Goal: Task Accomplishment & Management: Manage account settings

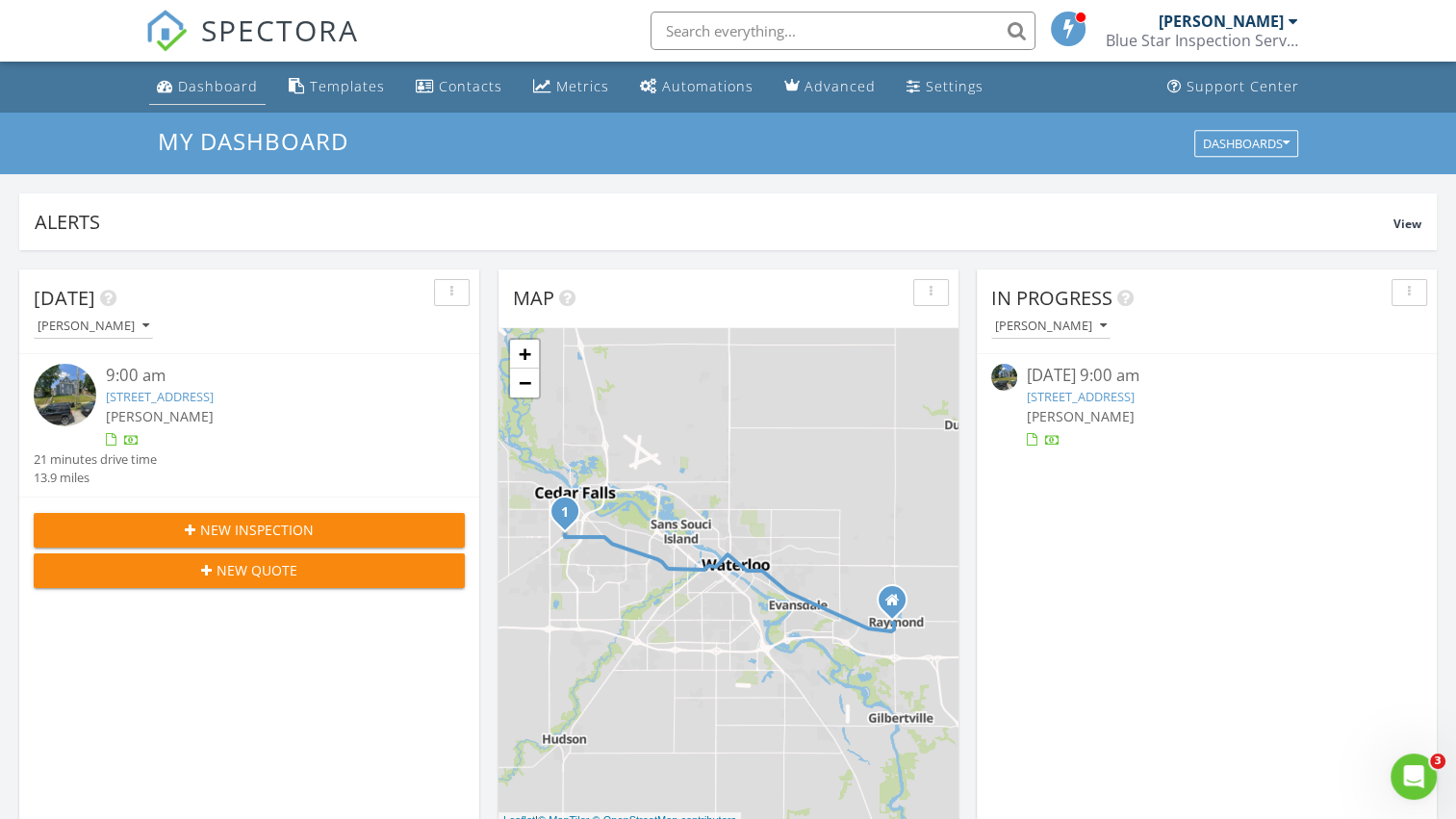
click at [234, 84] on div "Dashboard" at bounding box center [218, 86] width 79 height 19
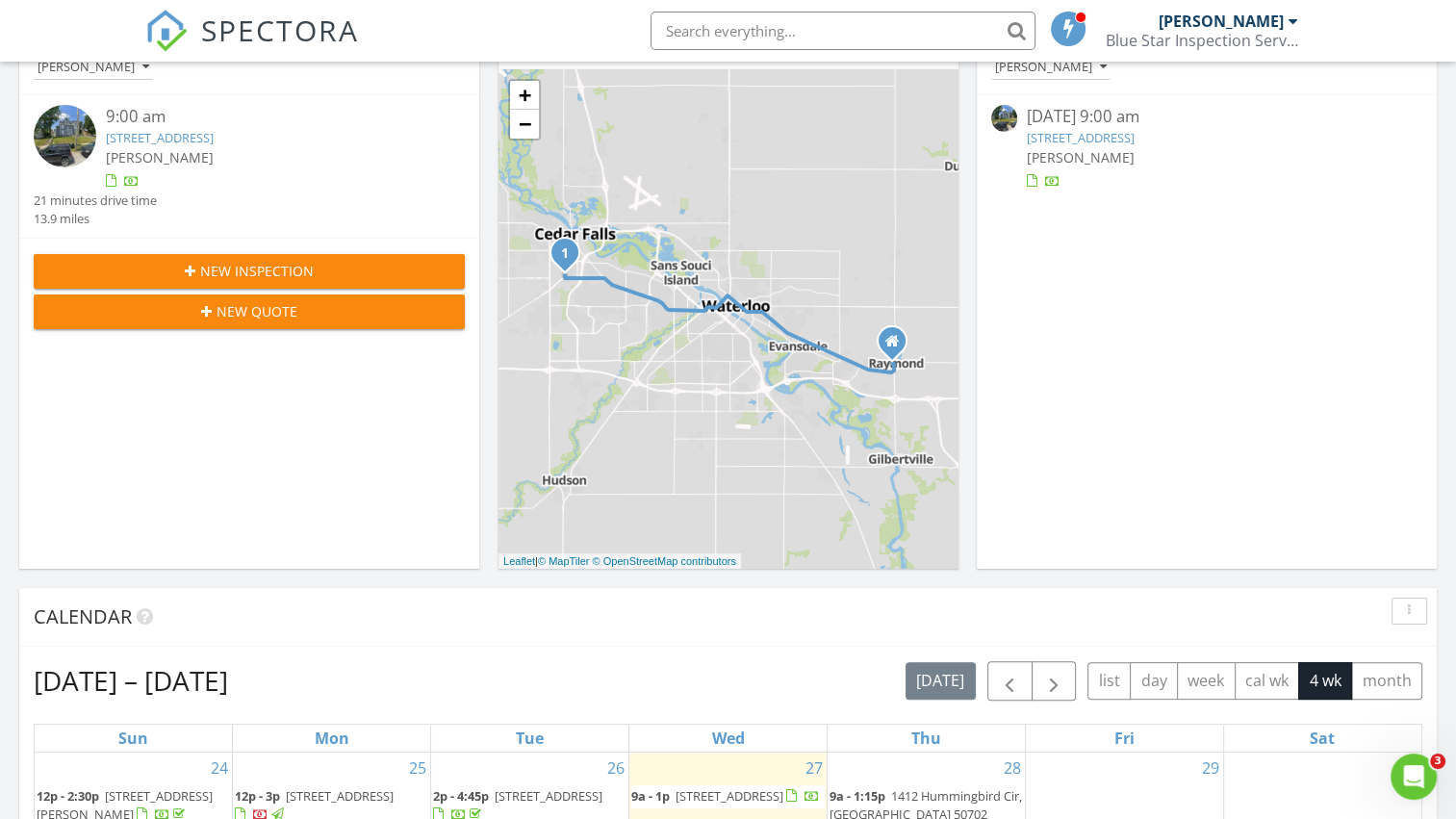
scroll to position [578, 0]
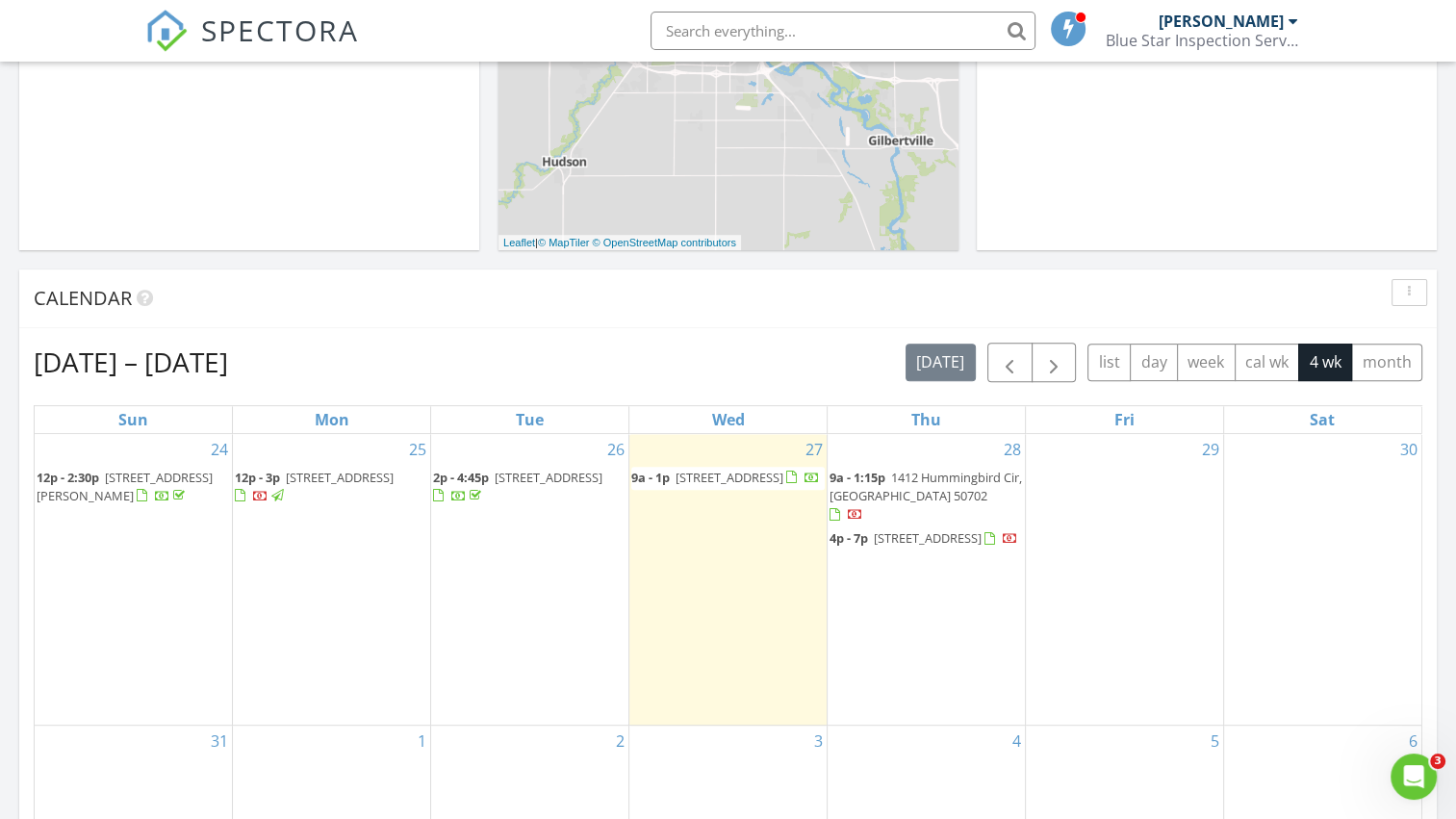
click at [326, 482] on span "4320 Spruce Creek Dr , Cedar Falls 50613" at bounding box center [340, 478] width 108 height 18
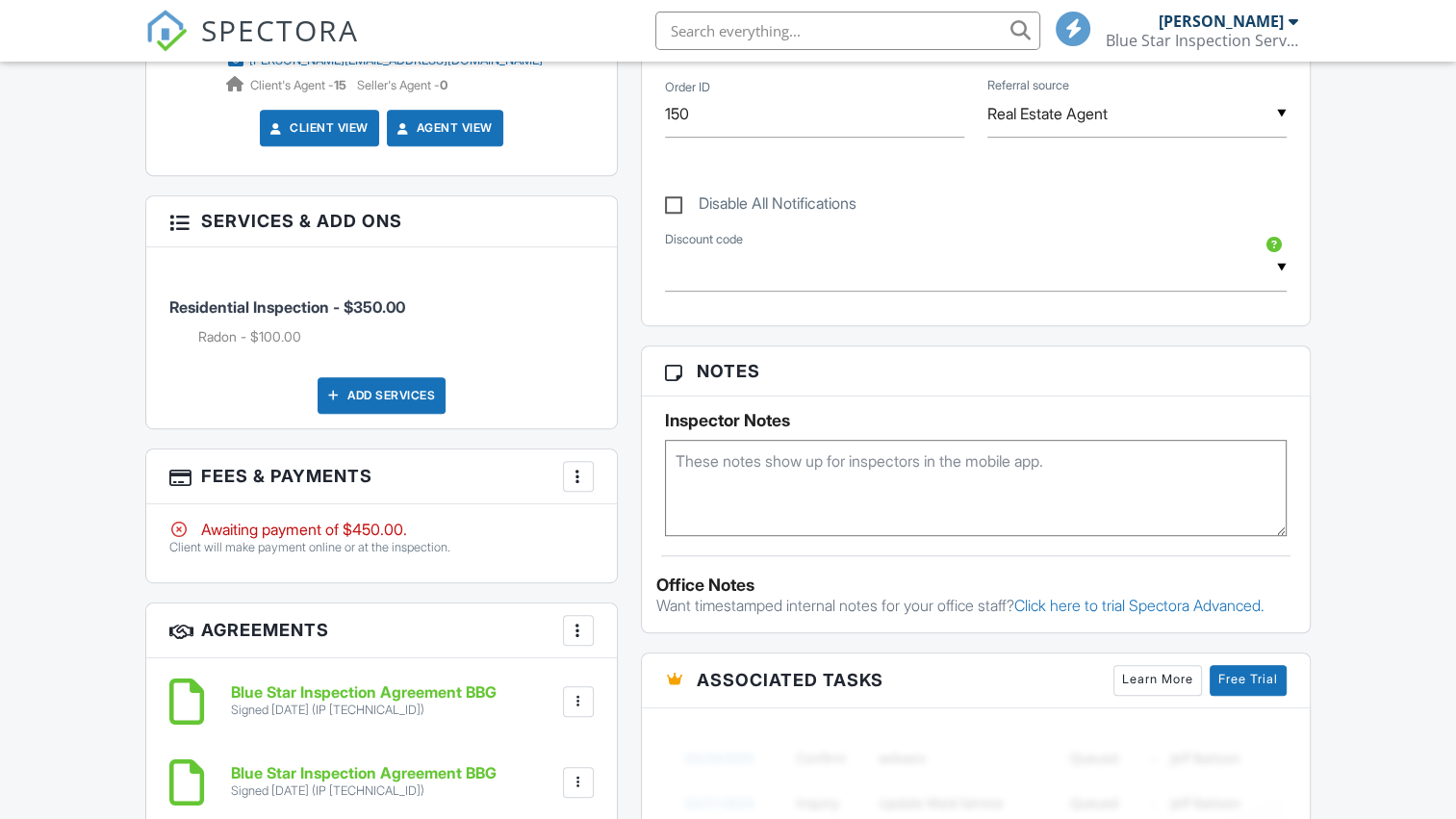
click at [577, 481] on div at bounding box center [578, 477] width 20 height 20
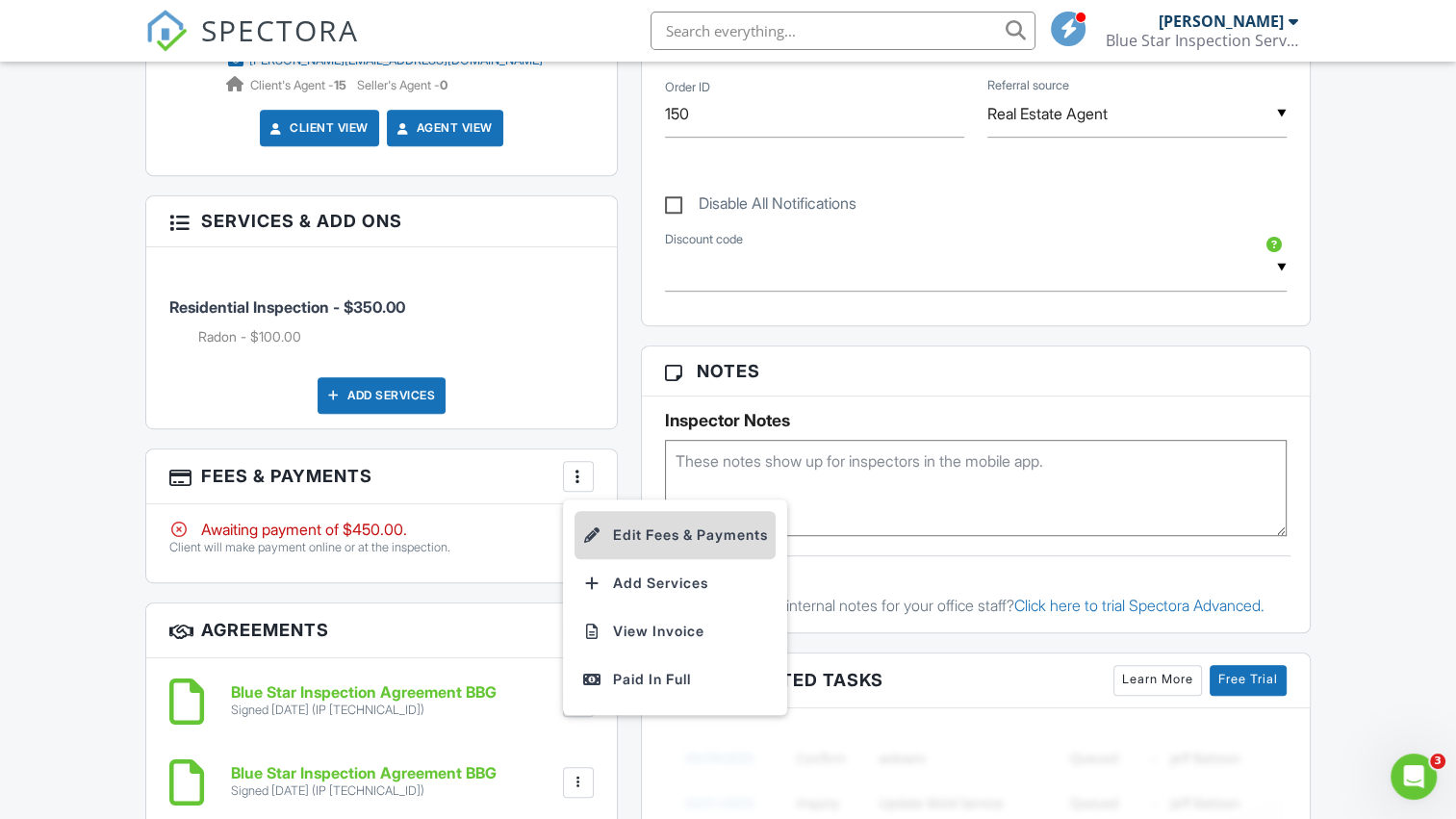
click at [611, 532] on li "Edit Fees & Payments" at bounding box center [675, 535] width 201 height 48
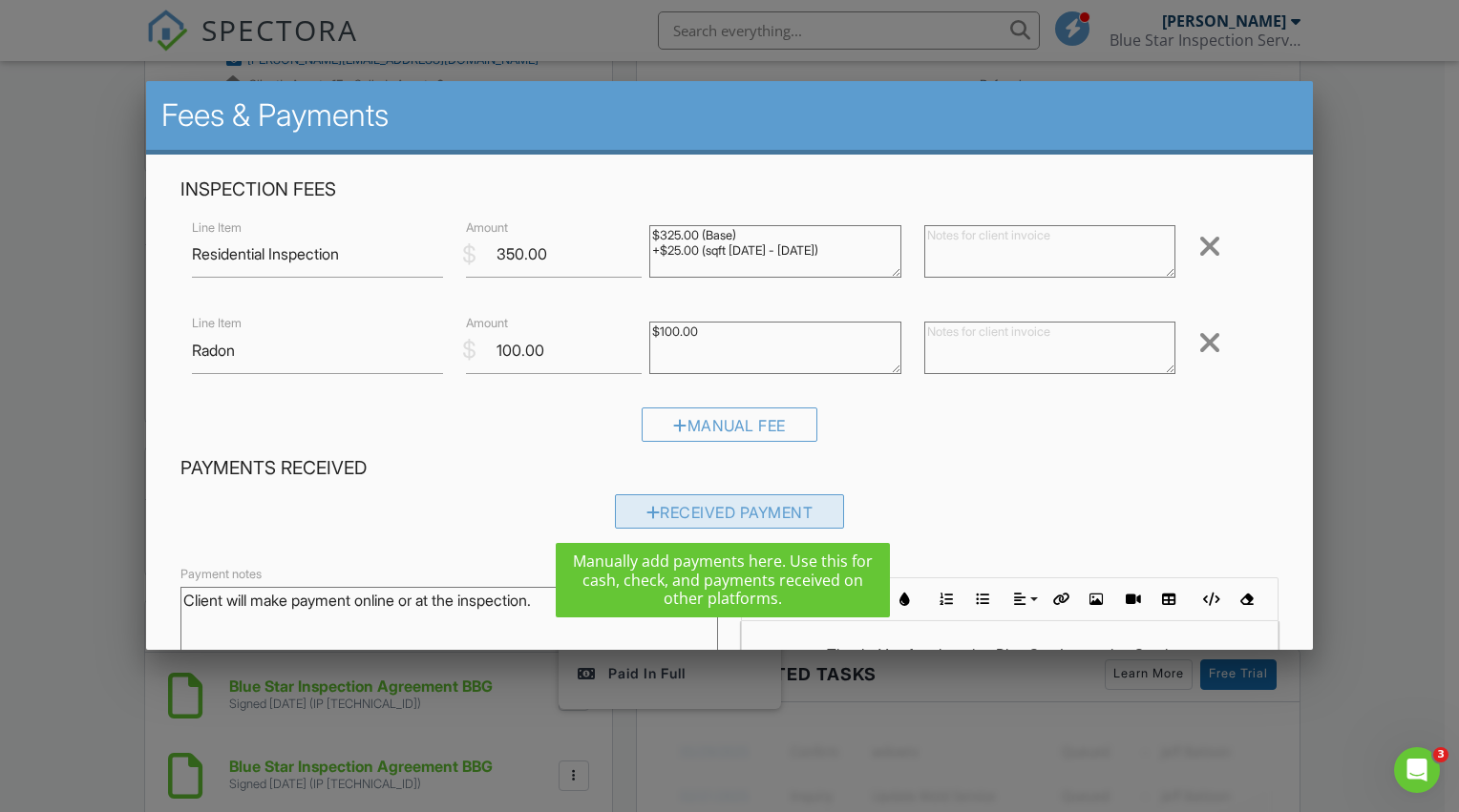
click at [676, 511] on div "Received Payment" at bounding box center [730, 511] width 231 height 34
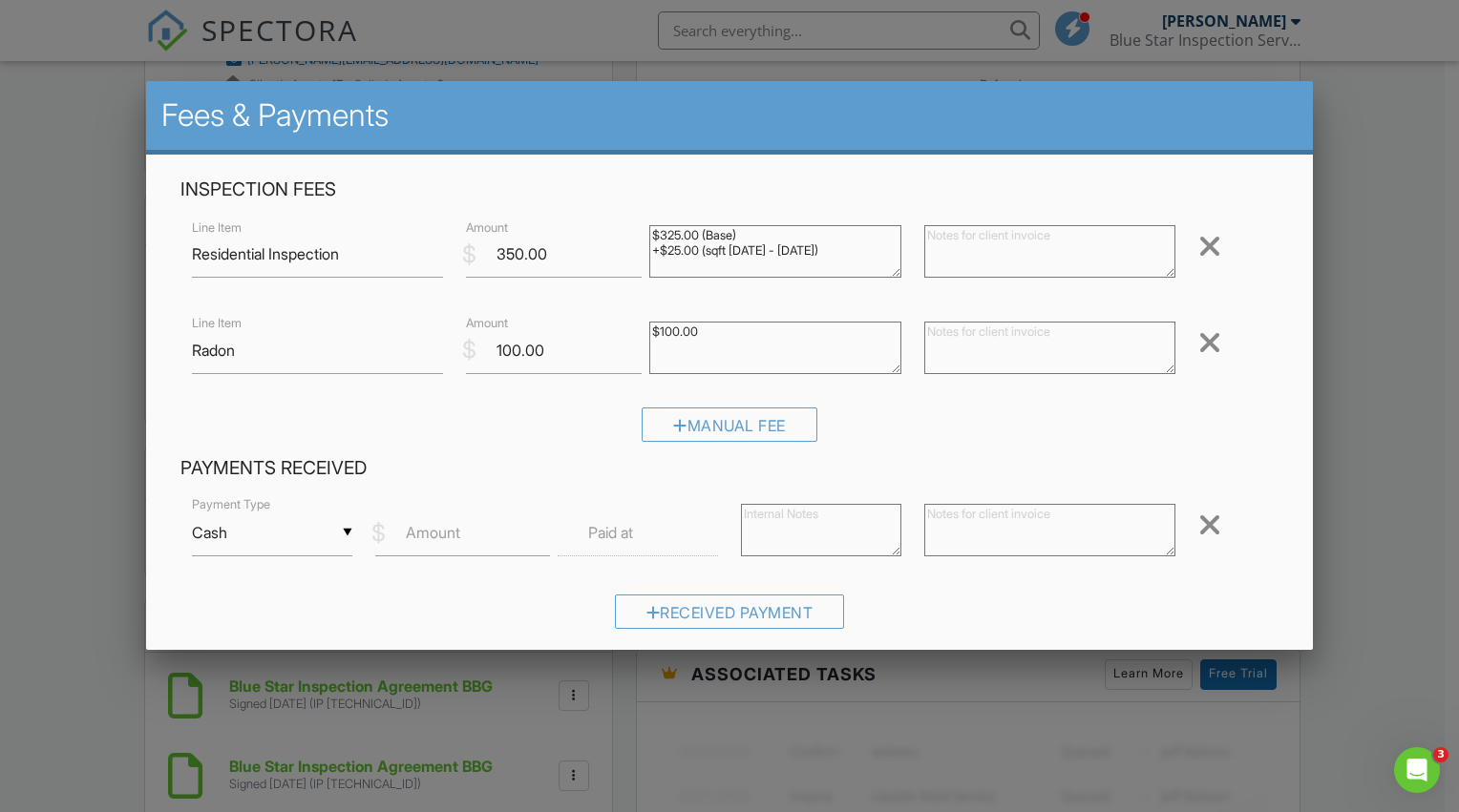
click at [930, 517] on textarea at bounding box center [1050, 530] width 252 height 53
type textarea "Payment received from Jakob for inspection"
click at [458, 533] on label "Amount" at bounding box center [433, 533] width 54 height 21
click at [458, 533] on input "Amount" at bounding box center [463, 533] width 176 height 47
type input "425.00"
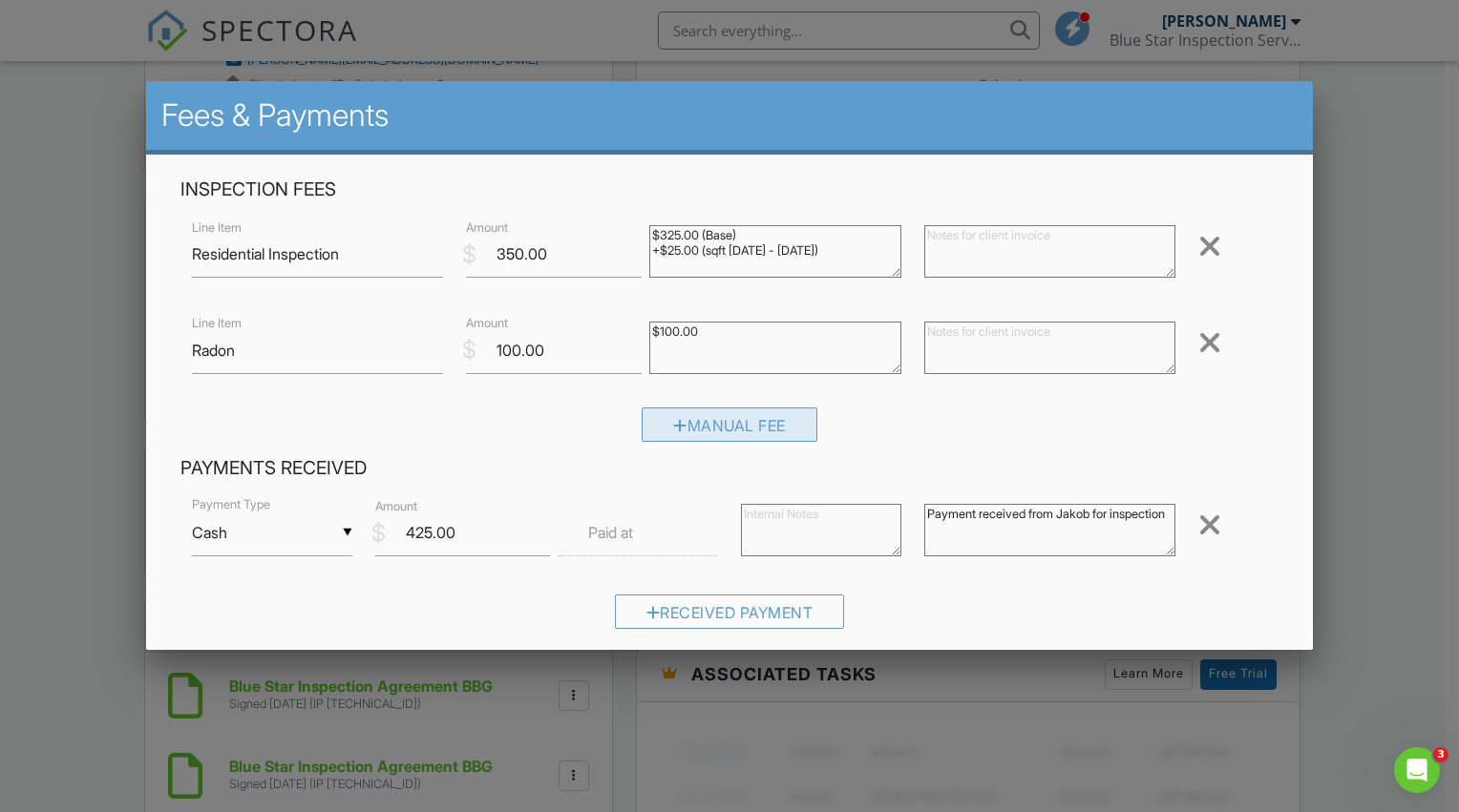
click at [681, 424] on div "Manual Fee" at bounding box center [730, 424] width 176 height 34
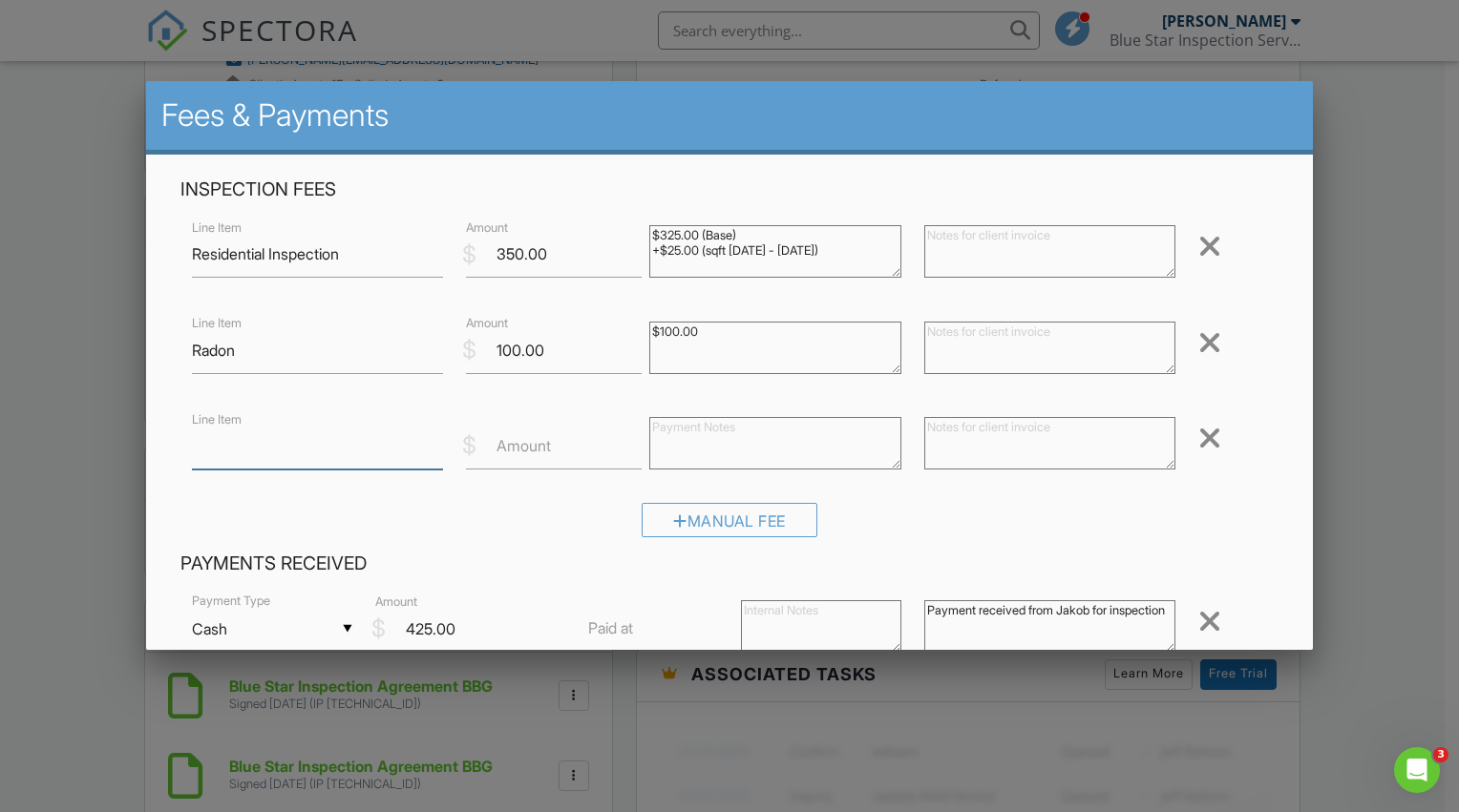
click at [387, 451] on input "Line Item" at bounding box center [317, 446] width 252 height 47
type input "S"
type input "A"
type input "R"
type input "Educator Discount"
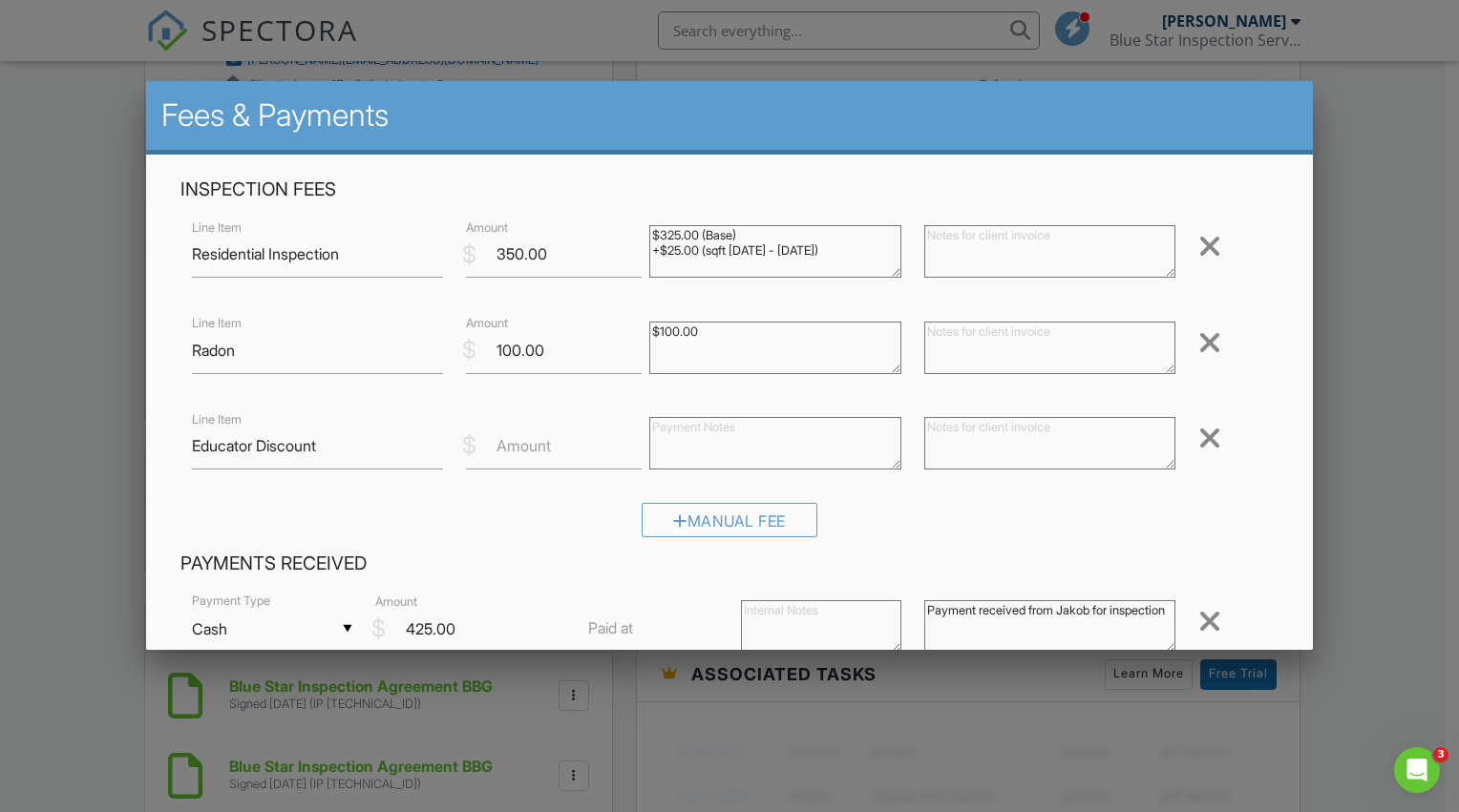
click at [508, 454] on label "Amount" at bounding box center [523, 446] width 54 height 21
click at [508, 454] on input "Amount" at bounding box center [553, 446] width 176 height 47
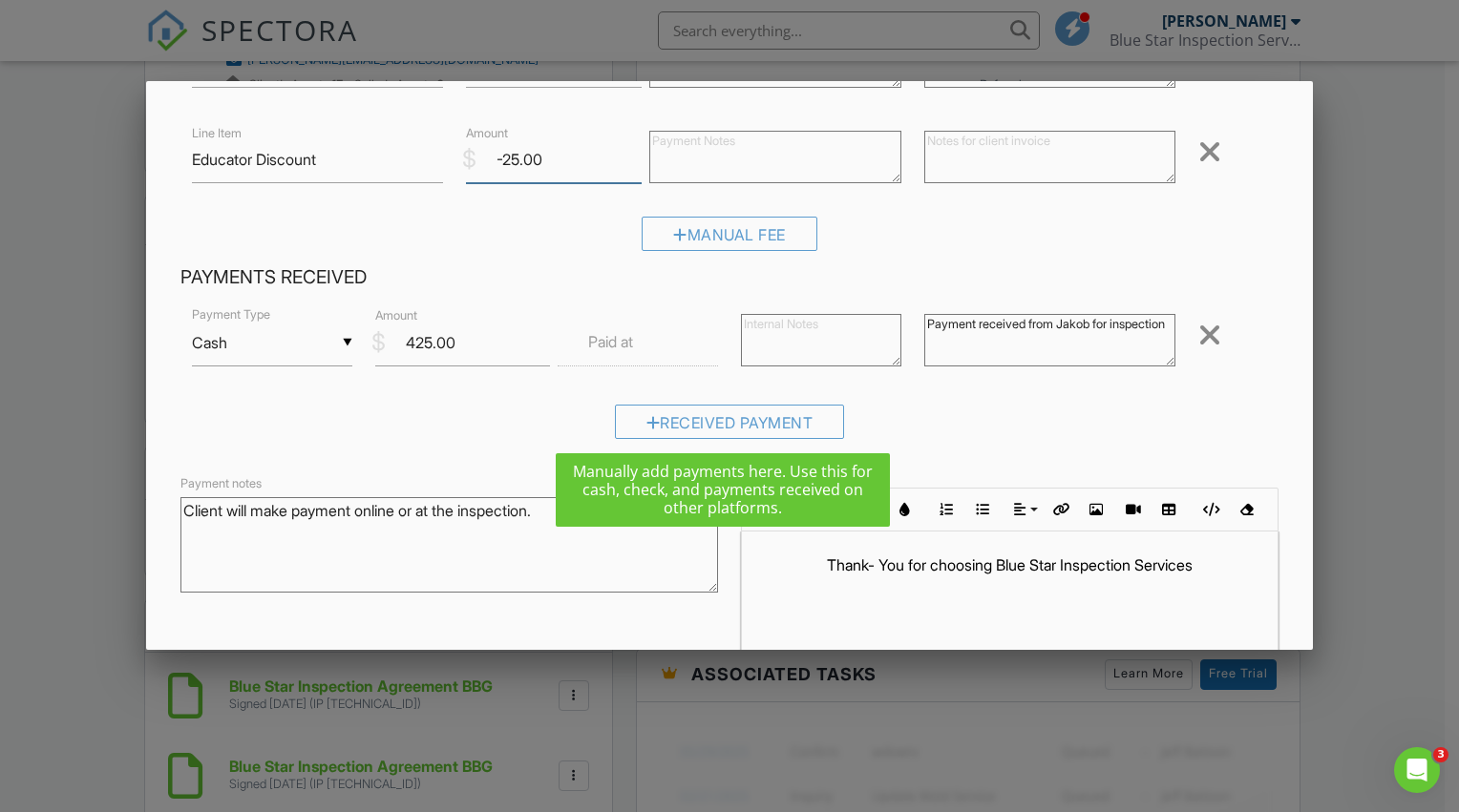
scroll to position [401, 0]
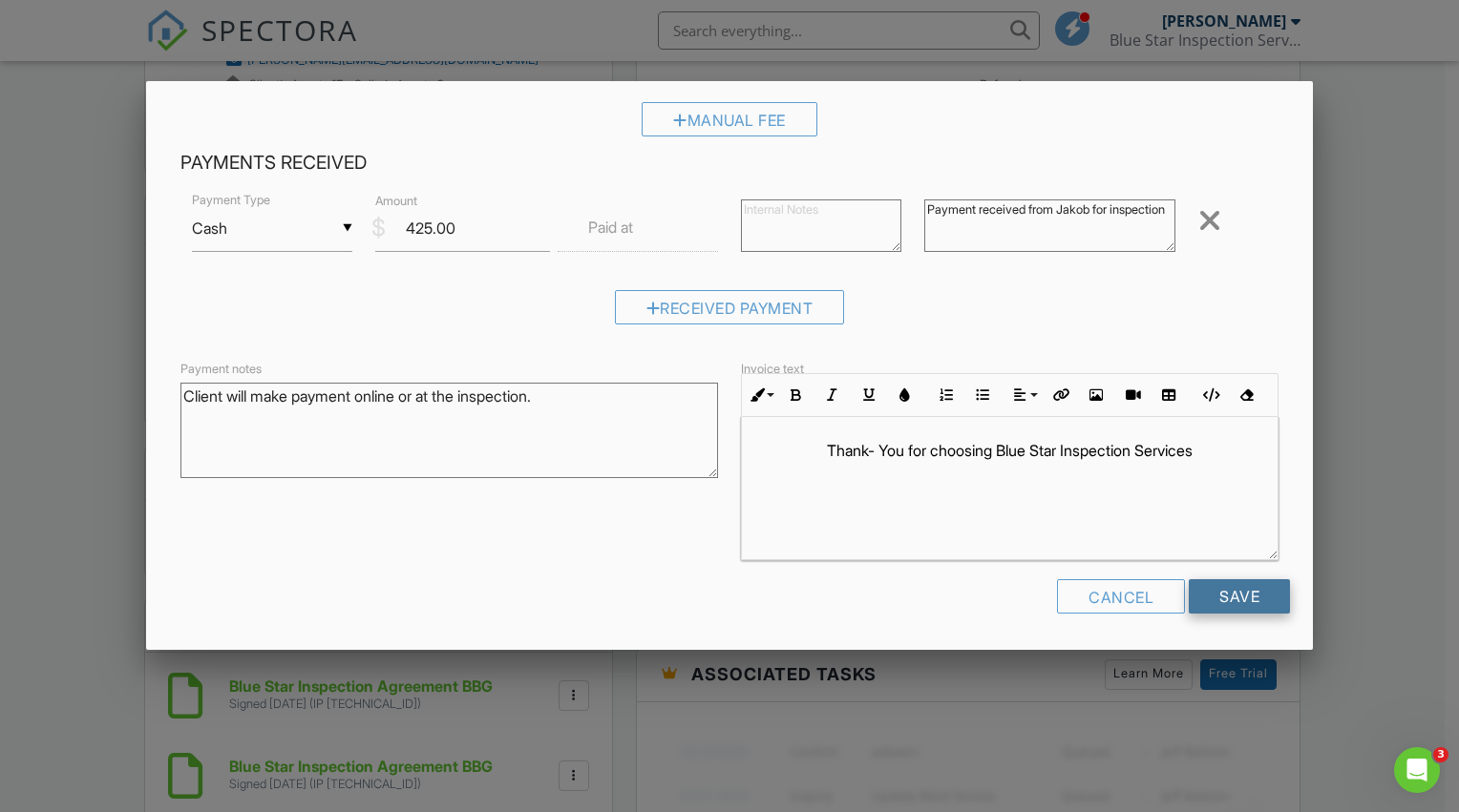
type input "-25.00"
click at [1212, 593] on input "Save" at bounding box center [1239, 596] width 101 height 34
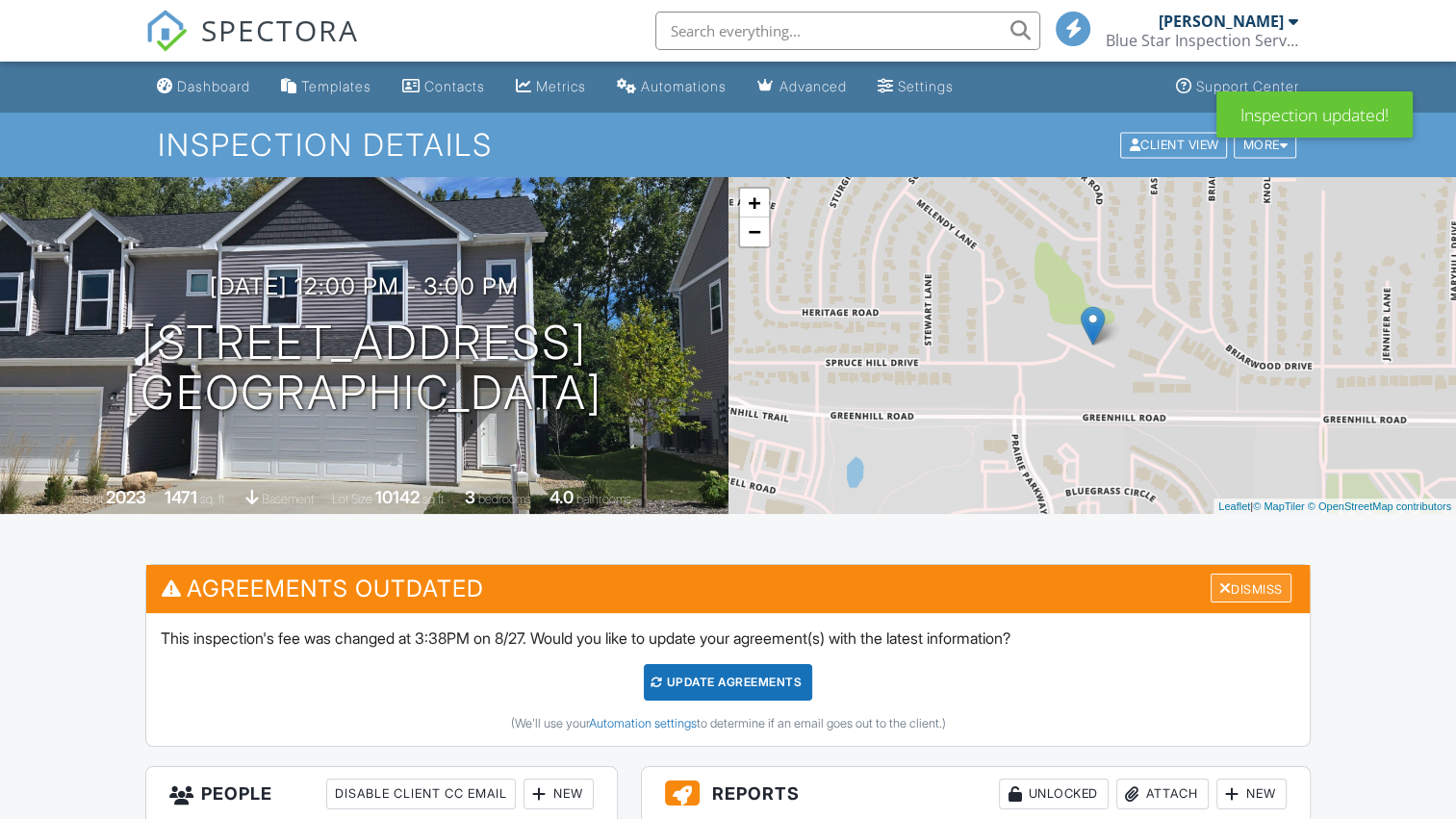
click at [1275, 590] on div "Dismiss" at bounding box center [1251, 589] width 80 height 29
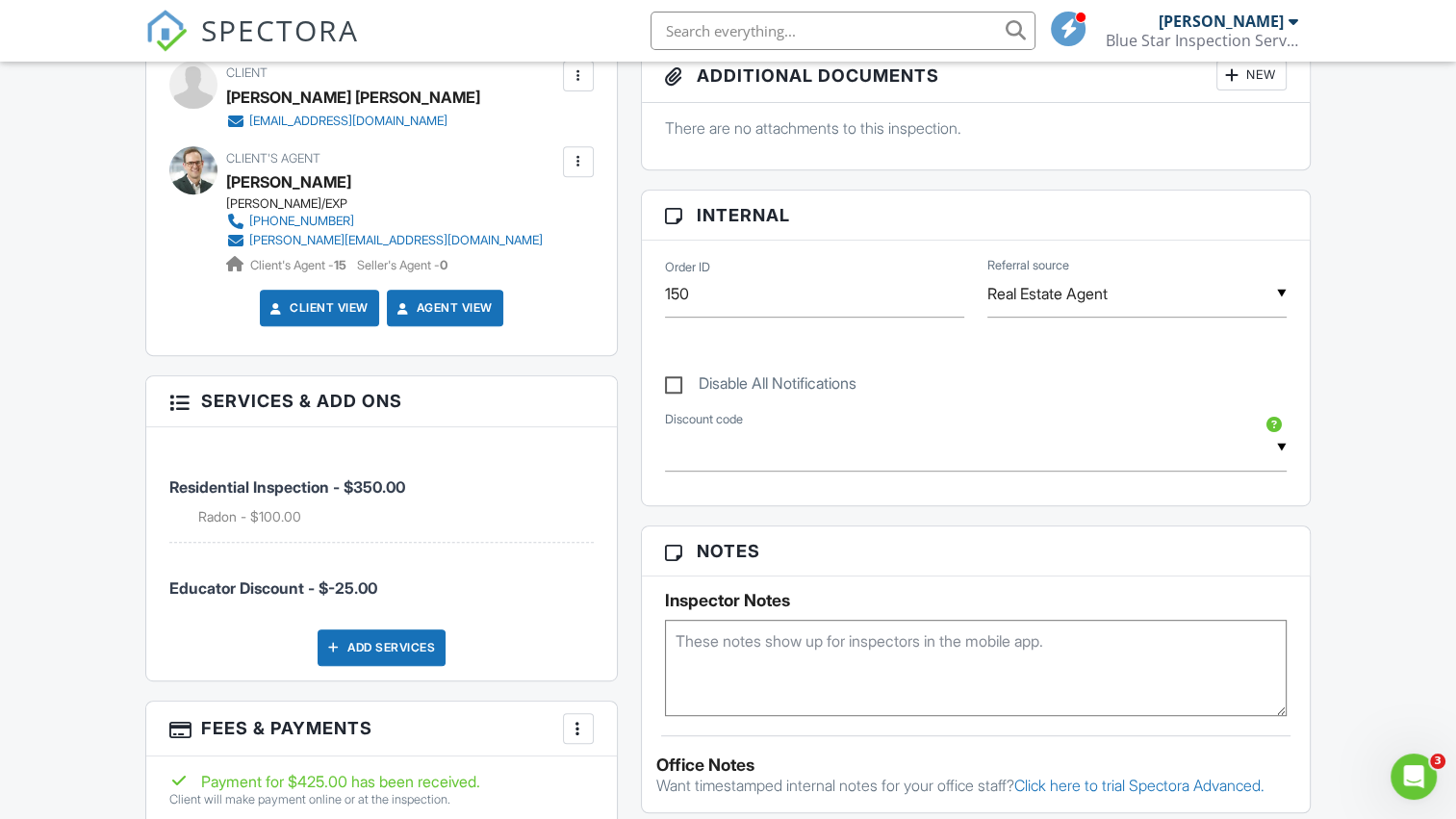
scroll to position [963, 0]
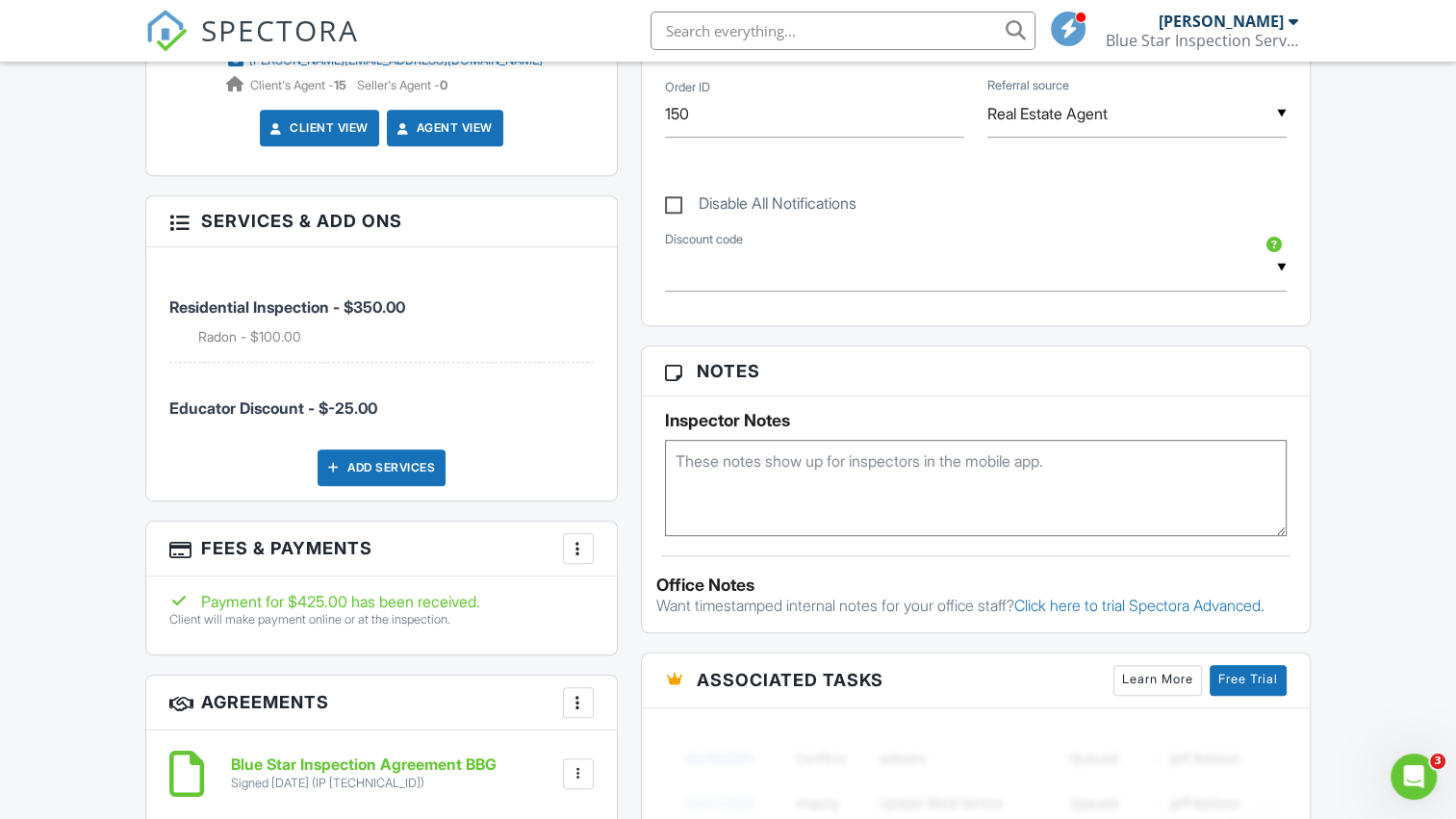
click at [574, 550] on div at bounding box center [578, 549] width 20 height 20
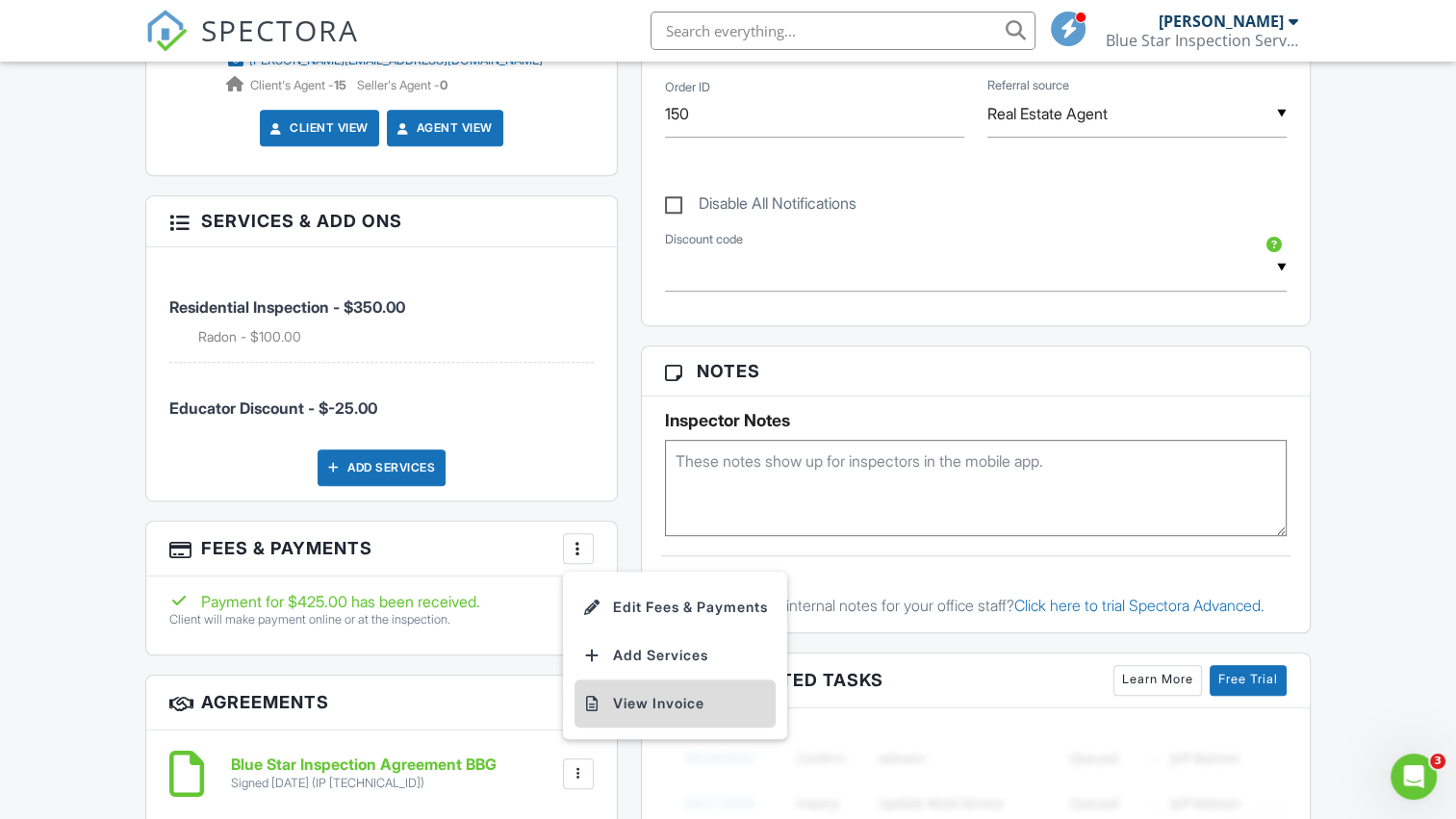
click at [631, 701] on li "View Invoice" at bounding box center [675, 703] width 201 height 48
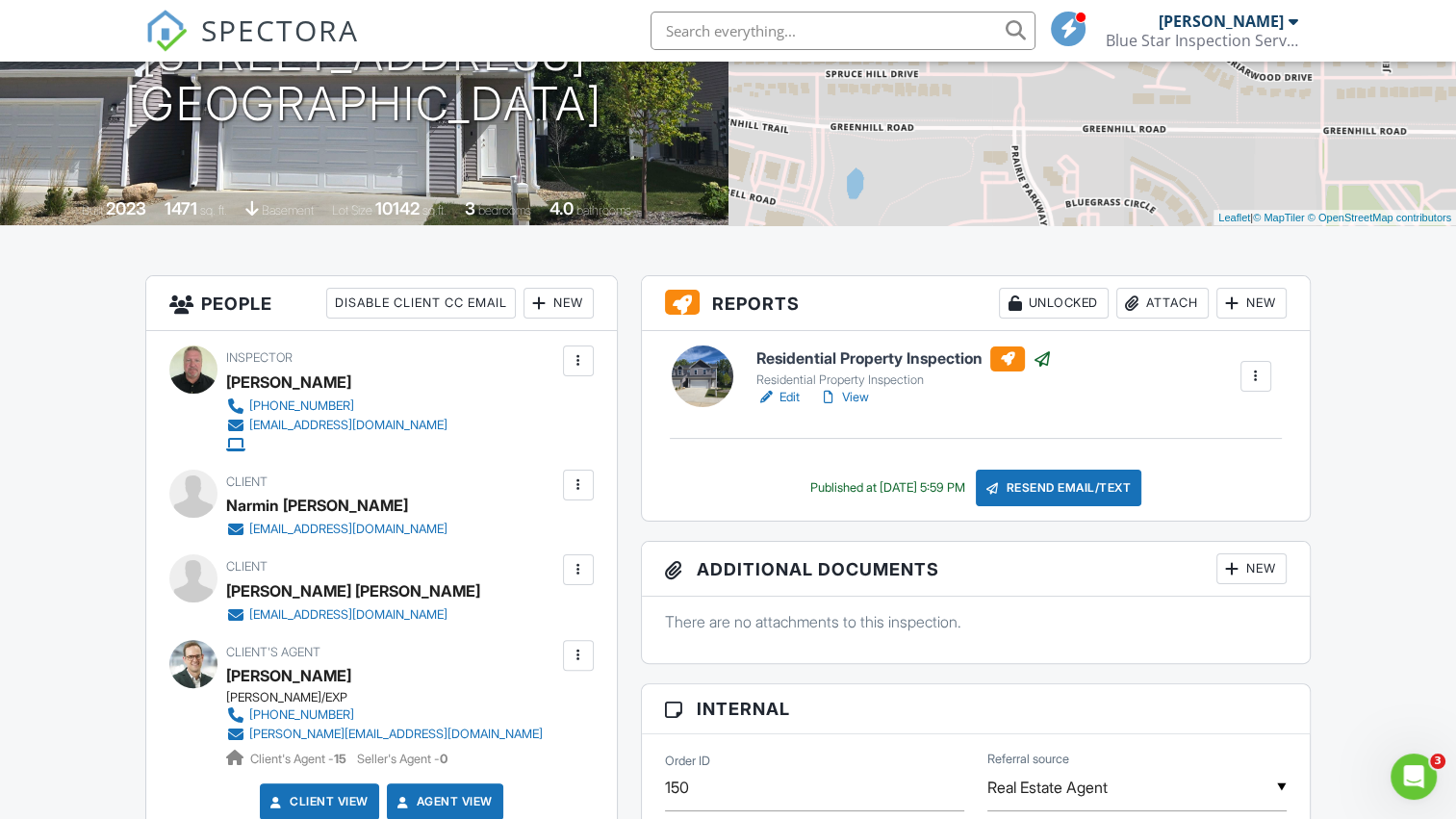
scroll to position [0, 0]
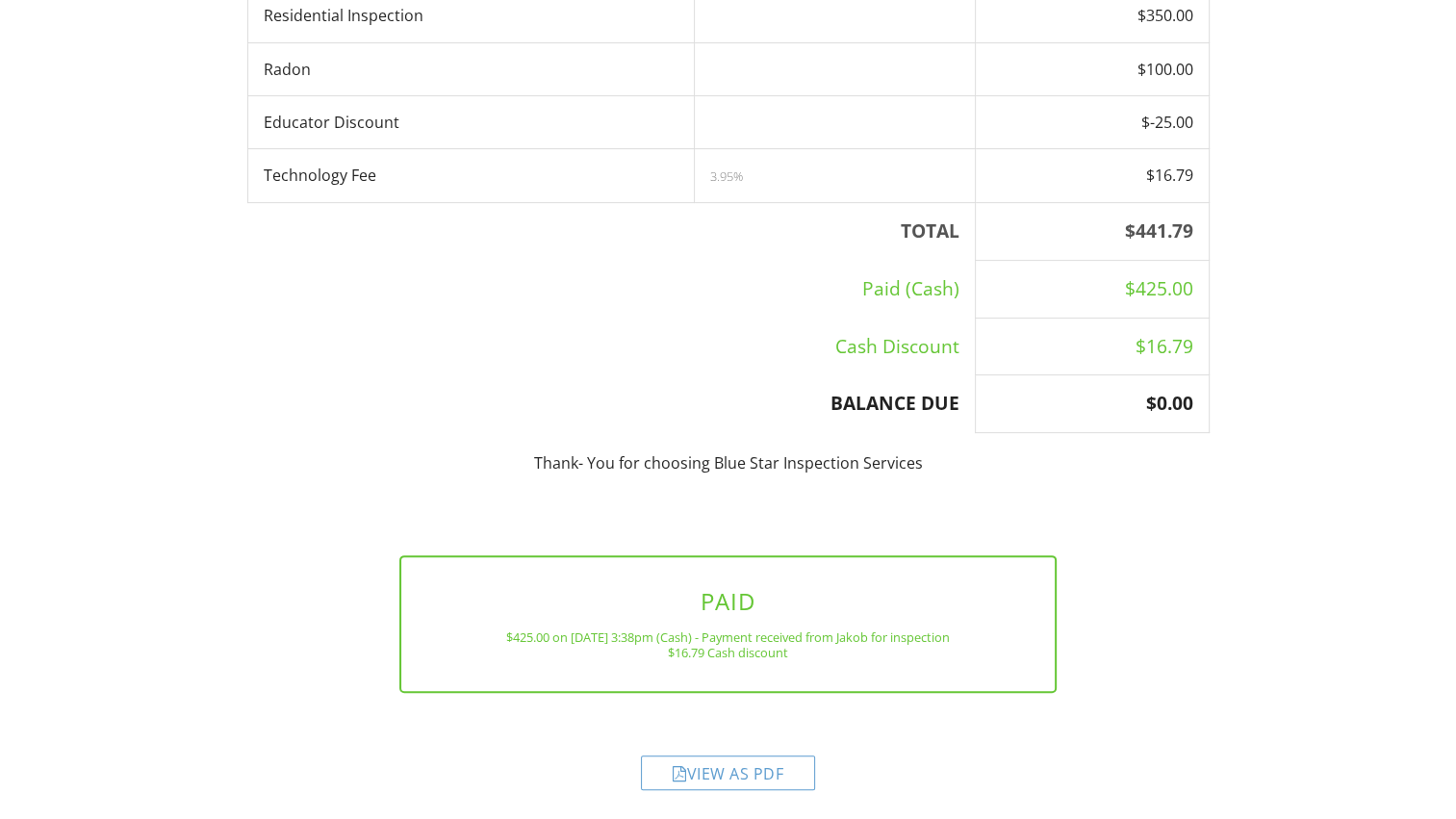
scroll to position [488, 0]
click at [707, 775] on div "View as PDF" at bounding box center [728, 771] width 175 height 34
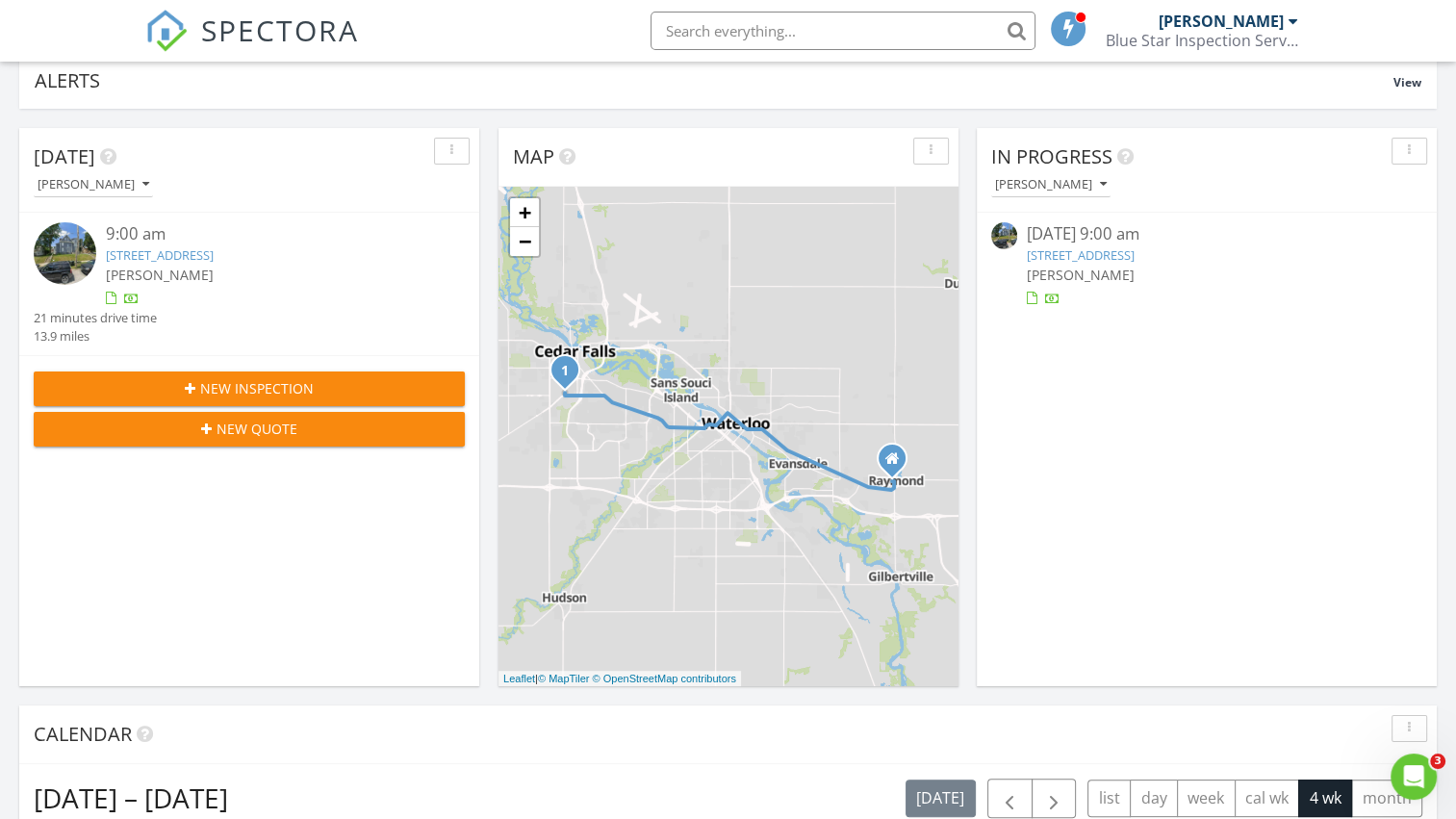
scroll to position [96, 0]
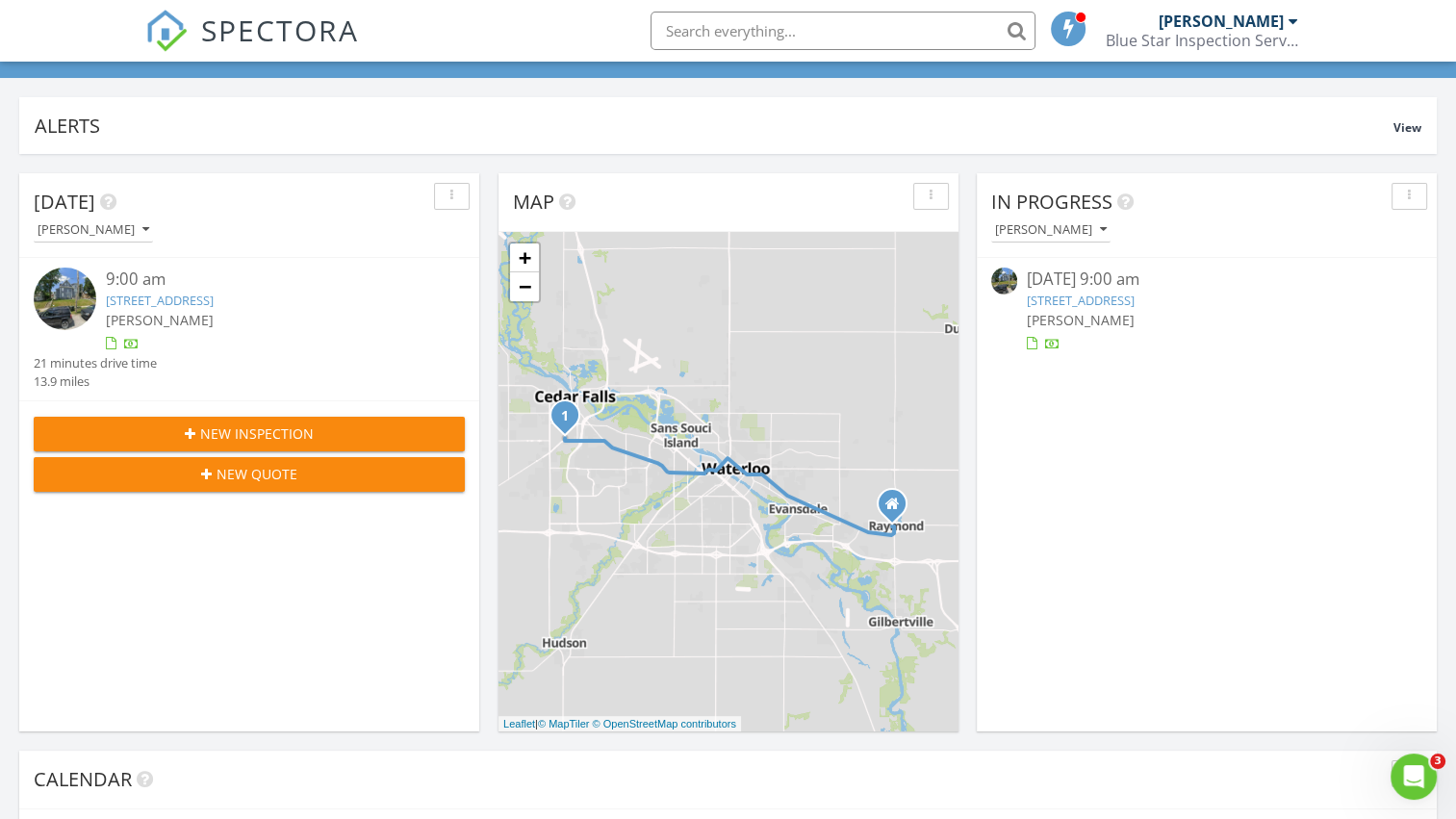
click at [281, 434] on span "New Inspection" at bounding box center [257, 434] width 114 height 21
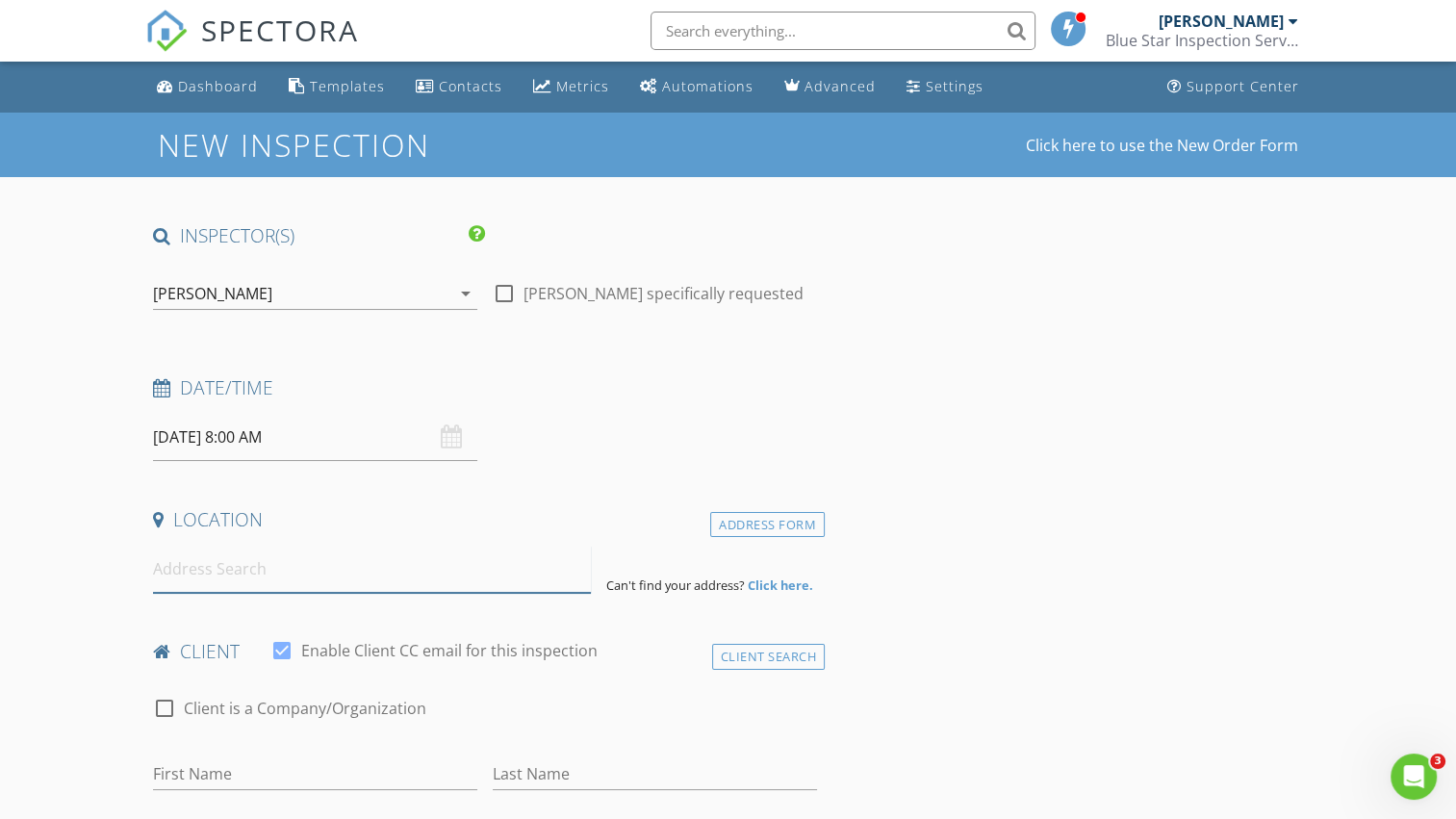
click at [259, 585] on input at bounding box center [372, 570] width 438 height 47
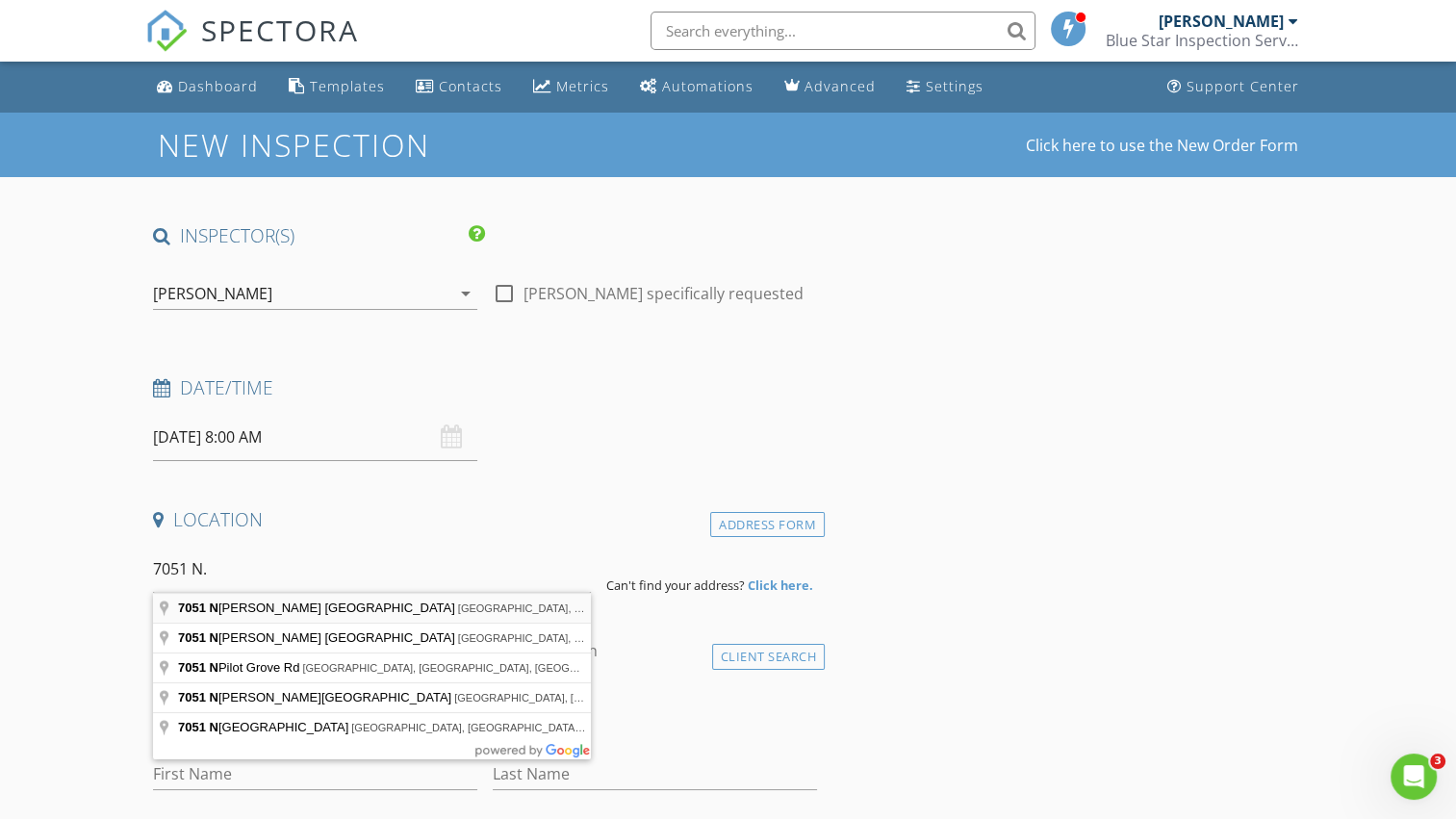
type input "[STREET_ADDRESS]"
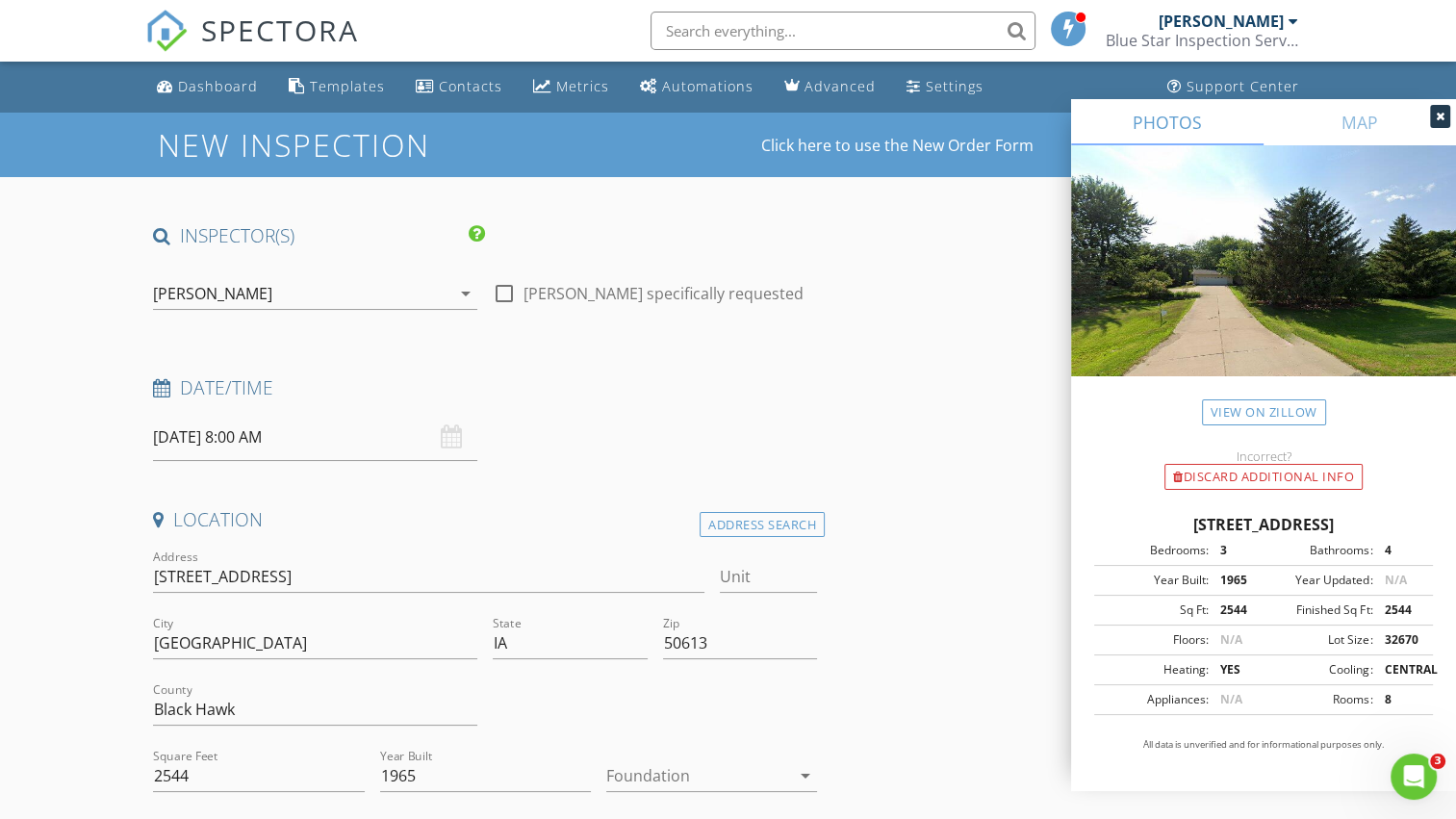
scroll to position [192, 0]
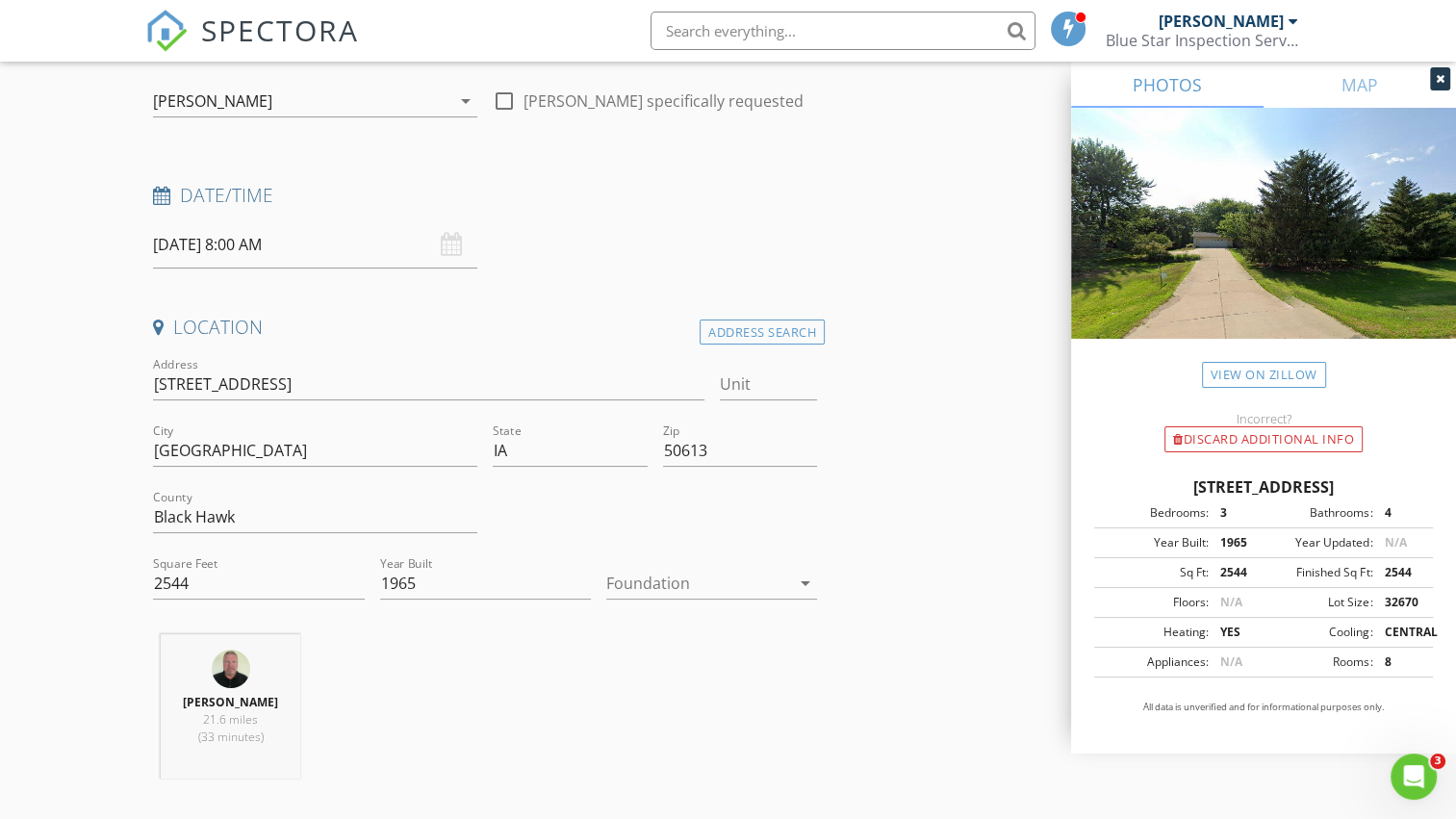
click at [799, 576] on icon "arrow_drop_down" at bounding box center [806, 584] width 24 height 24
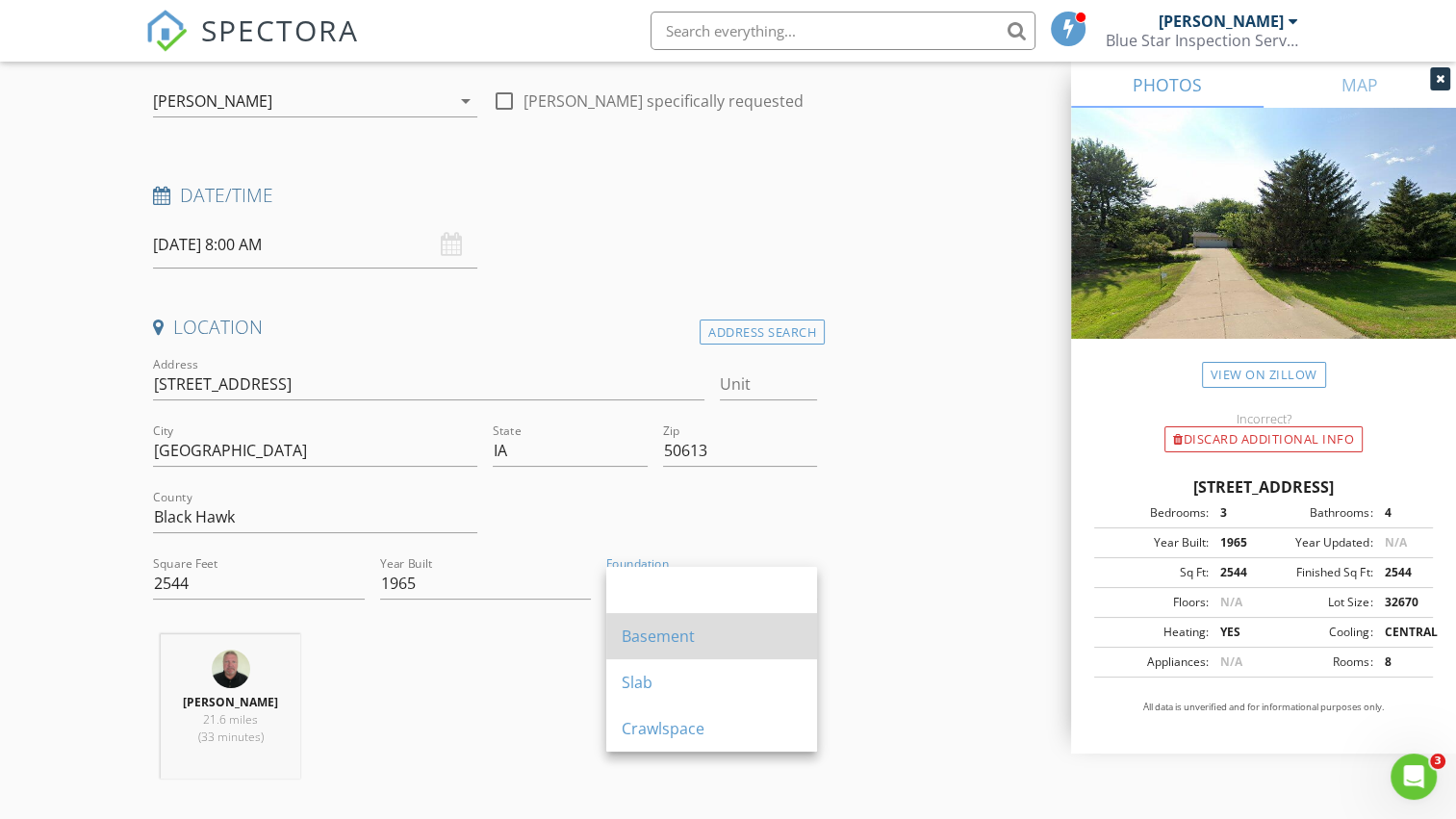
click at [718, 628] on div "Basement" at bounding box center [712, 637] width 180 height 24
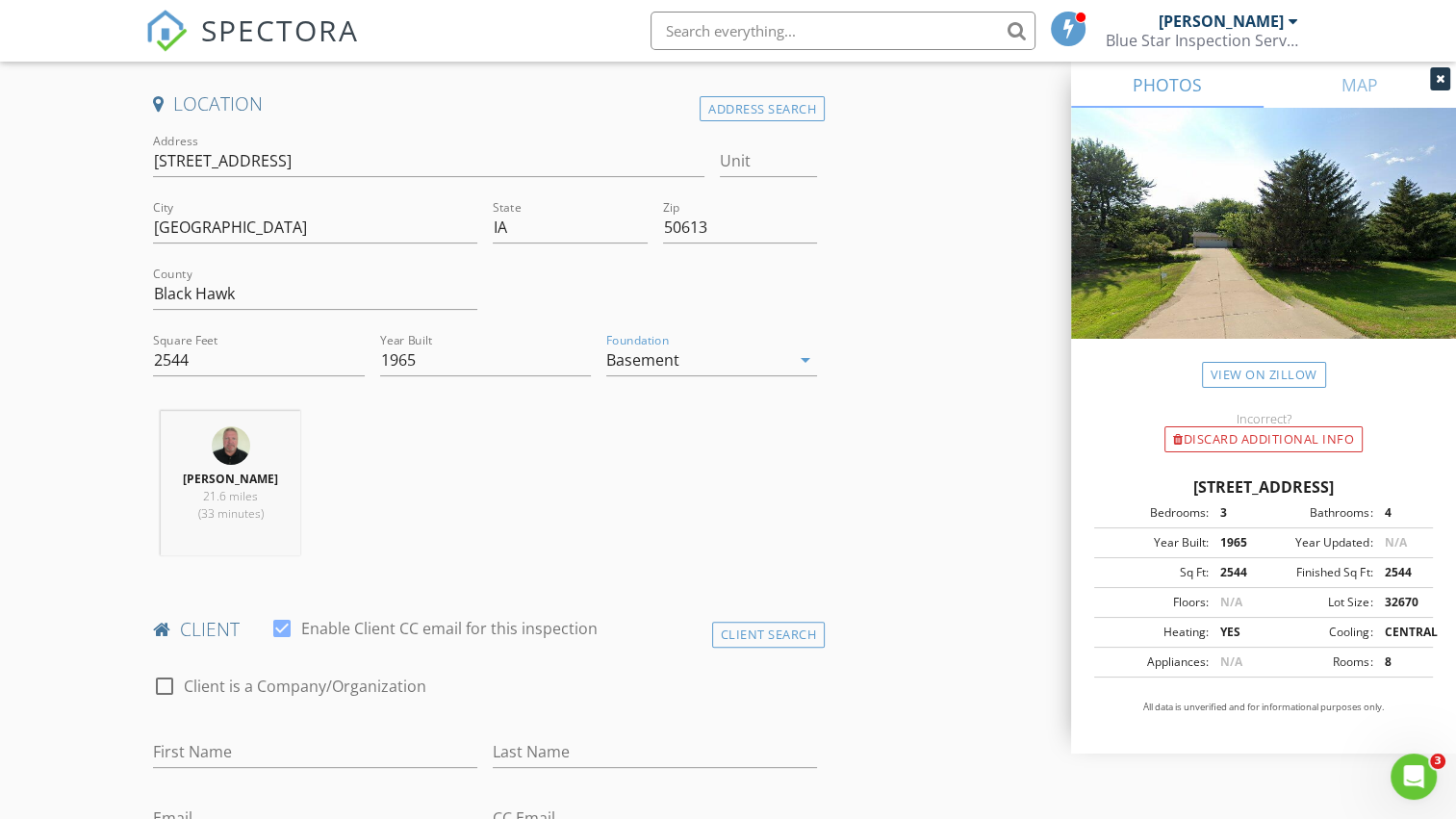
scroll to position [578, 0]
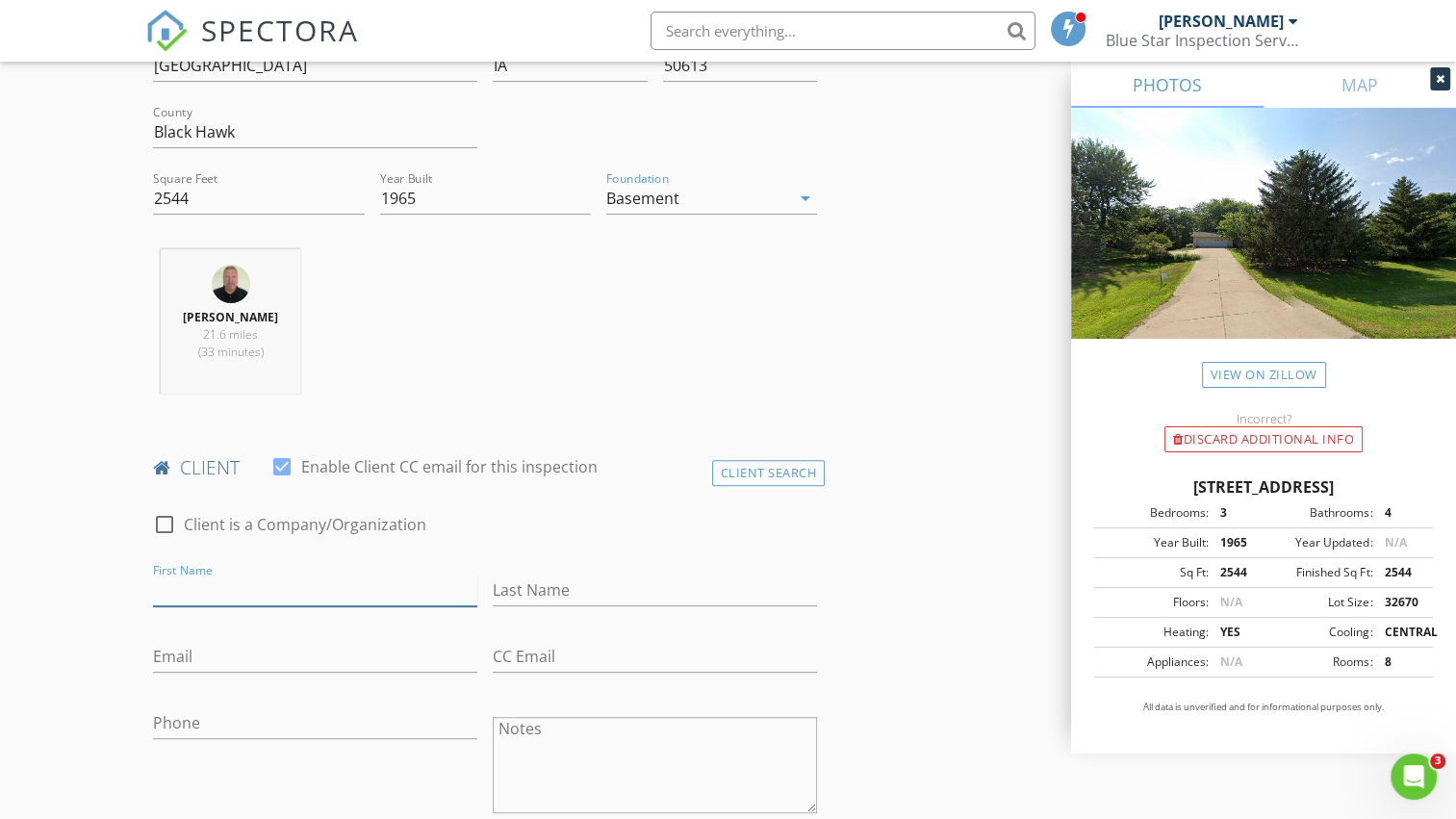
click at [321, 576] on input "First Name" at bounding box center [315, 590] width 325 height 31
type input "Matthew & Sary"
click at [515, 593] on input "Last Name" at bounding box center [655, 590] width 325 height 31
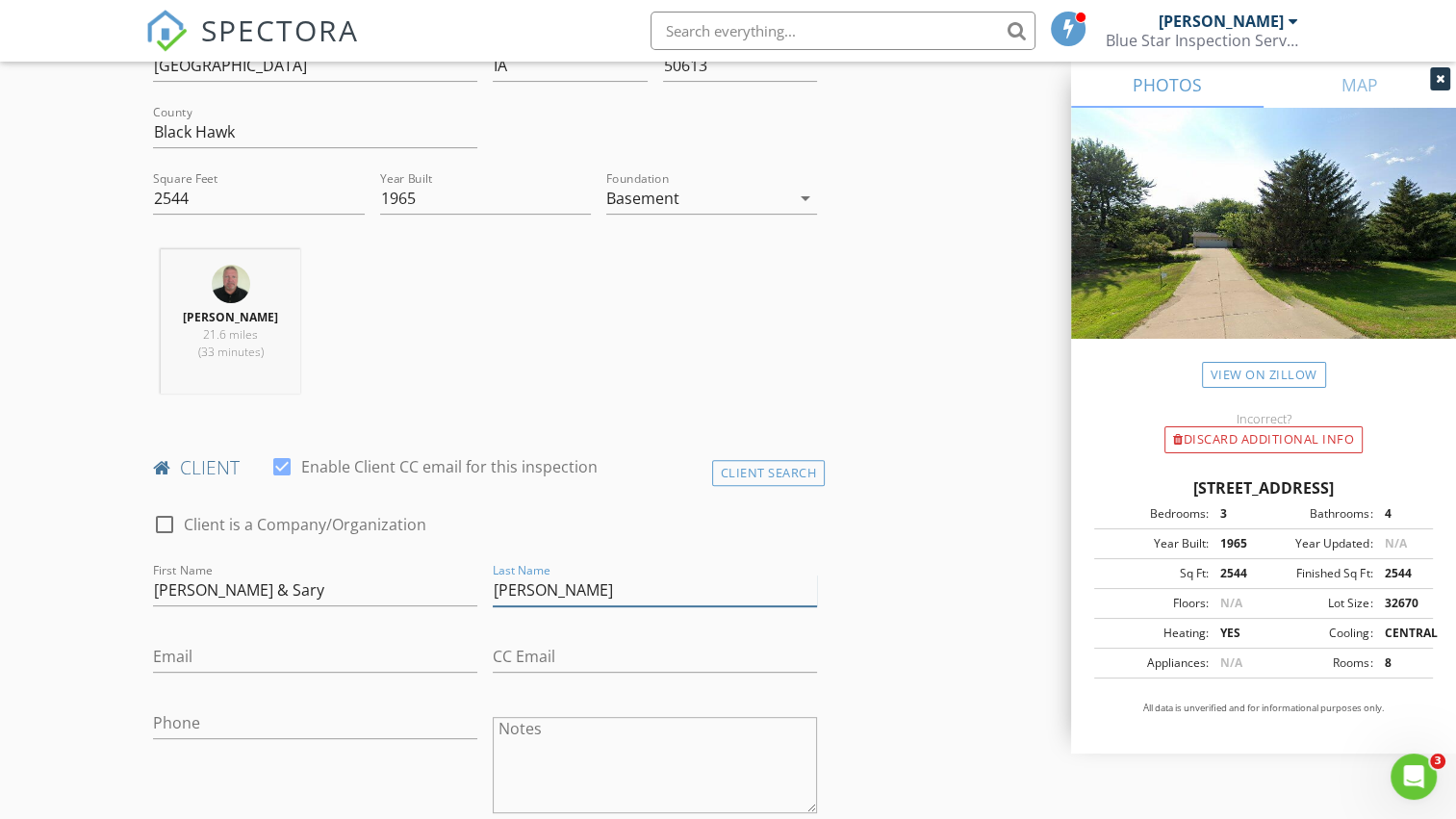
type input "Stewart"
click at [458, 649] on input "Email" at bounding box center [315, 657] width 325 height 31
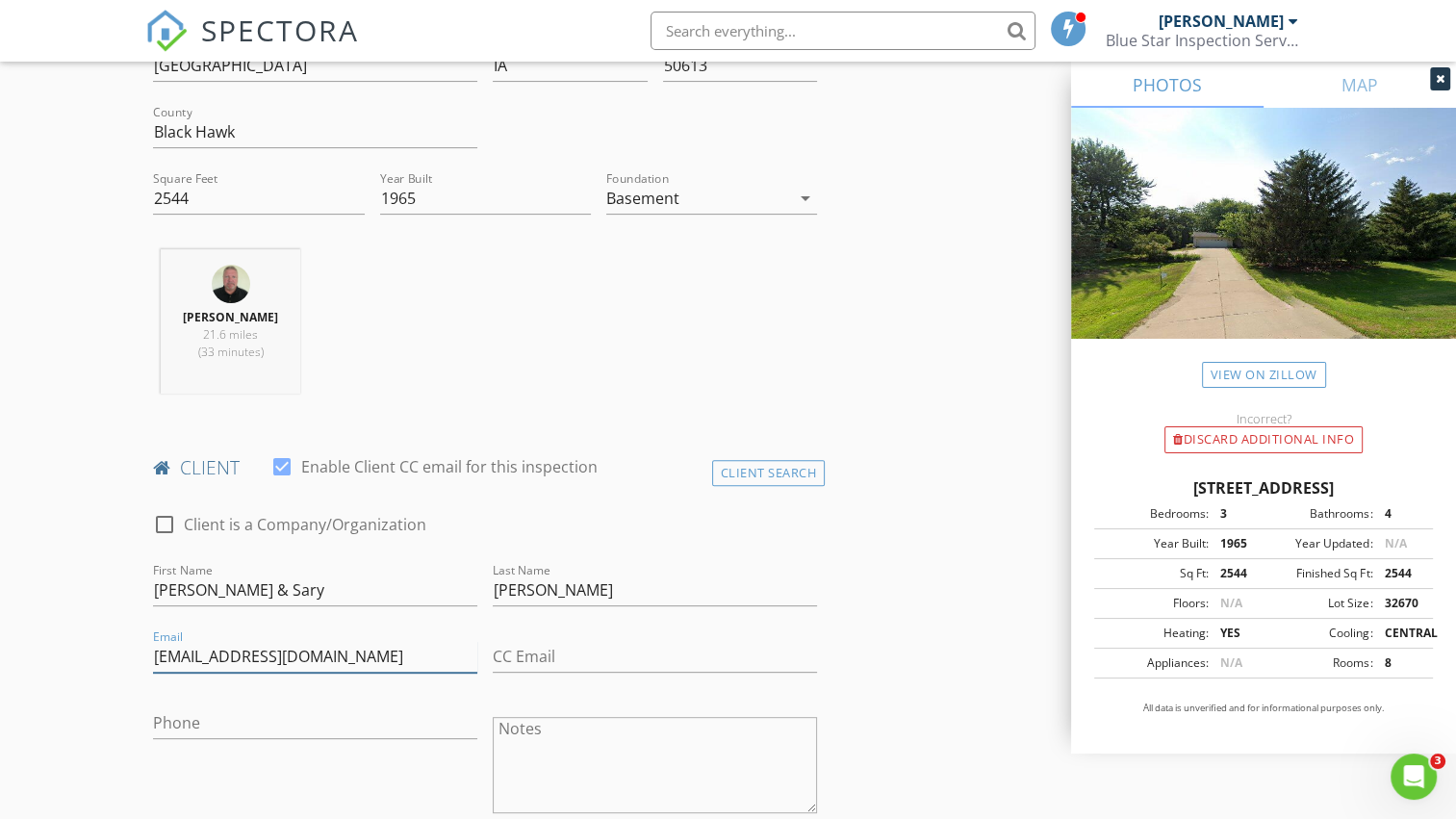
type input "matthewstewart1of1@gmail.com"
click at [541, 652] on input "CC Email" at bounding box center [655, 657] width 325 height 31
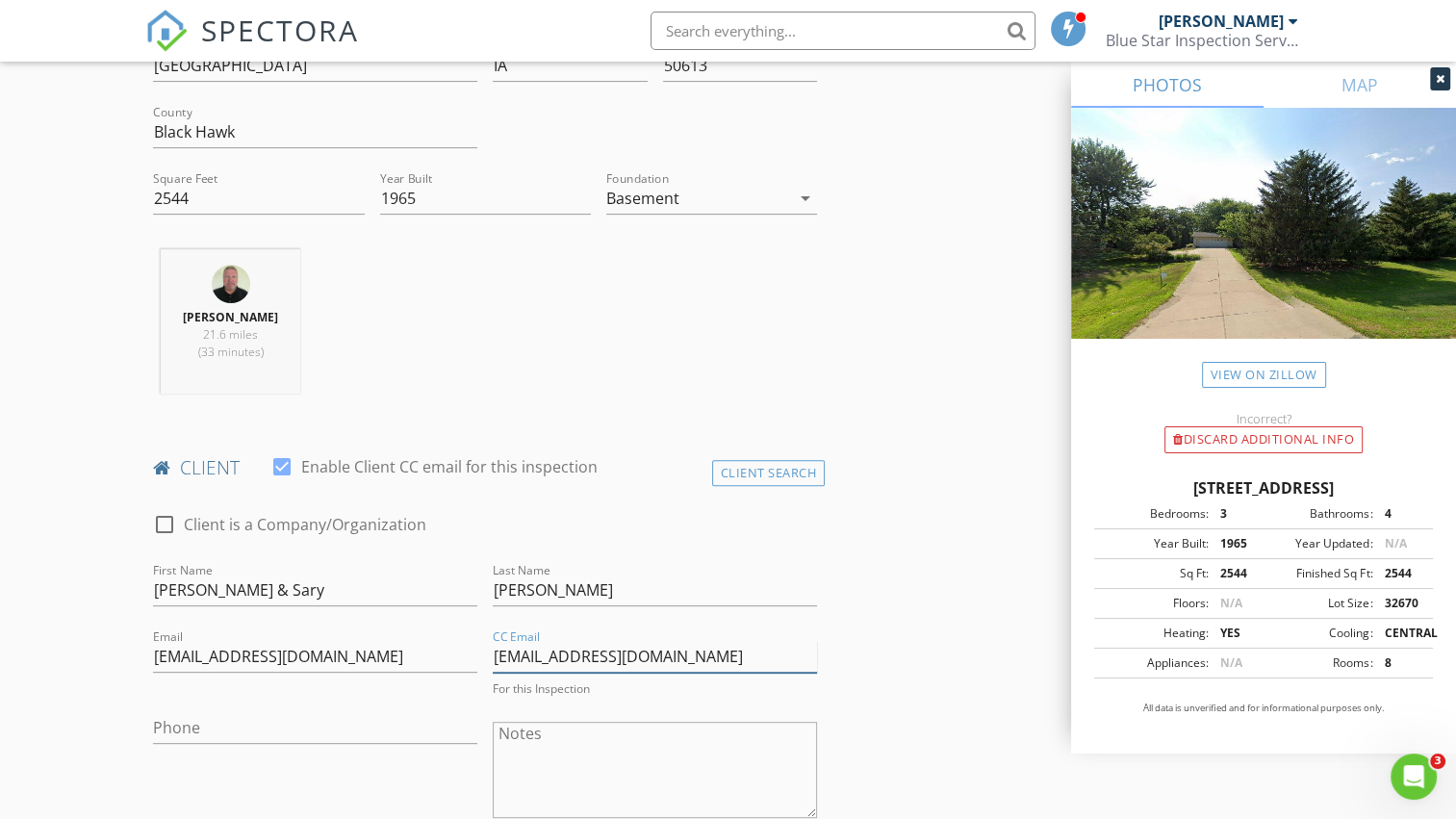
type input "seattlein23@gmail.com"
click at [367, 726] on input "Phone" at bounding box center [315, 728] width 325 height 31
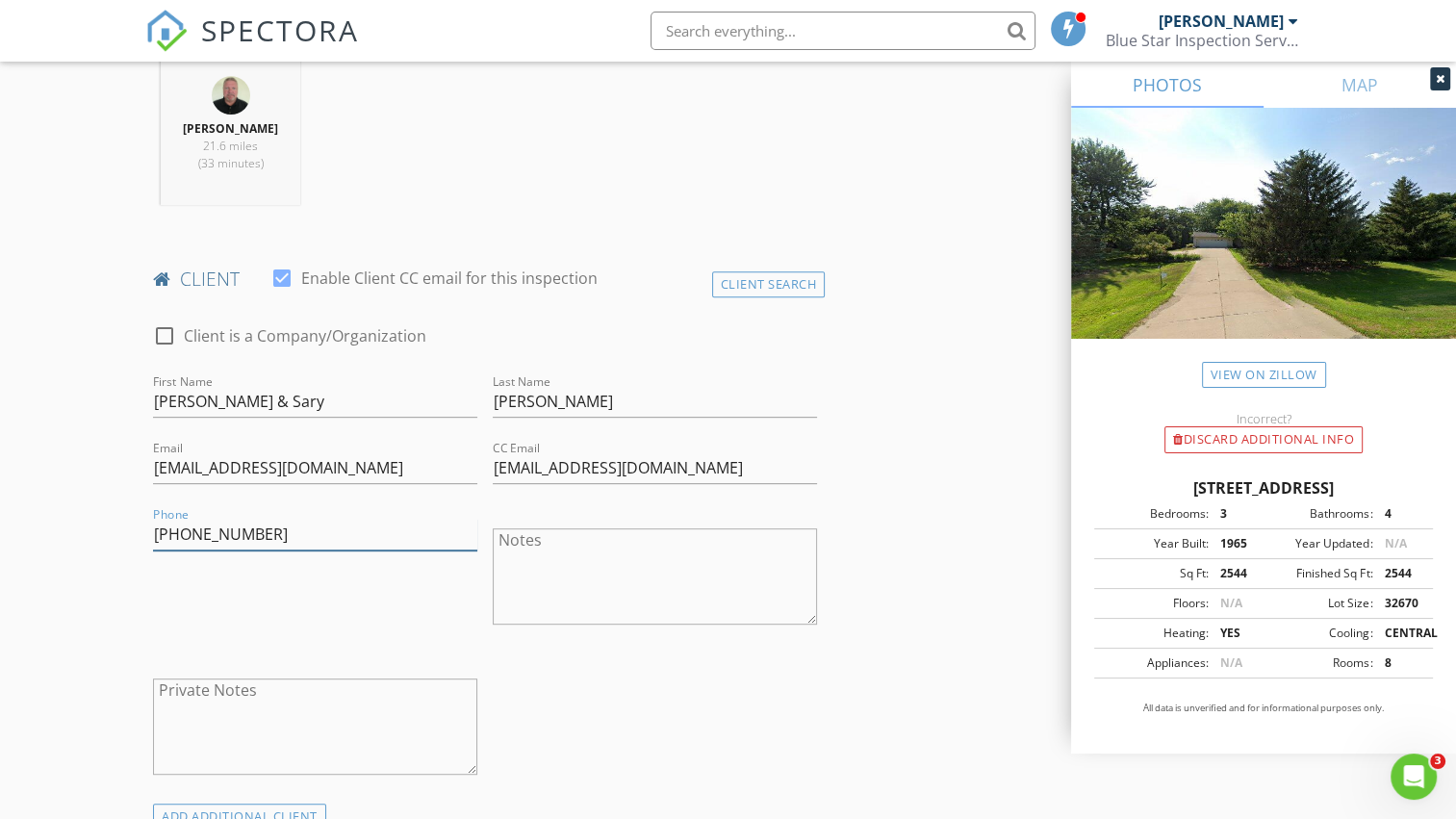
scroll to position [770, 0]
type input "319-215-5971"
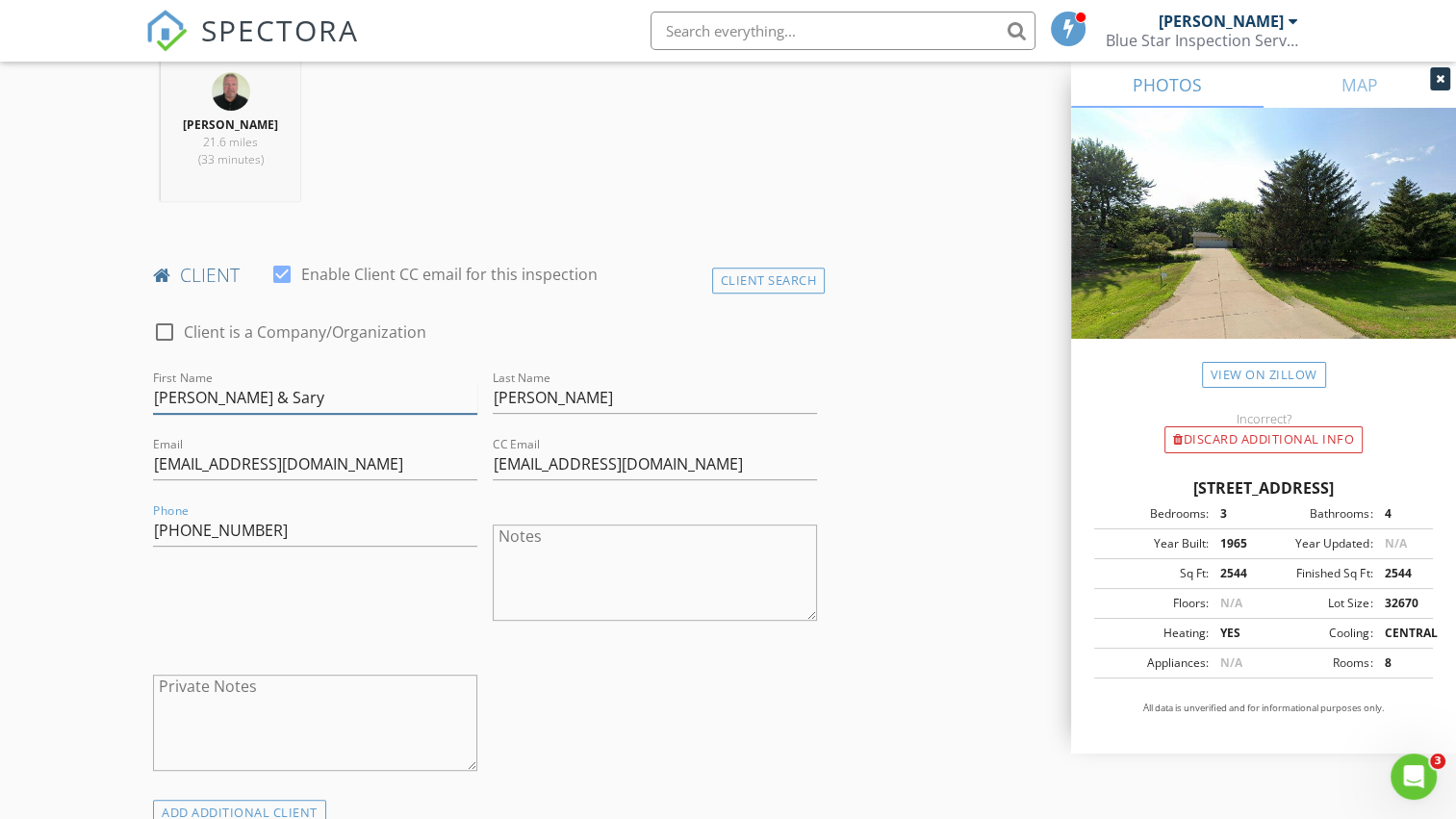
click at [277, 400] on input "Matthew & Sary" at bounding box center [315, 398] width 325 height 31
type input "Matthew"
click at [672, 462] on input "[EMAIL_ADDRESS][DOMAIN_NAME]" at bounding box center [655, 464] width 325 height 31
drag, startPoint x: 672, startPoint y: 462, endPoint x: 527, endPoint y: 462, distance: 145.0
click at [527, 462] on input "[EMAIL_ADDRESS][DOMAIN_NAME]" at bounding box center [655, 464] width 325 height 31
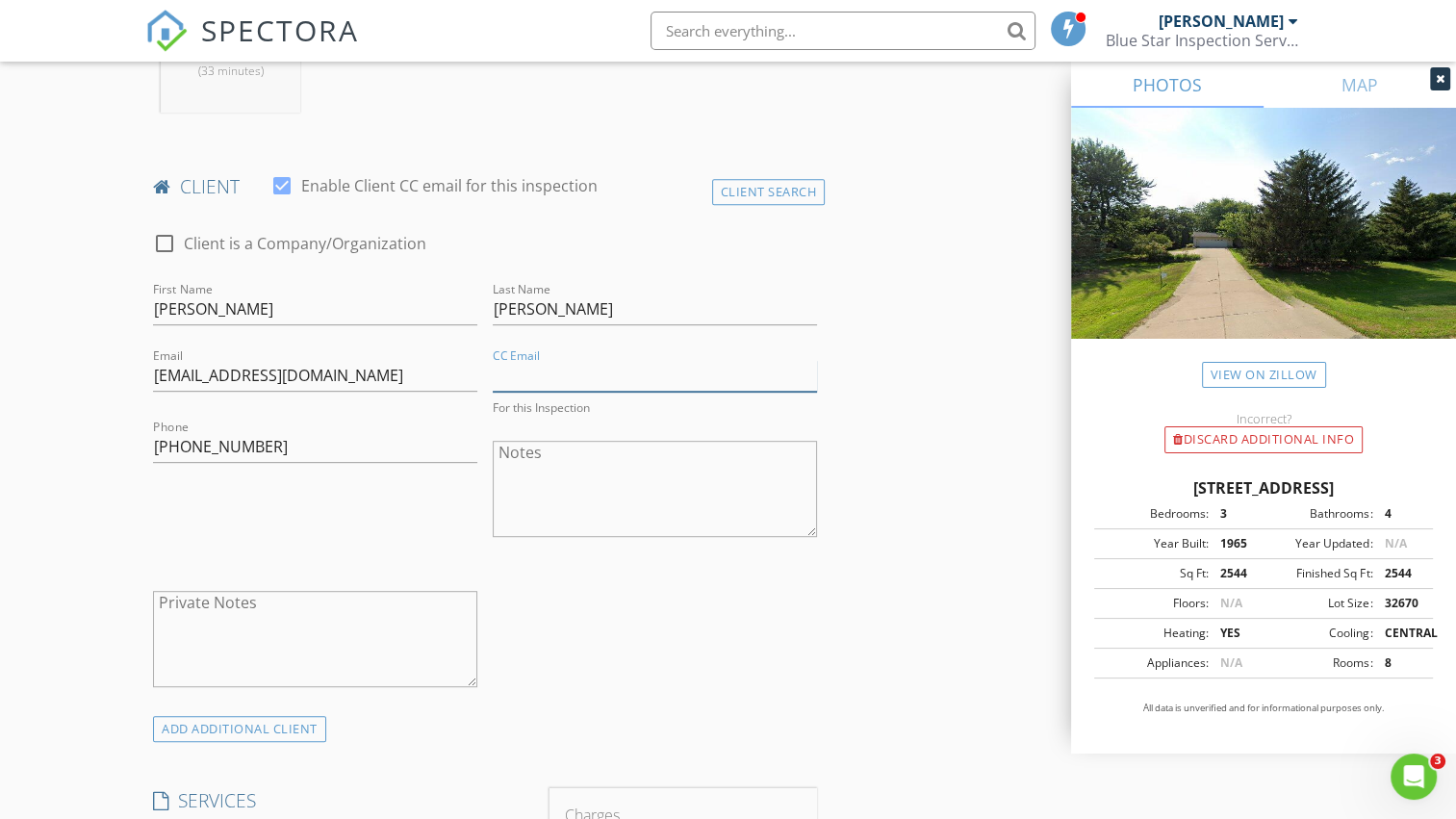
scroll to position [1059, 0]
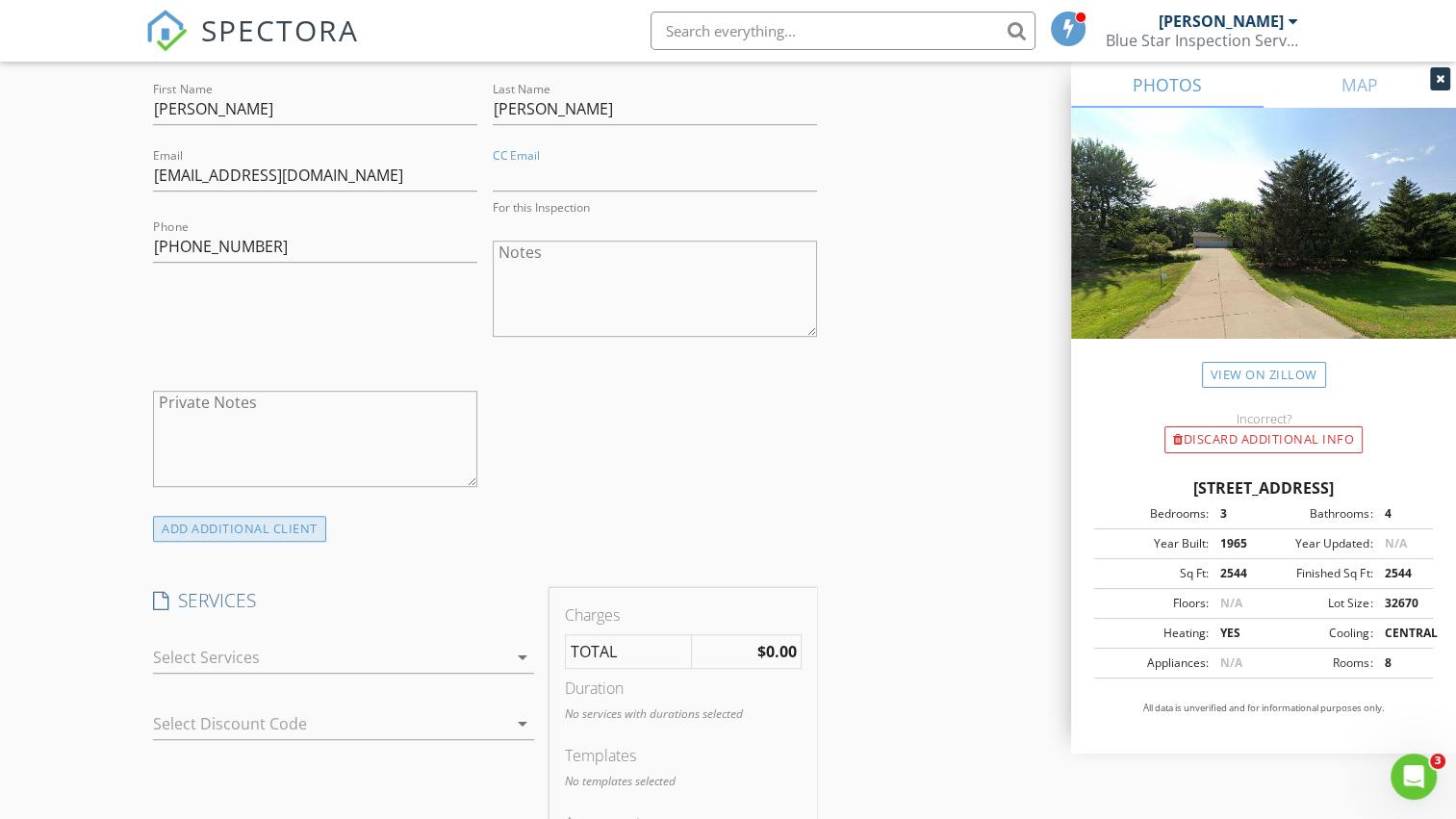
click at [281, 528] on div "ADD ADDITIONAL client" at bounding box center [239, 529] width 174 height 26
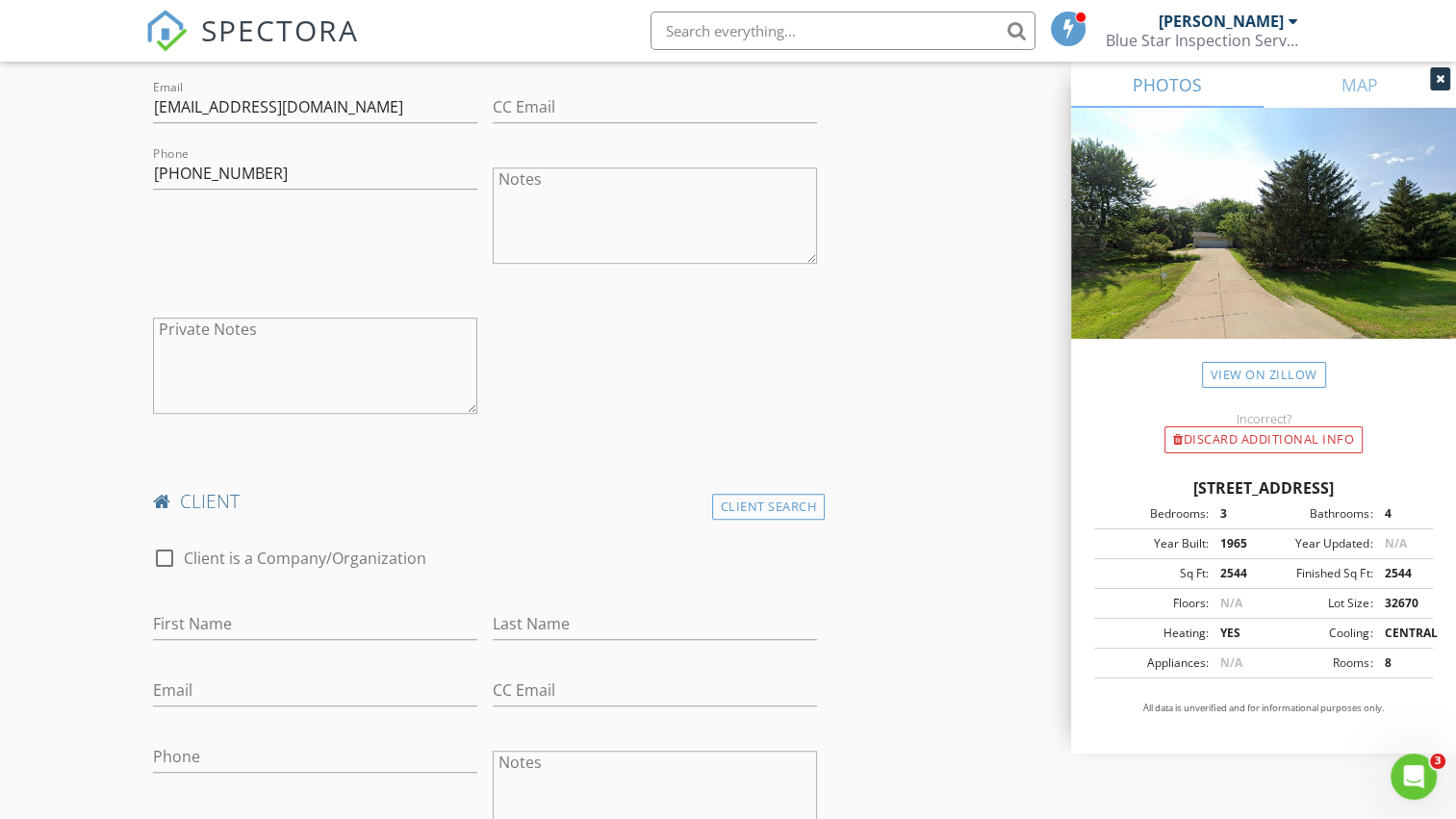
scroll to position [1155, 0]
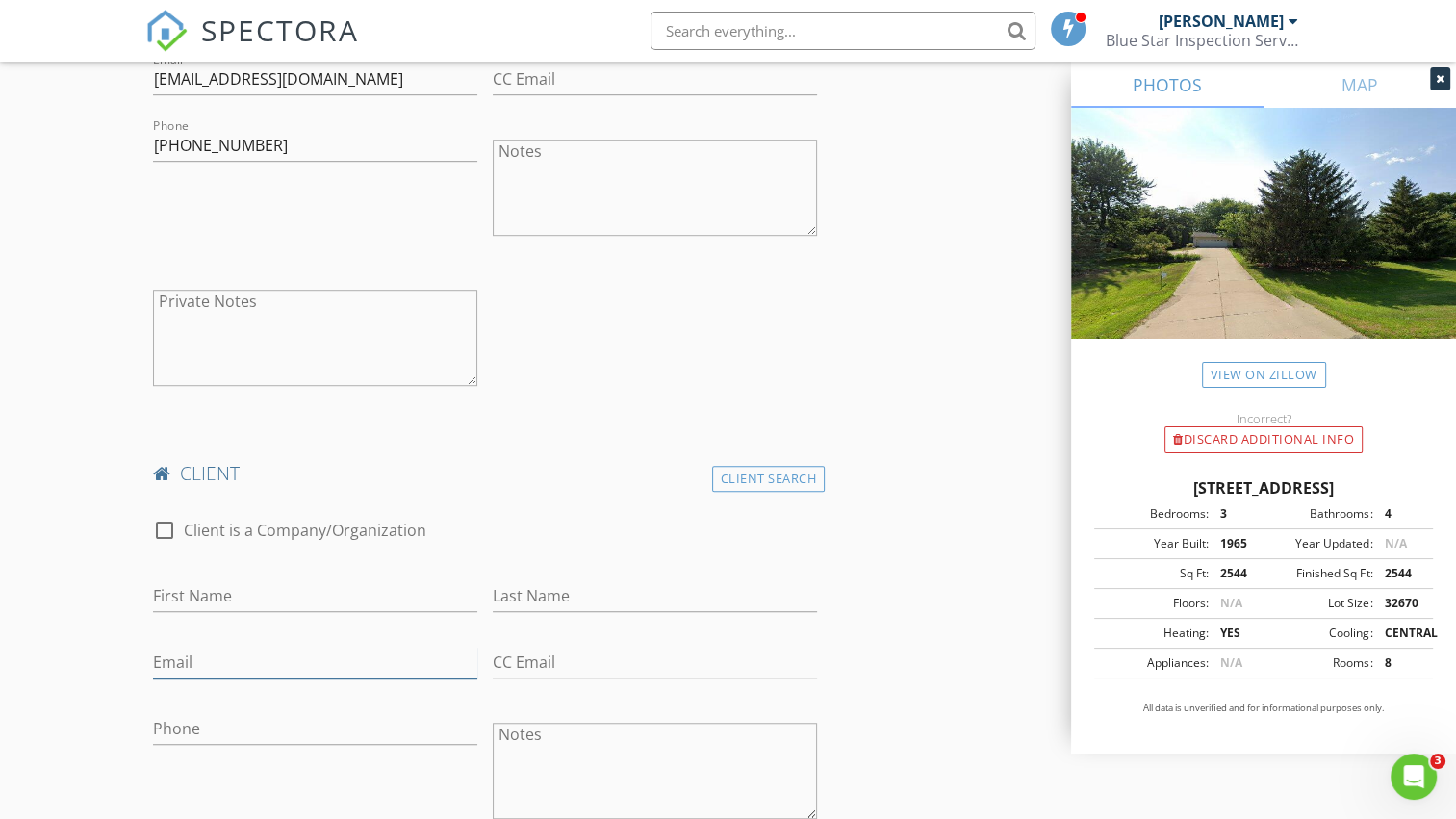
click at [216, 662] on input "Email" at bounding box center [315, 663] width 325 height 31
paste input "[EMAIL_ADDRESS][DOMAIN_NAME]"
type input "[EMAIL_ADDRESS][DOMAIN_NAME]"
click at [188, 593] on input "First Name" at bounding box center [315, 596] width 325 height 31
type input "Sary"
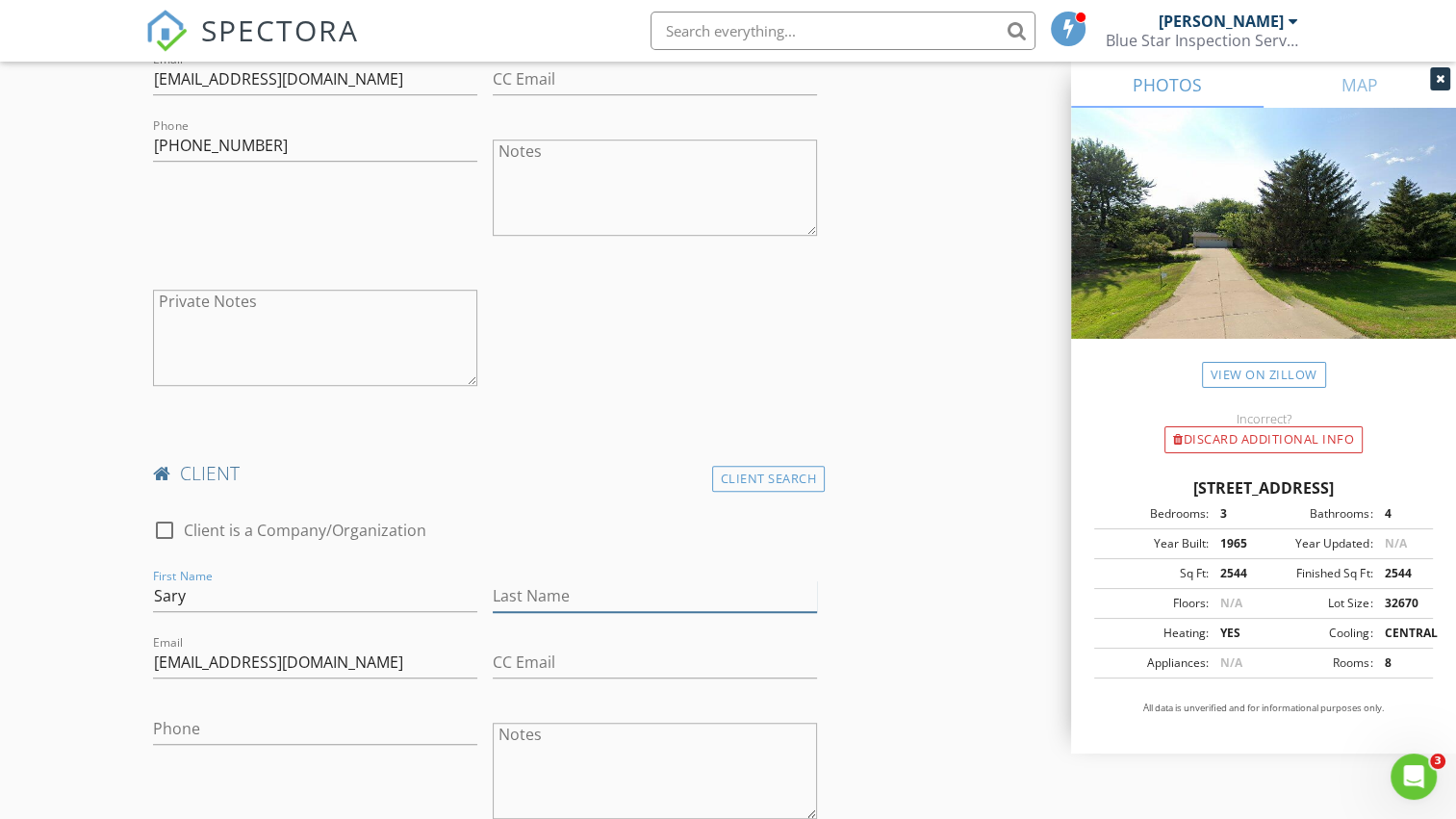
click at [500, 597] on input "Last Name" at bounding box center [655, 596] width 325 height 31
type input "[PERSON_NAME]"
click at [632, 562] on div "check_box_outline_blank Client is a Company/Organization" at bounding box center [484, 539] width 664 height 50
click at [358, 726] on input "Phone" at bounding box center [315, 729] width 325 height 31
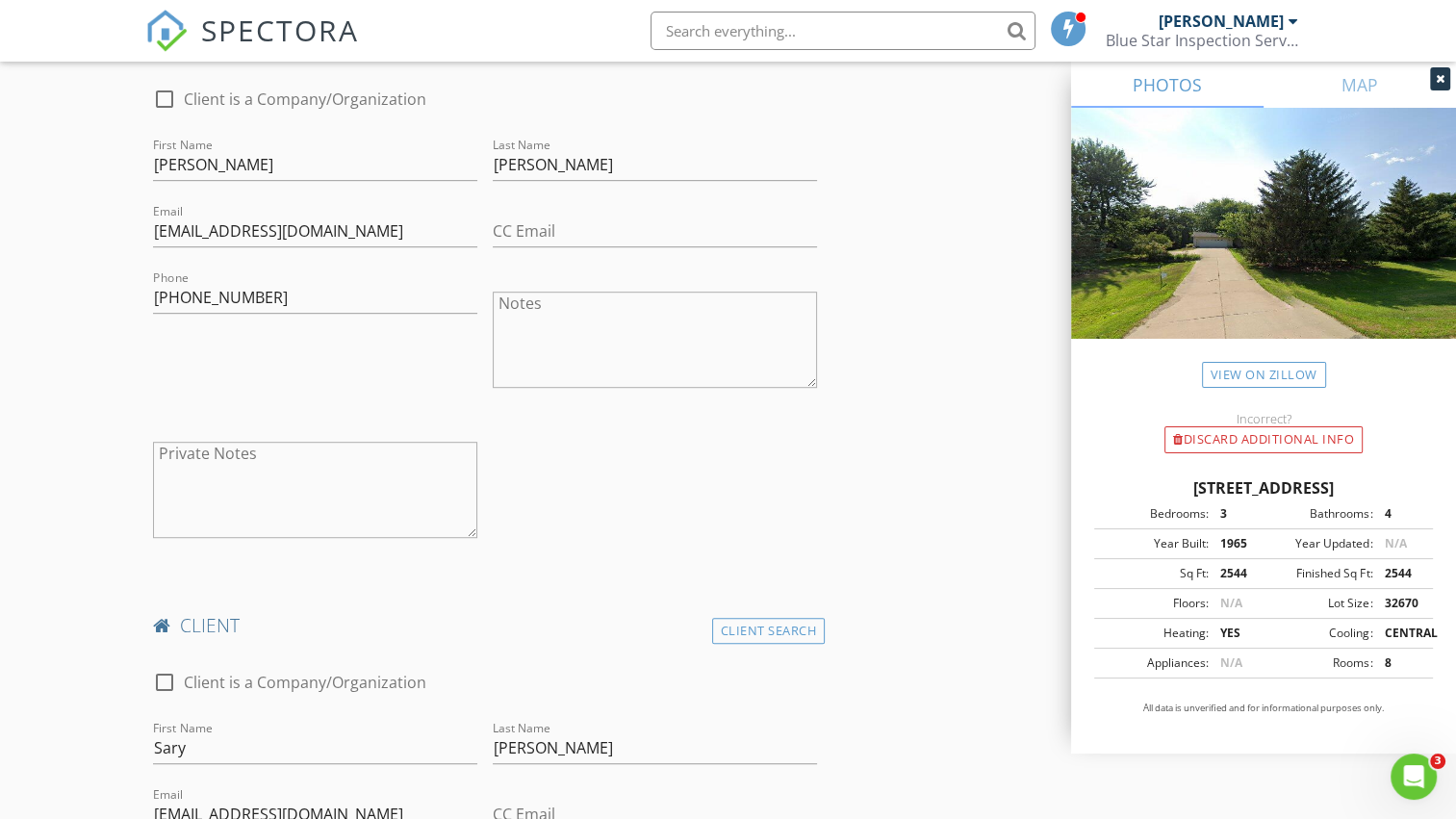
scroll to position [866, 0]
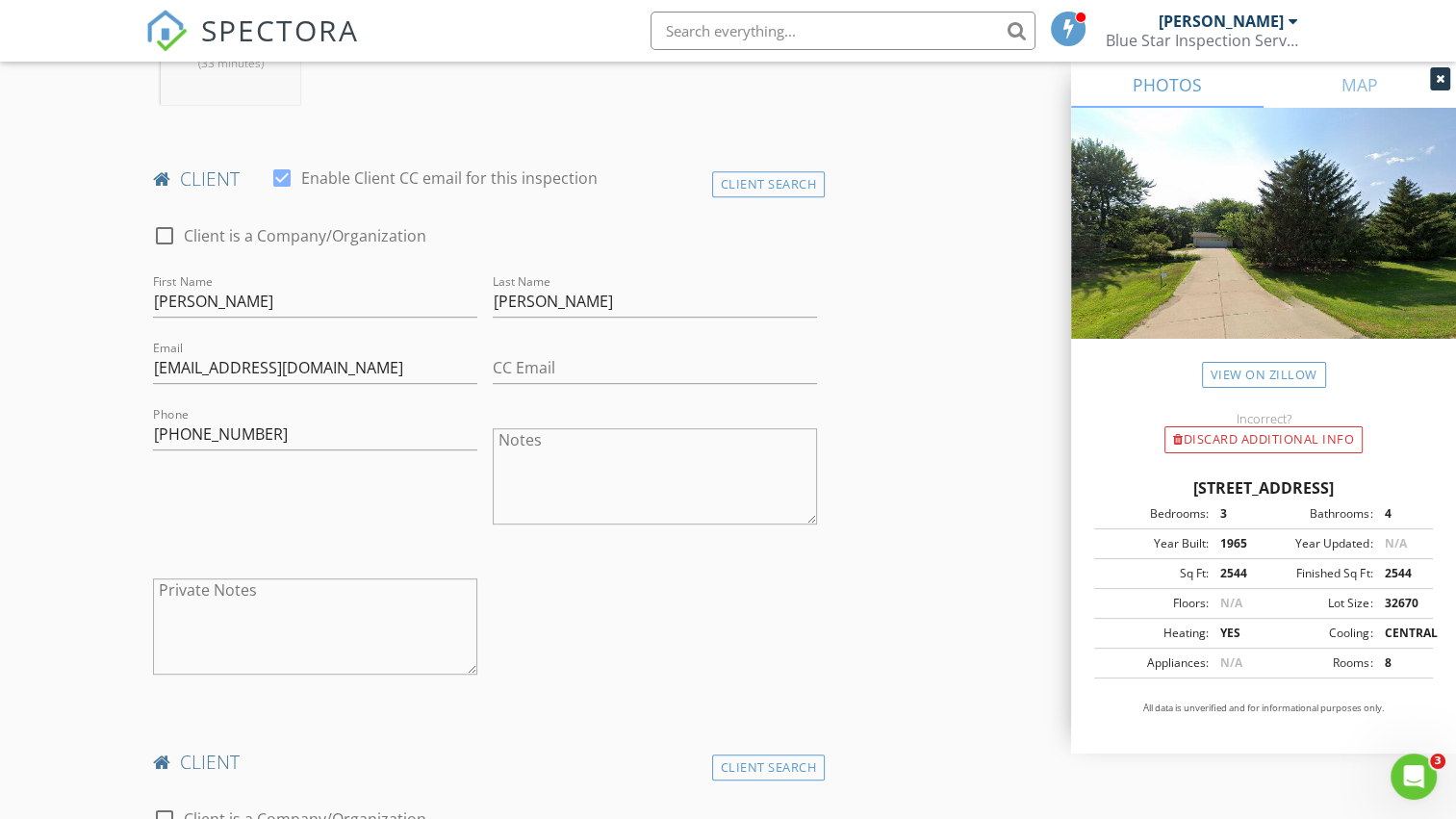
type input "319-215-5971"
click at [305, 440] on input "319-215-5971" at bounding box center [315, 435] width 325 height 31
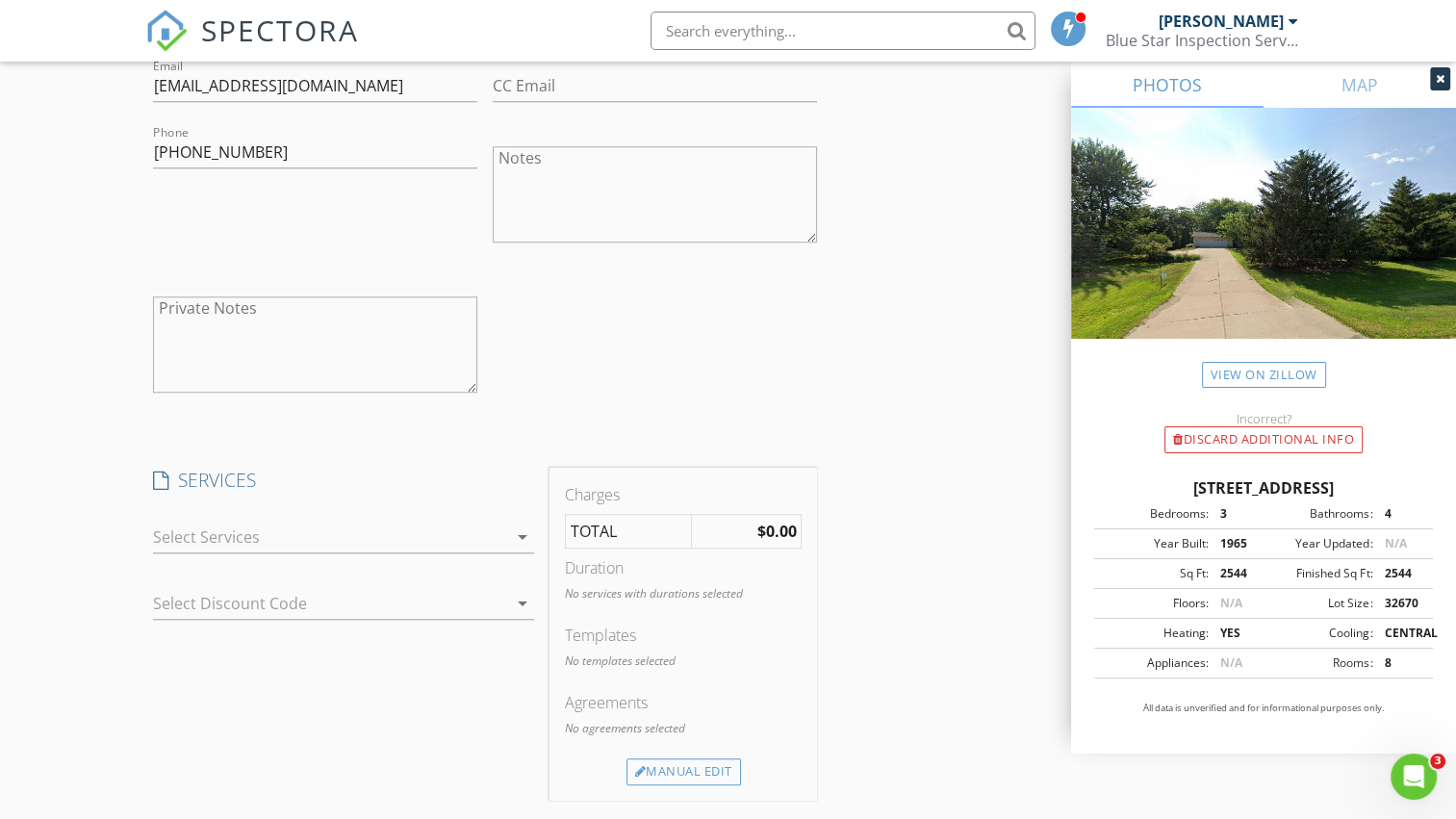
scroll to position [1733, 0]
type input "319-215-5976"
click at [446, 543] on div at bounding box center [329, 536] width 354 height 30
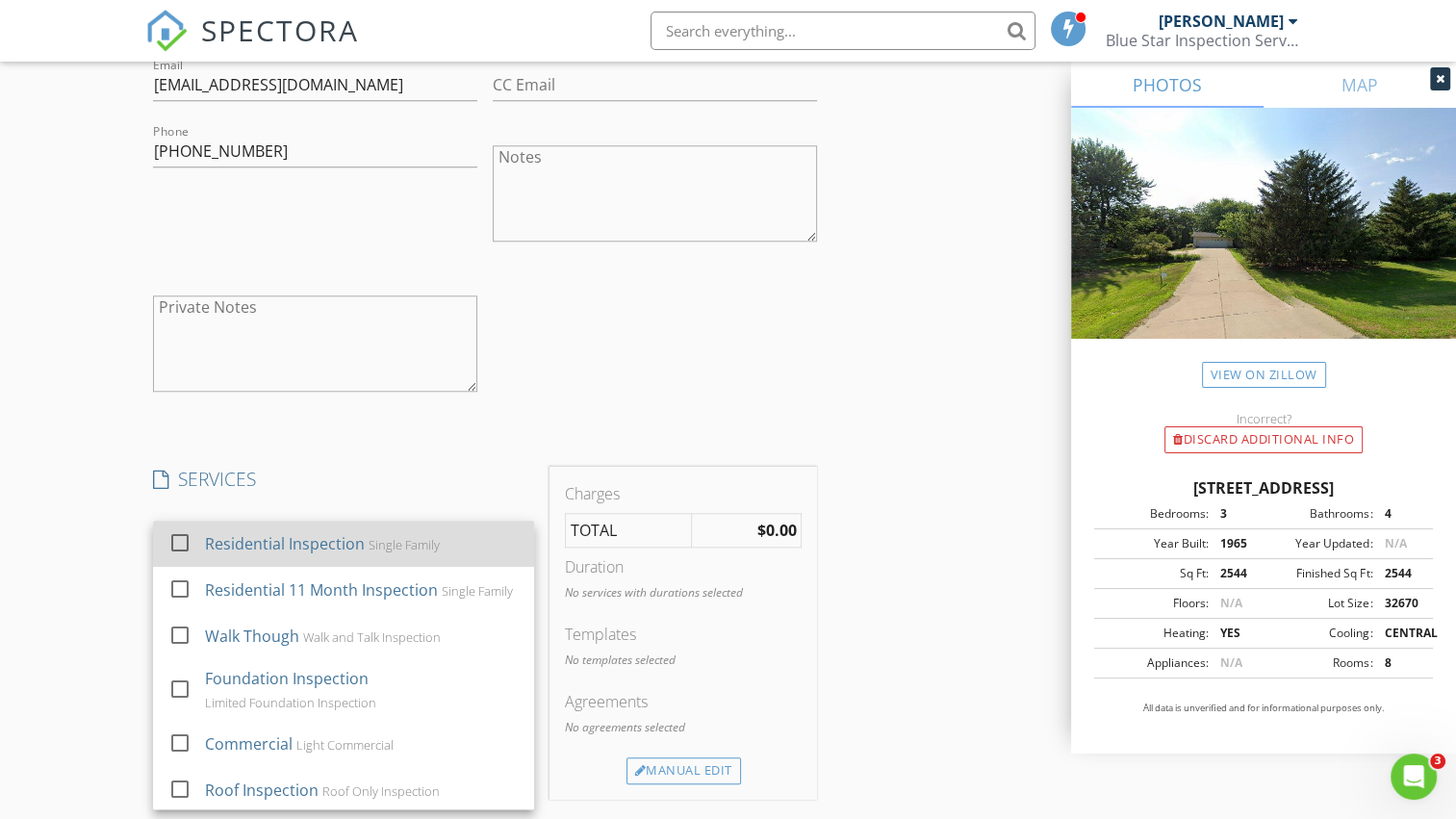
click at [185, 539] on div at bounding box center [179, 542] width 32 height 32
click at [181, 543] on div at bounding box center [179, 542] width 32 height 32
checkbox input "true"
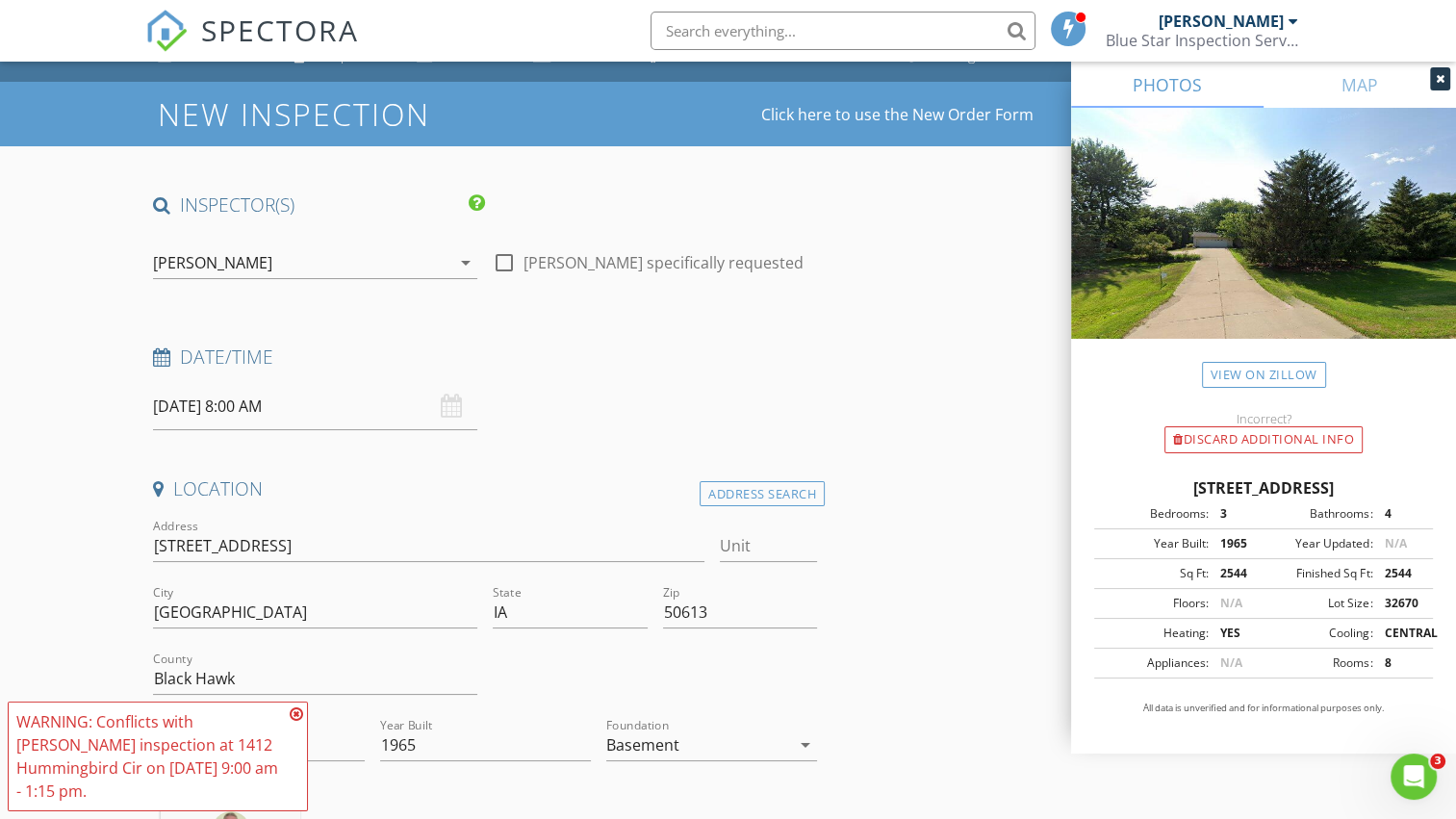
scroll to position [0, 0]
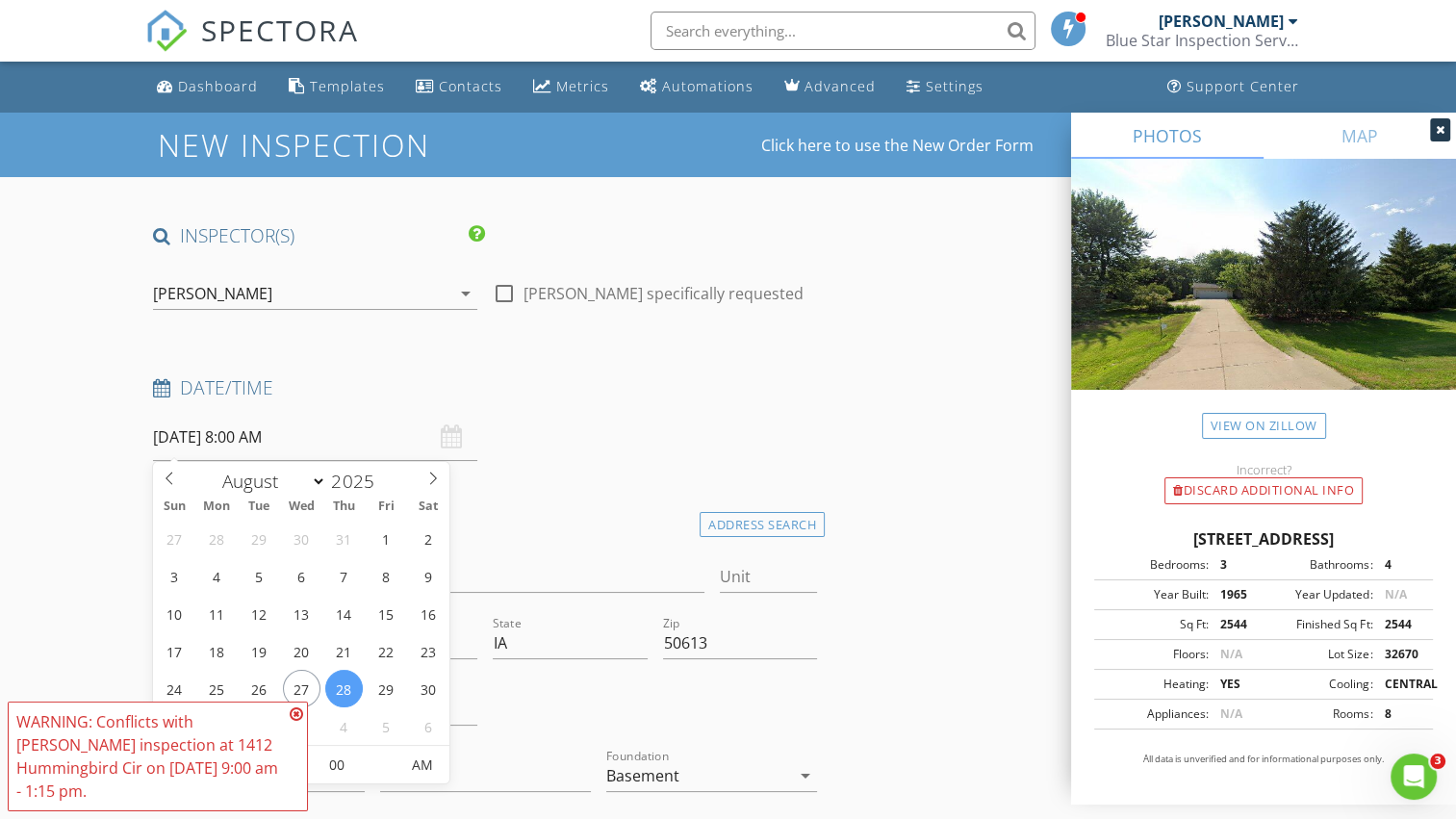
click at [252, 440] on input "08/28/2025 8:00 AM" at bounding box center [315, 437] width 325 height 47
type input "08/27/2025 8:00 AM"
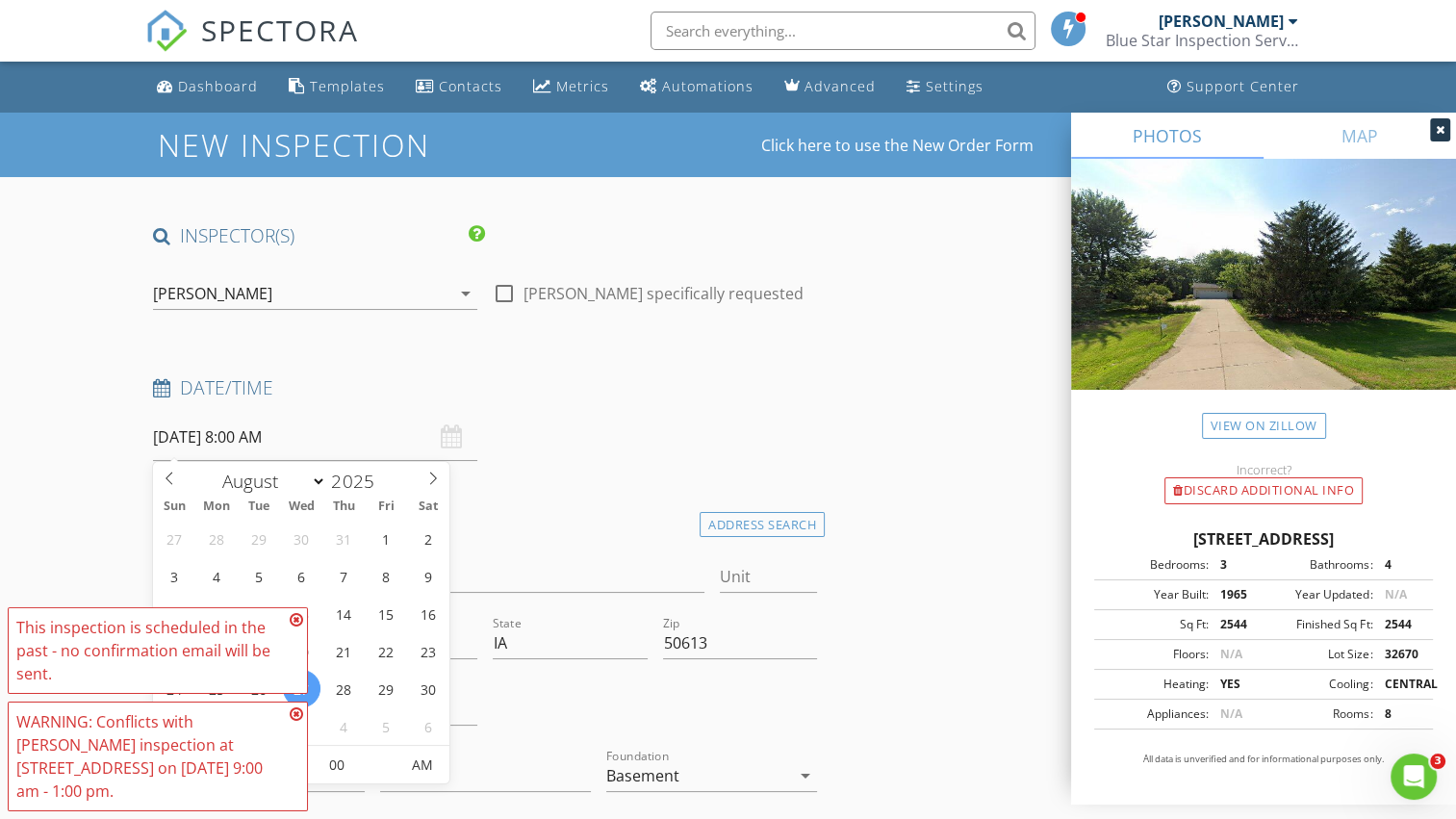
click at [258, 437] on input "08/27/2025 8:00 AM" at bounding box center [315, 437] width 325 height 47
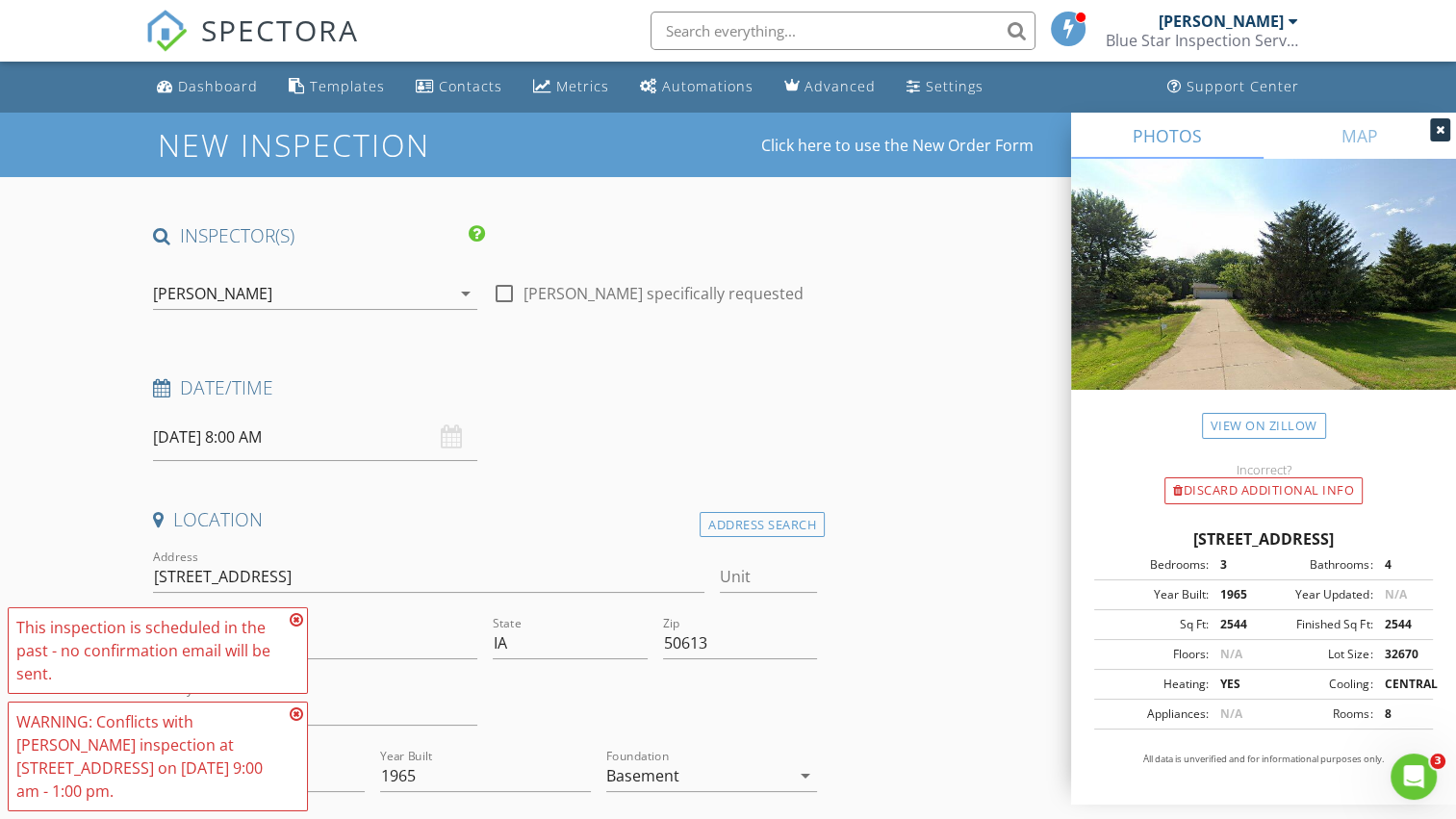
click at [296, 722] on icon at bounding box center [296, 715] width 14 height 16
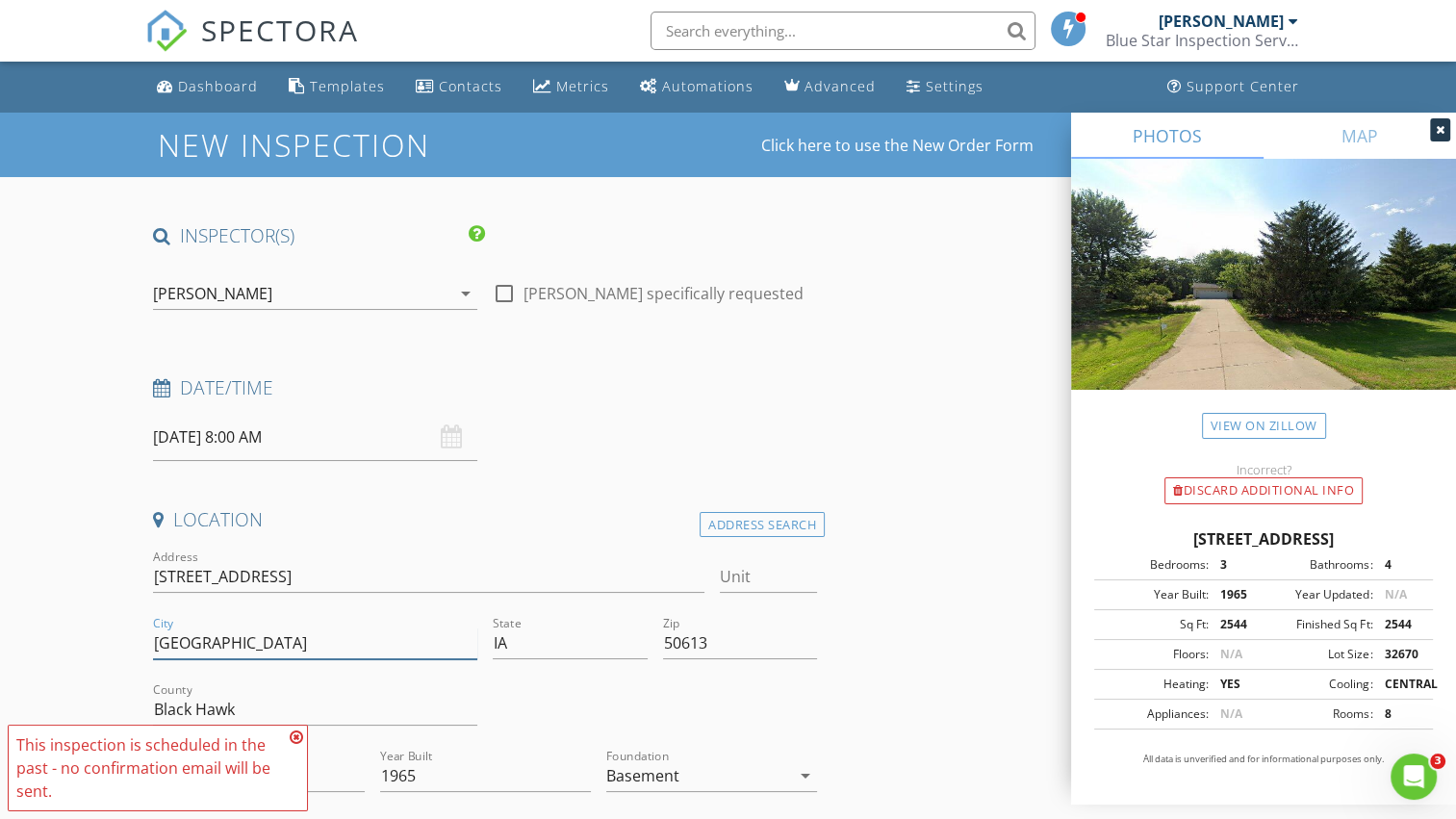
click at [300, 649] on input "[GEOGRAPHIC_DATA]" at bounding box center [315, 643] width 325 height 31
click at [295, 736] on icon at bounding box center [296, 738] width 14 height 16
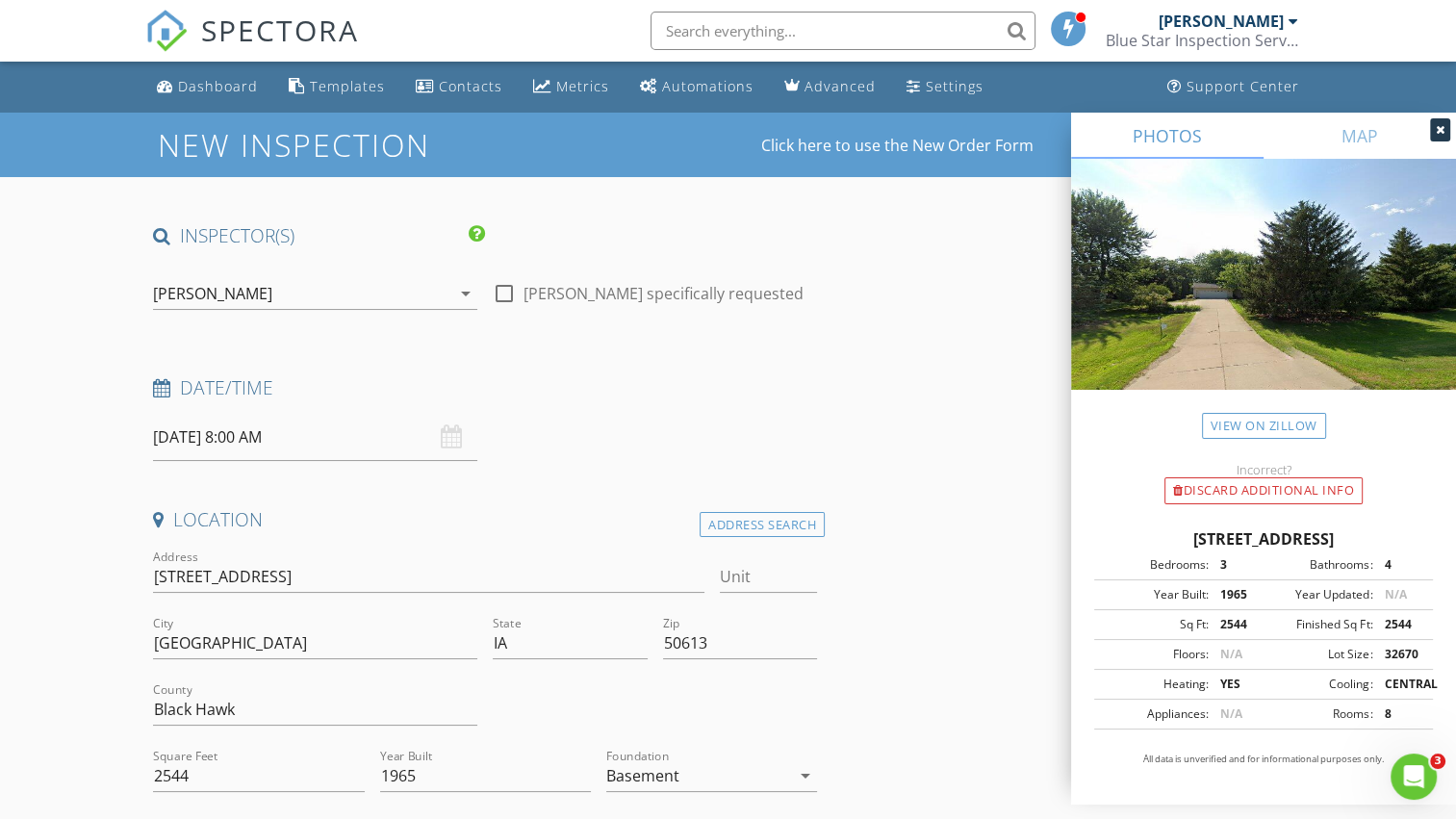
click at [312, 447] on input "08/27/2025 8:00 AM" at bounding box center [315, 437] width 325 height 47
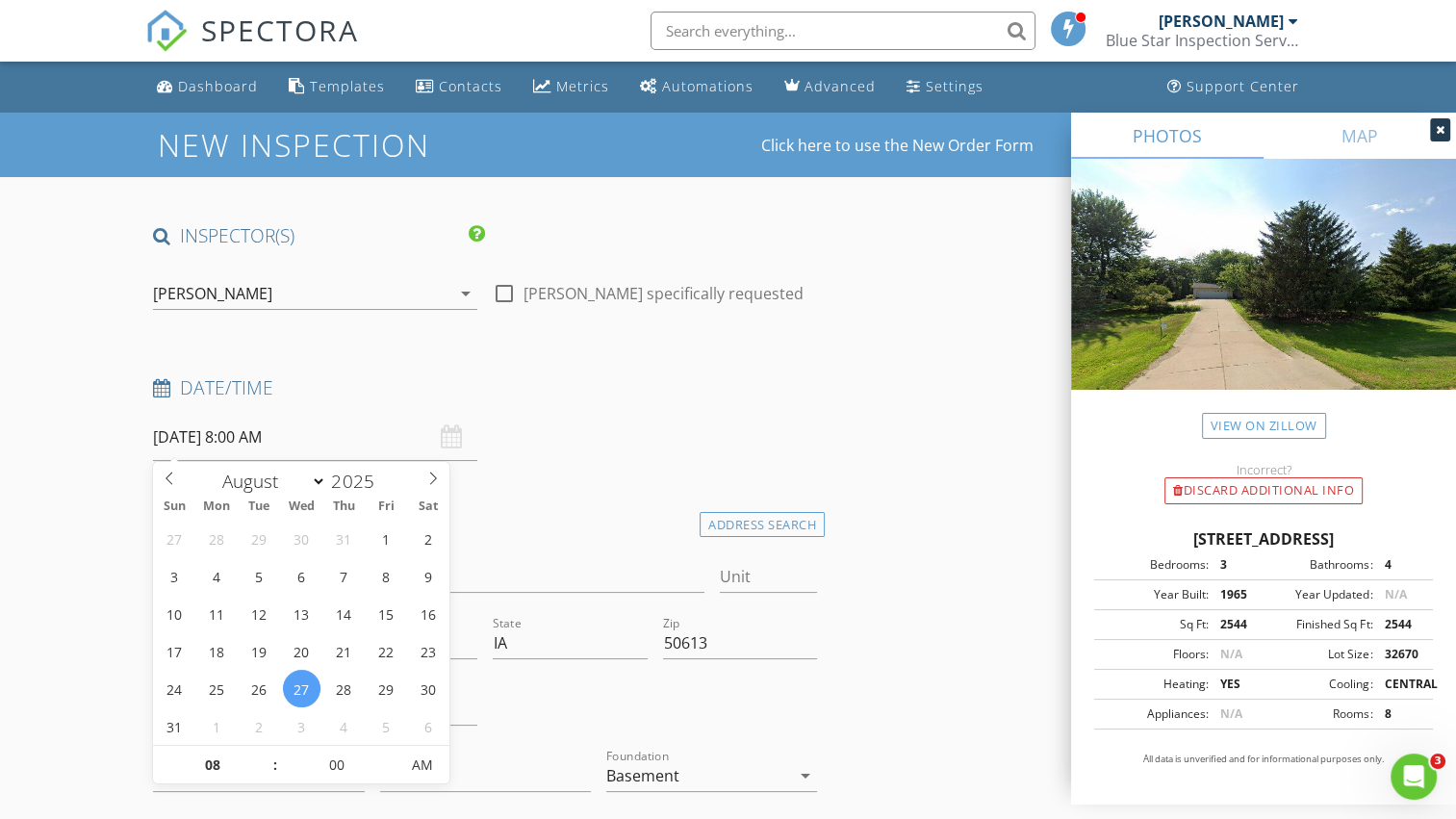
click at [275, 758] on span ":" at bounding box center [275, 765] width 6 height 38
click at [274, 764] on span ":" at bounding box center [275, 765] width 6 height 38
click at [226, 769] on input "08" at bounding box center [212, 766] width 119 height 38
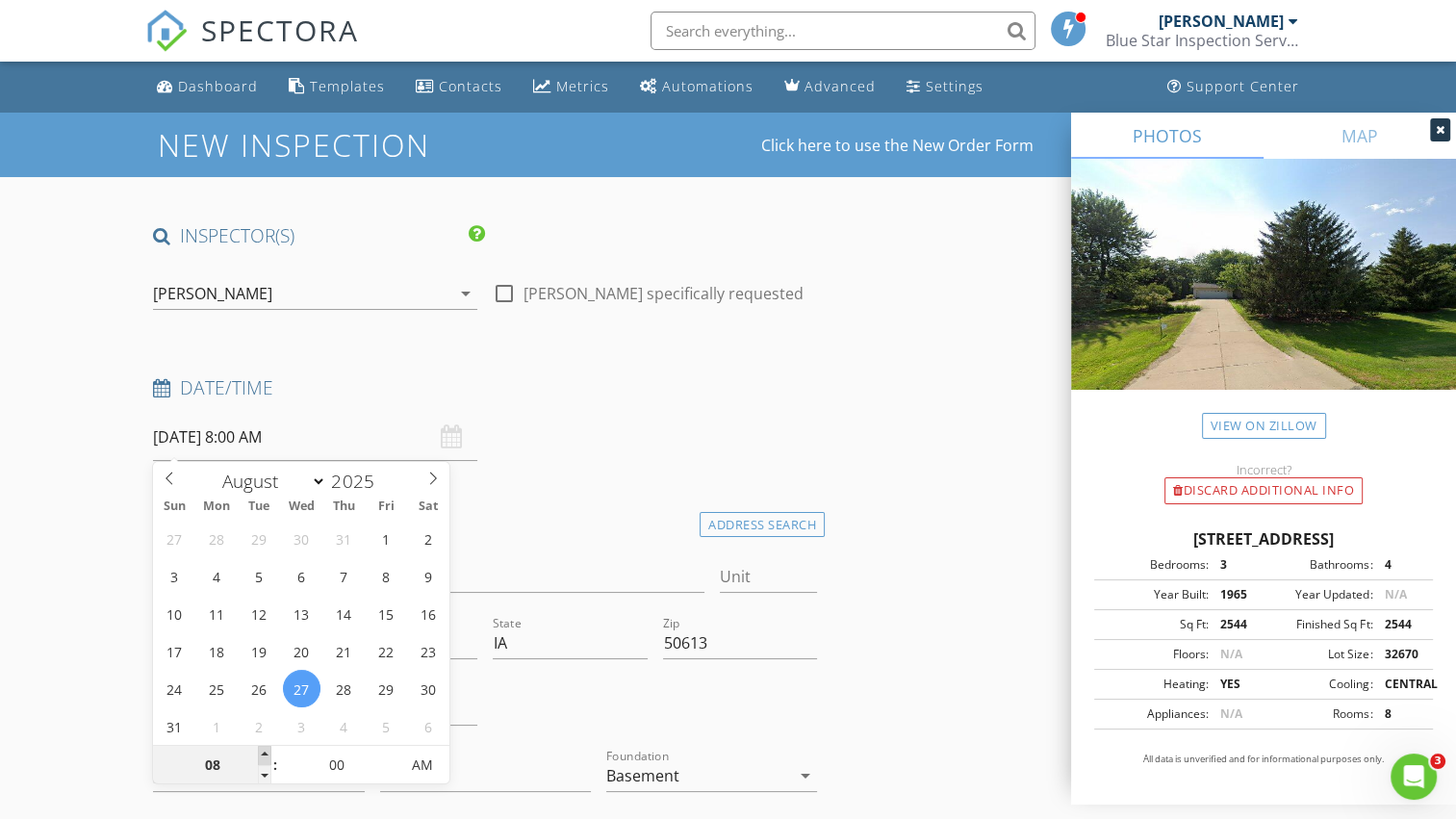
type input "09"
type input "[DATE] 9:00 AM"
click at [264, 754] on span at bounding box center [265, 756] width 14 height 20
type input "10"
type input "[DATE] 10:00 AM"
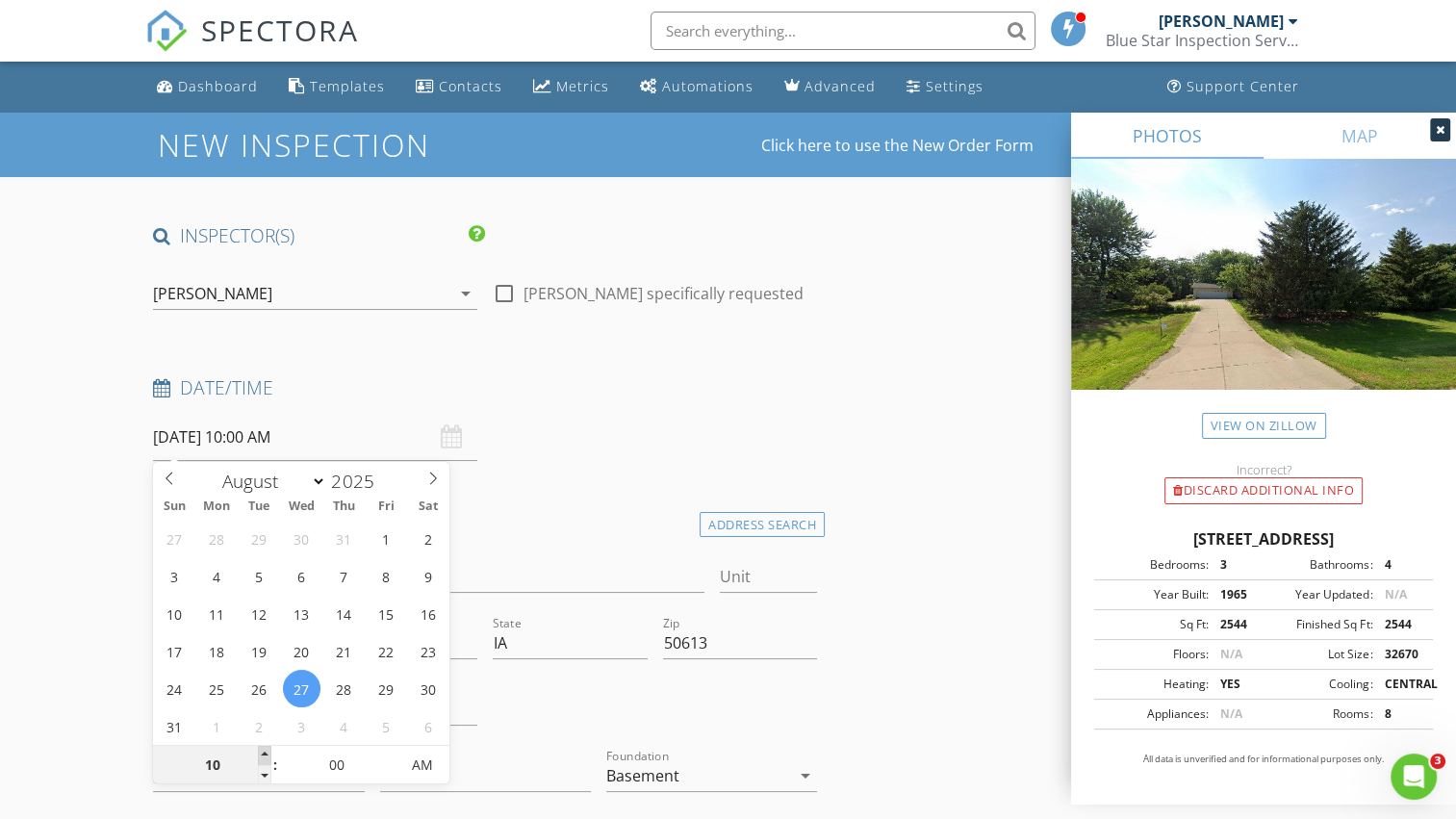
click at [264, 754] on span at bounding box center [265, 756] width 14 height 20
type input "11"
type input "08/27/2025 11:00 AM"
click at [264, 754] on span at bounding box center [265, 756] width 14 height 20
type input "12"
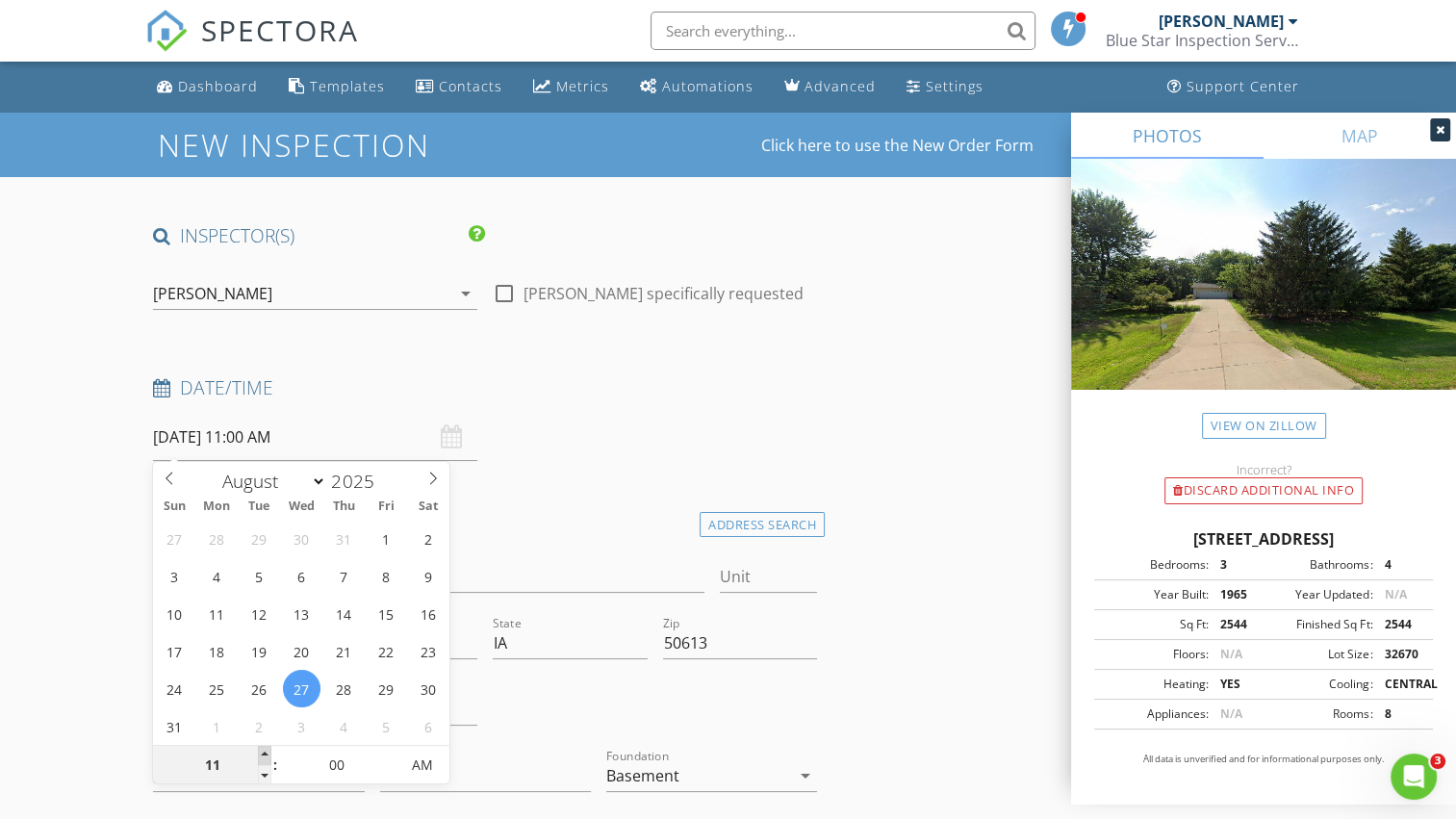
type input "08/27/2025 12:00 PM"
click at [264, 754] on span at bounding box center [265, 756] width 14 height 20
type input "01"
type input "08/27/2025 1:00 PM"
click at [264, 754] on span at bounding box center [265, 756] width 14 height 20
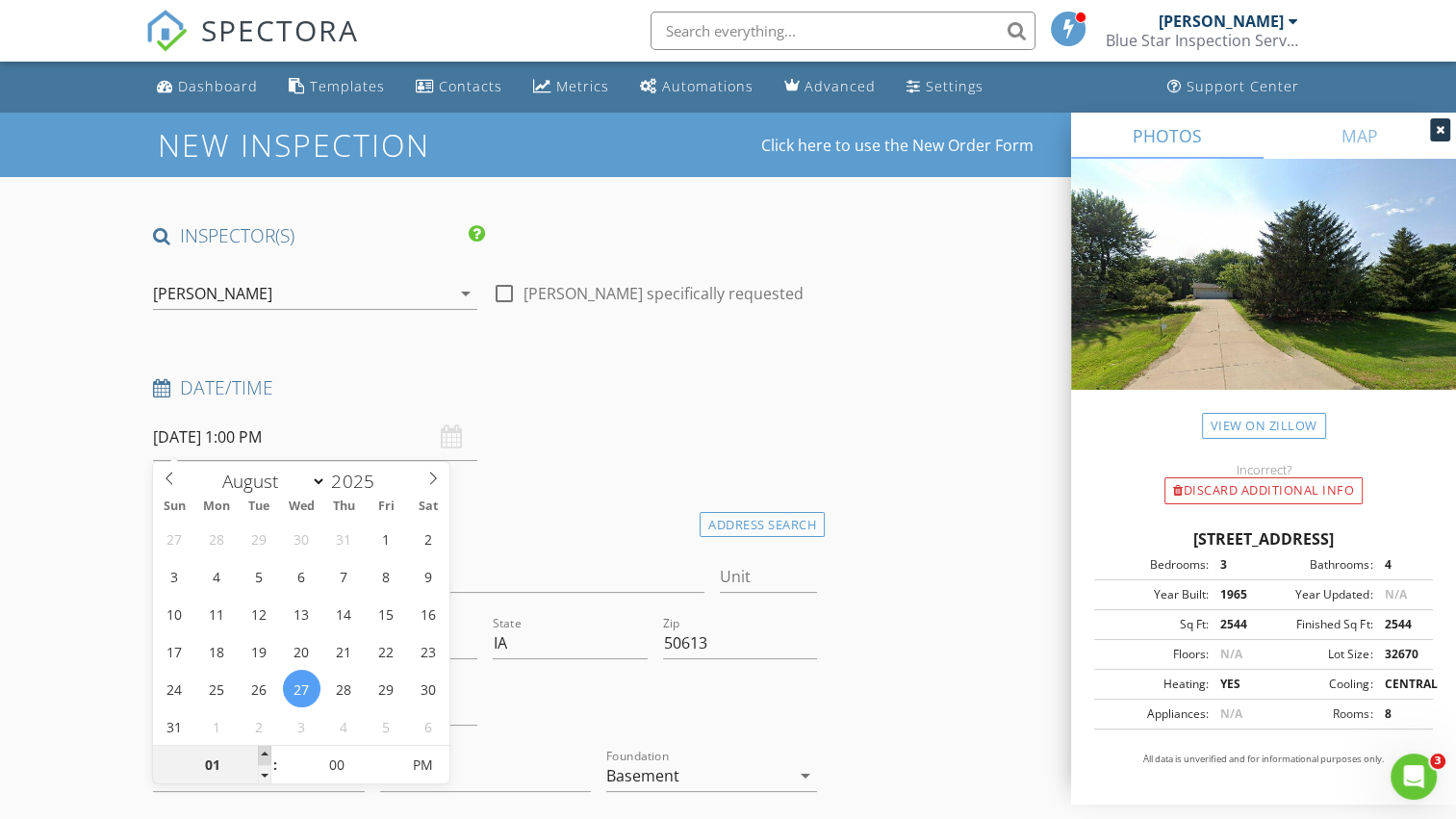
type input "02"
type input "08/27/2025 2:00 PM"
click at [264, 754] on span at bounding box center [265, 756] width 14 height 20
click at [8, 818] on span "This inspection is scheduled in the past - no confirmation email will be sent. …" at bounding box center [8, 819] width 0 height 0
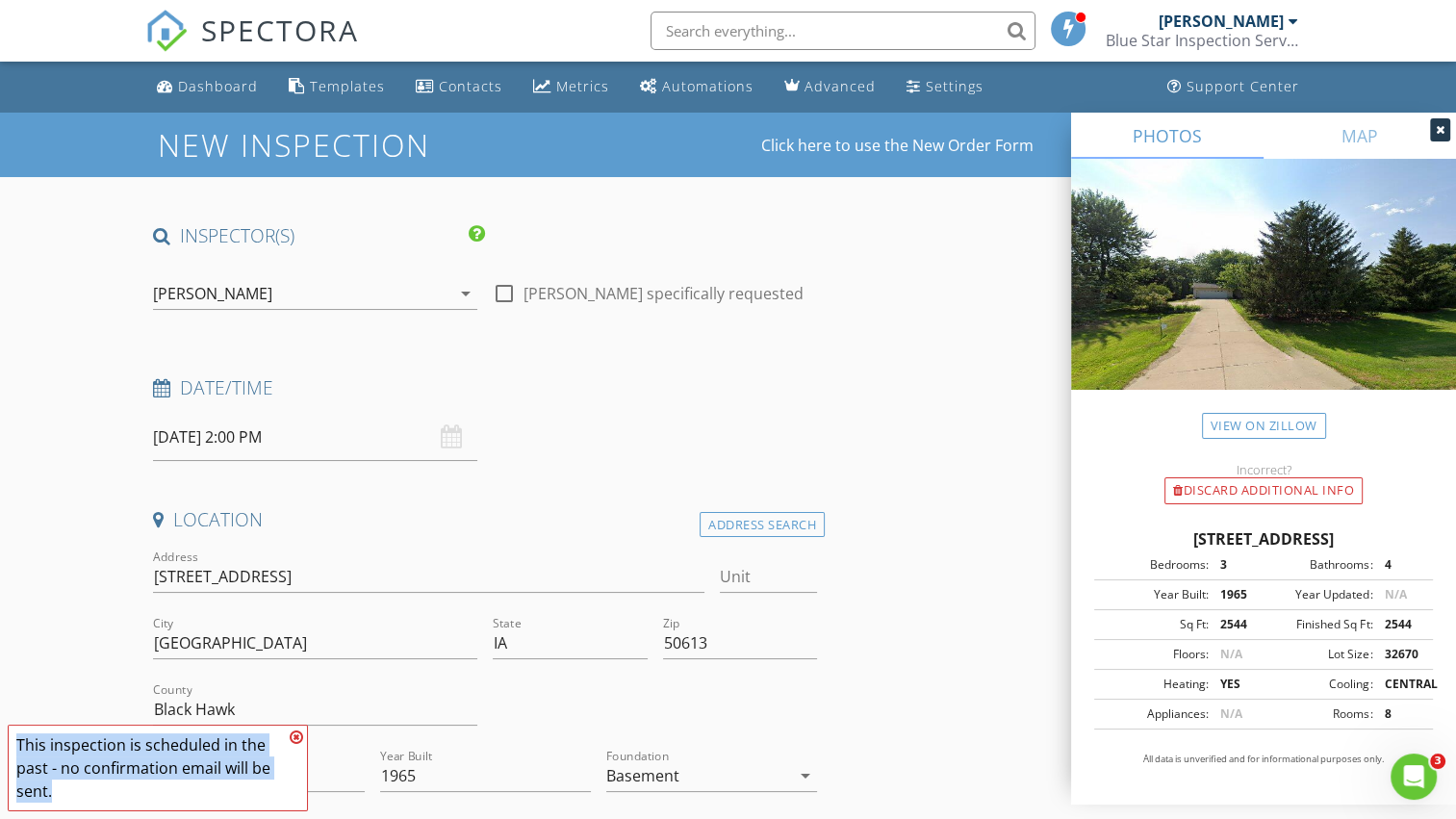
click at [264, 754] on div "This inspection is scheduled in the past - no confirmation email will be sent." at bounding box center [158, 768] width 300 height 86
drag, startPoint x: 264, startPoint y: 754, endPoint x: 269, endPoint y: 686, distance: 68.2
click at [269, 686] on div "County Black Hawk" at bounding box center [315, 714] width 325 height 63
click at [298, 736] on icon at bounding box center [296, 738] width 14 height 16
click at [298, 736] on div "This inspection is scheduled in the past - no confirmation email will be sent." at bounding box center [158, 768] width 300 height 86
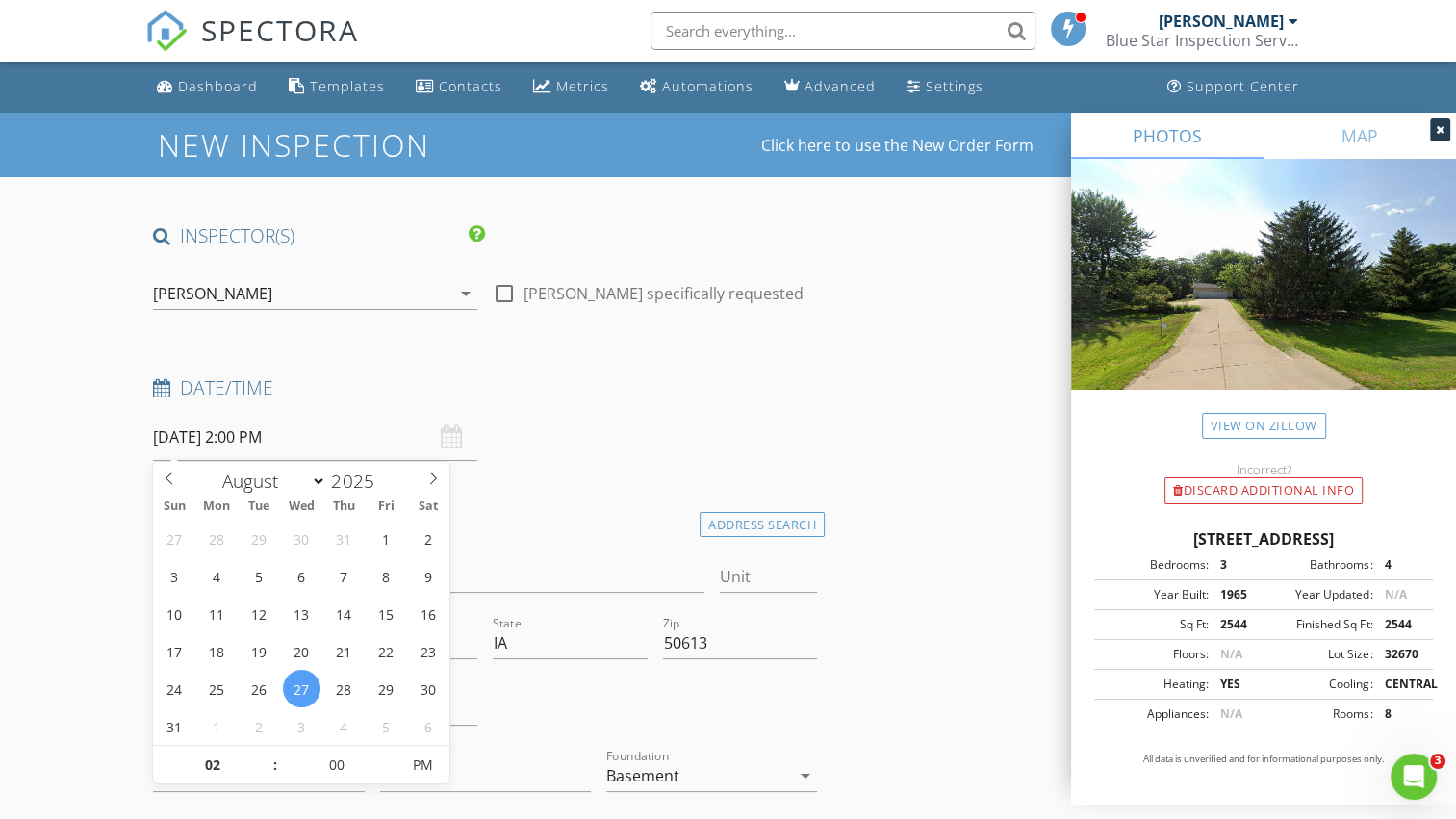
click at [351, 435] on input "08/27/2025 2:00 PM" at bounding box center [315, 437] width 325 height 47
type input "03"
type input "08/27/2025 3:00 PM"
click at [265, 752] on span at bounding box center [265, 756] width 14 height 20
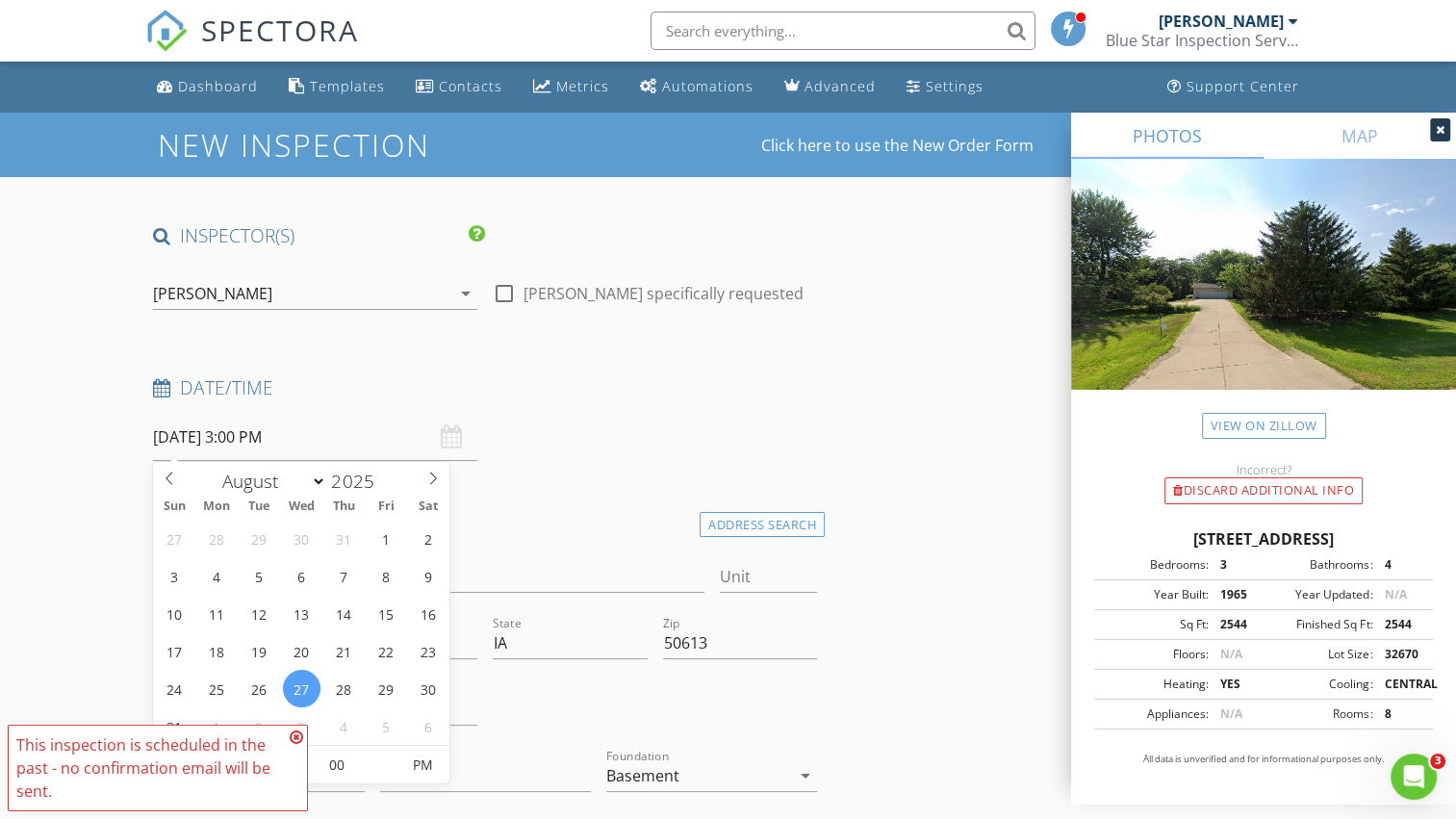
click at [265, 752] on span "This inspection is scheduled in the past - no confirmation email will be sent." at bounding box center [158, 768] width 300 height 86
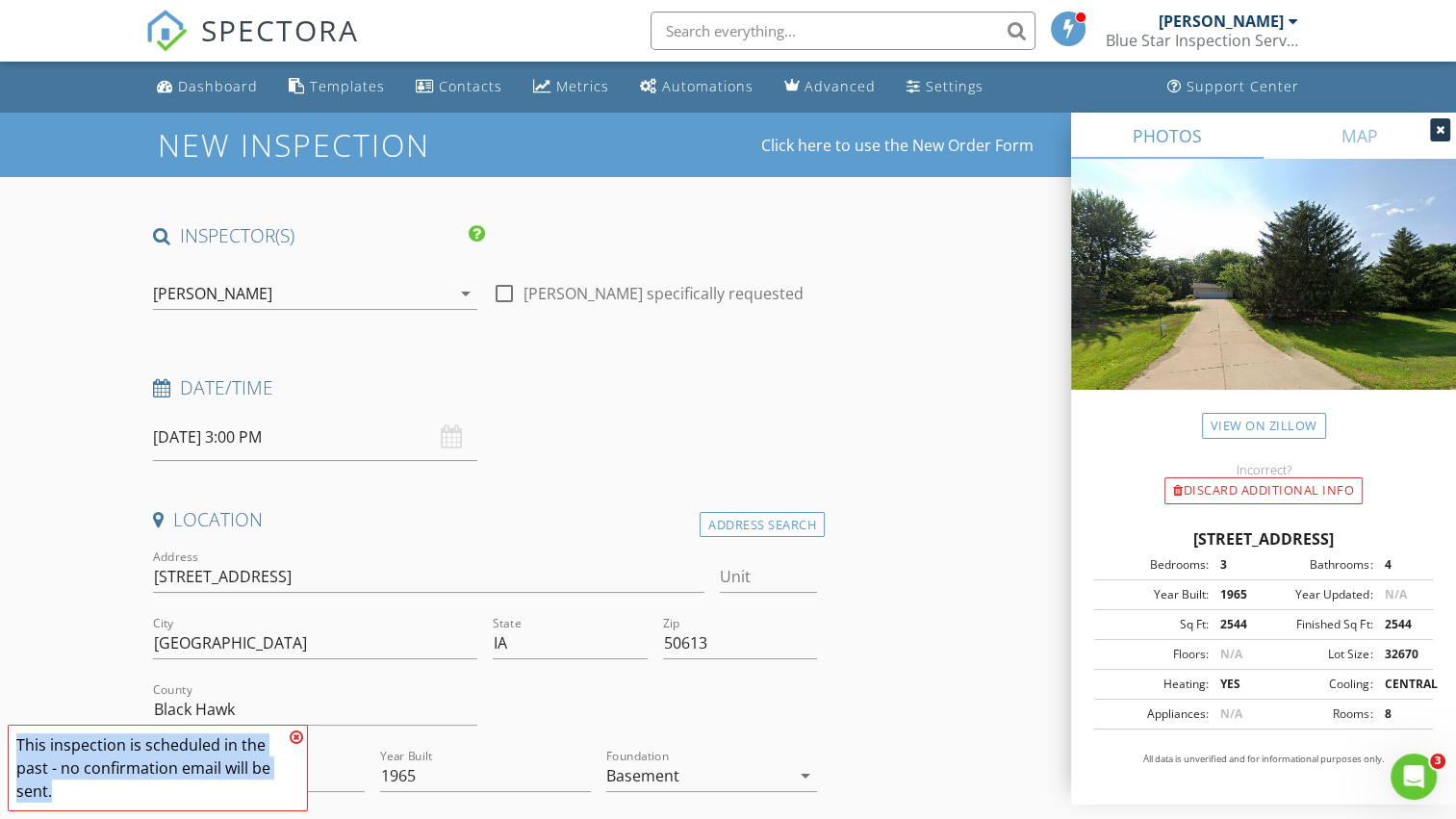
drag, startPoint x: 265, startPoint y: 752, endPoint x: 296, endPoint y: 740, distance: 33.2
click at [296, 740] on icon at bounding box center [296, 738] width 14 height 16
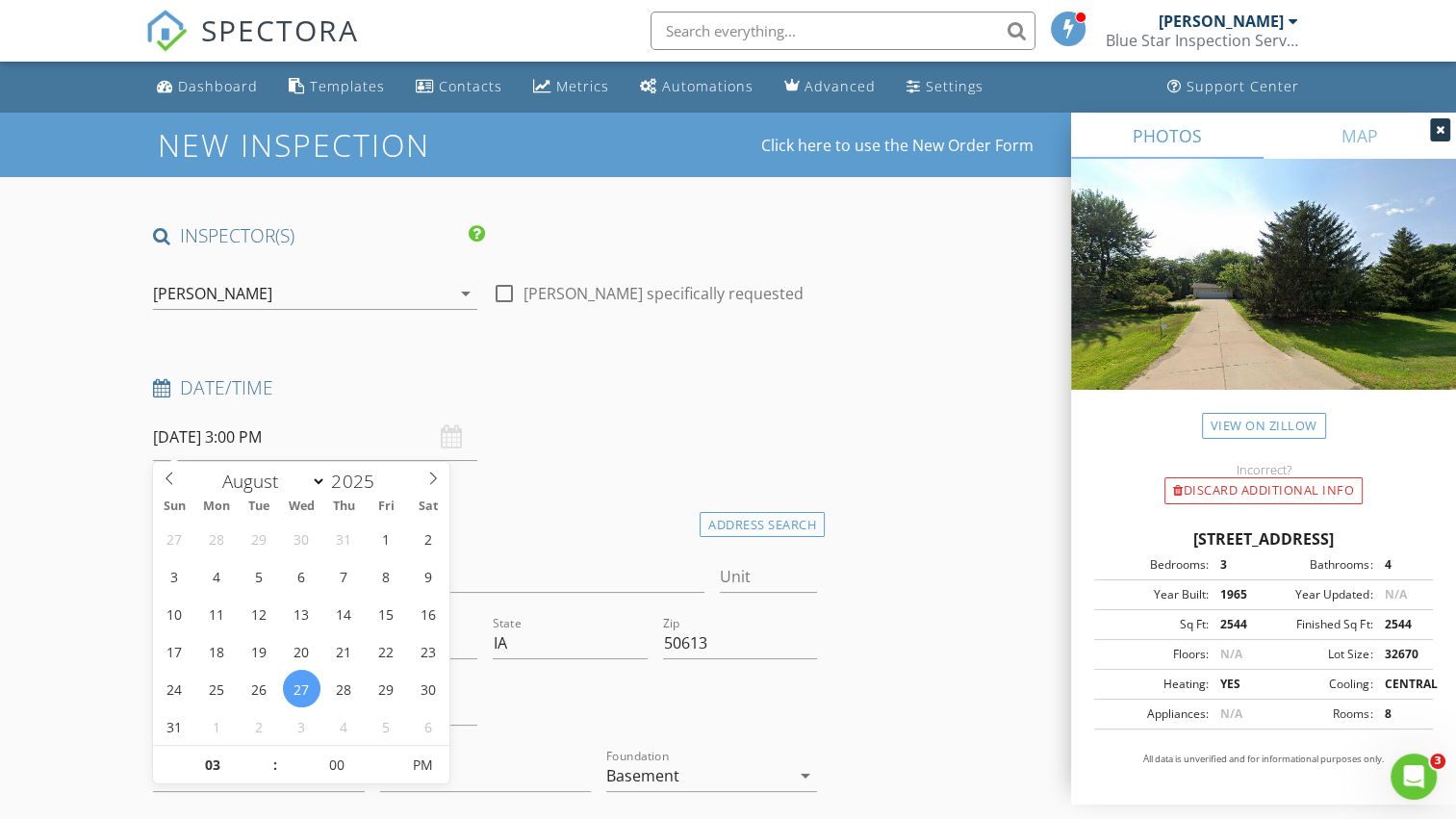
click at [317, 439] on input "08/27/2025 3:00 PM" at bounding box center [315, 437] width 325 height 47
type input "04"
type input "08/27/2025 4:00 PM"
click at [266, 754] on span at bounding box center [265, 756] width 14 height 20
type input "05"
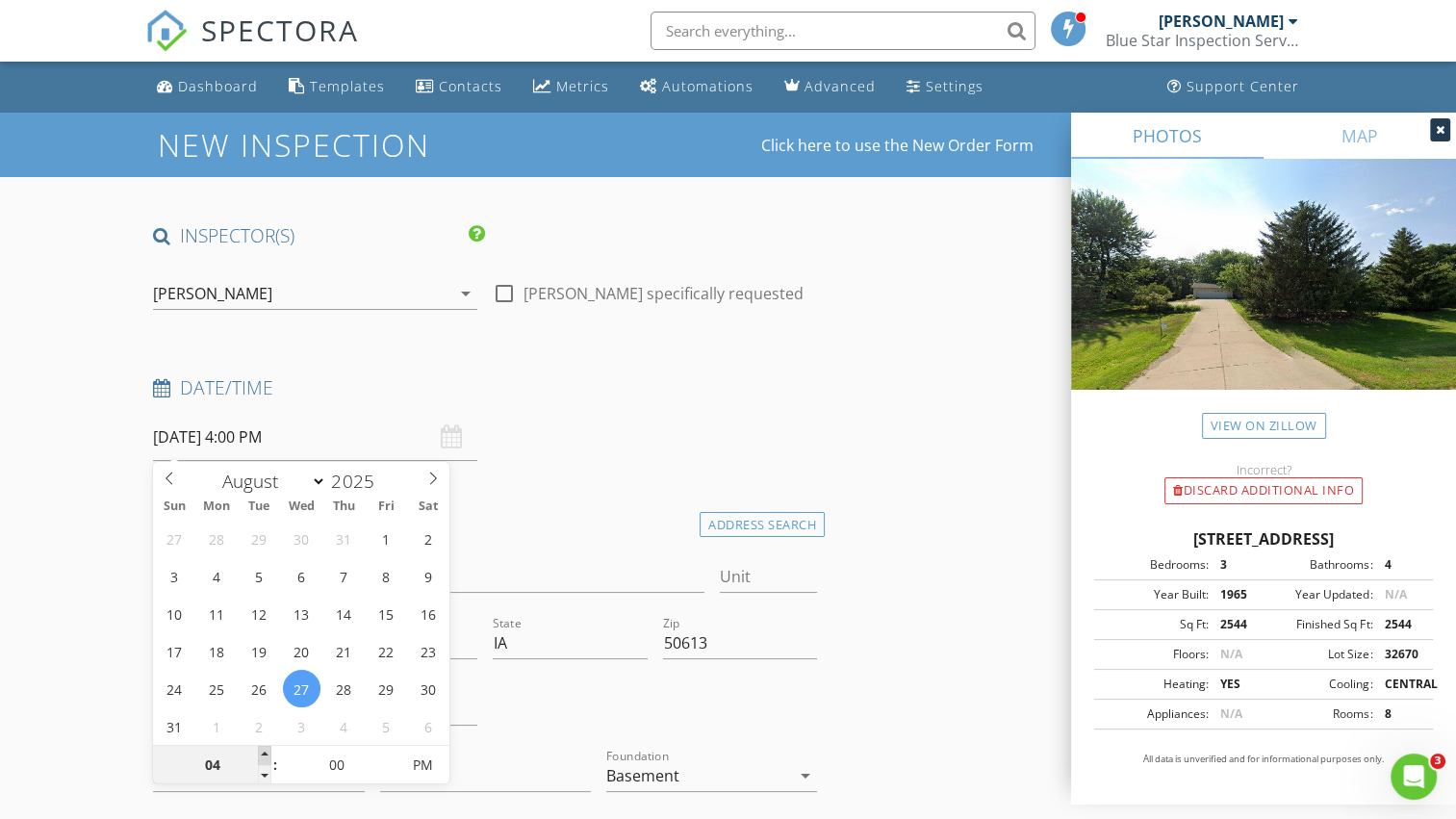
type input "08/27/2025 5:00 PM"
click at [266, 754] on span at bounding box center [265, 756] width 14 height 20
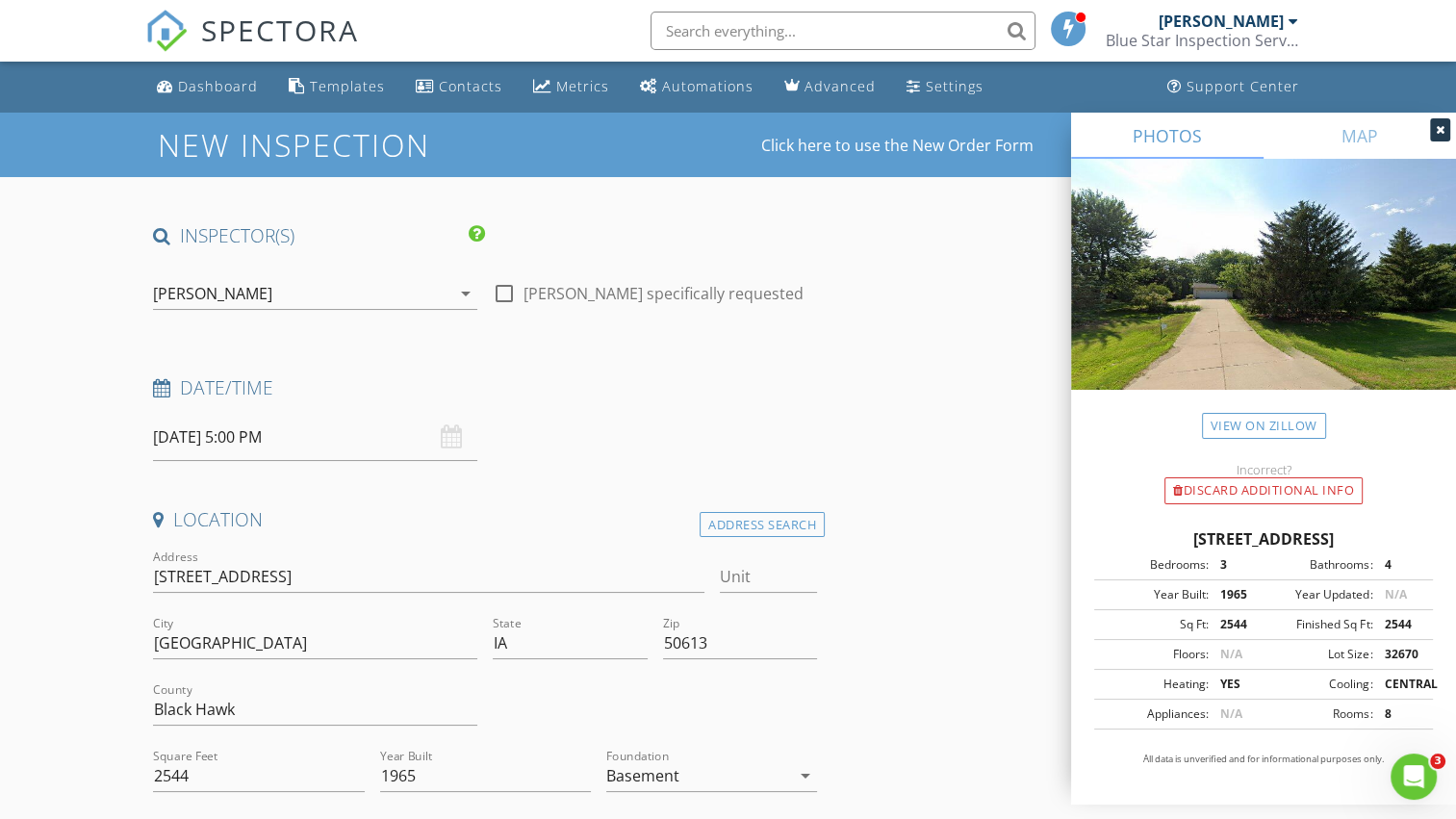
click at [392, 389] on h4 "Date/Time" at bounding box center [484, 388] width 664 height 26
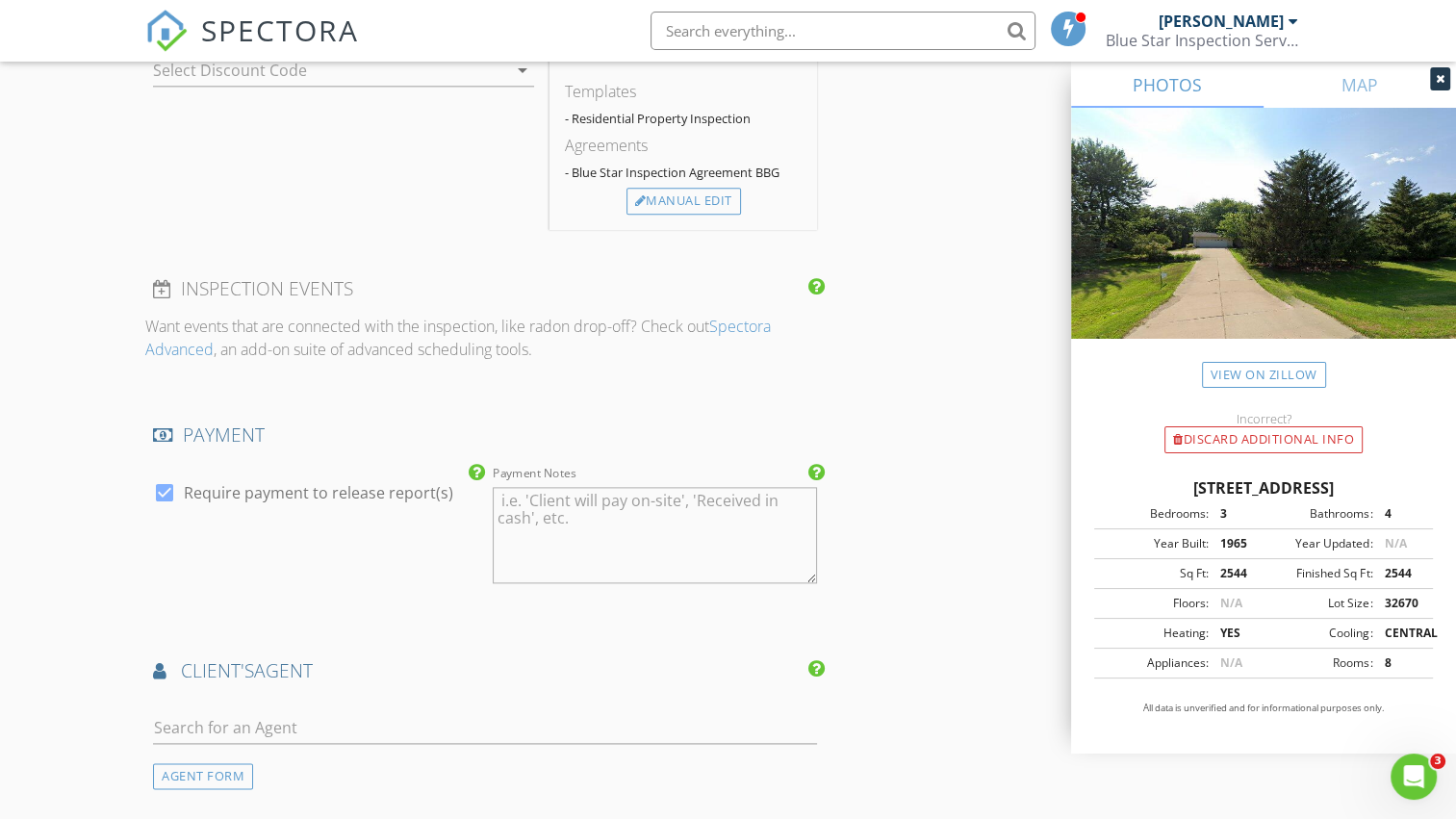
scroll to position [2407, 0]
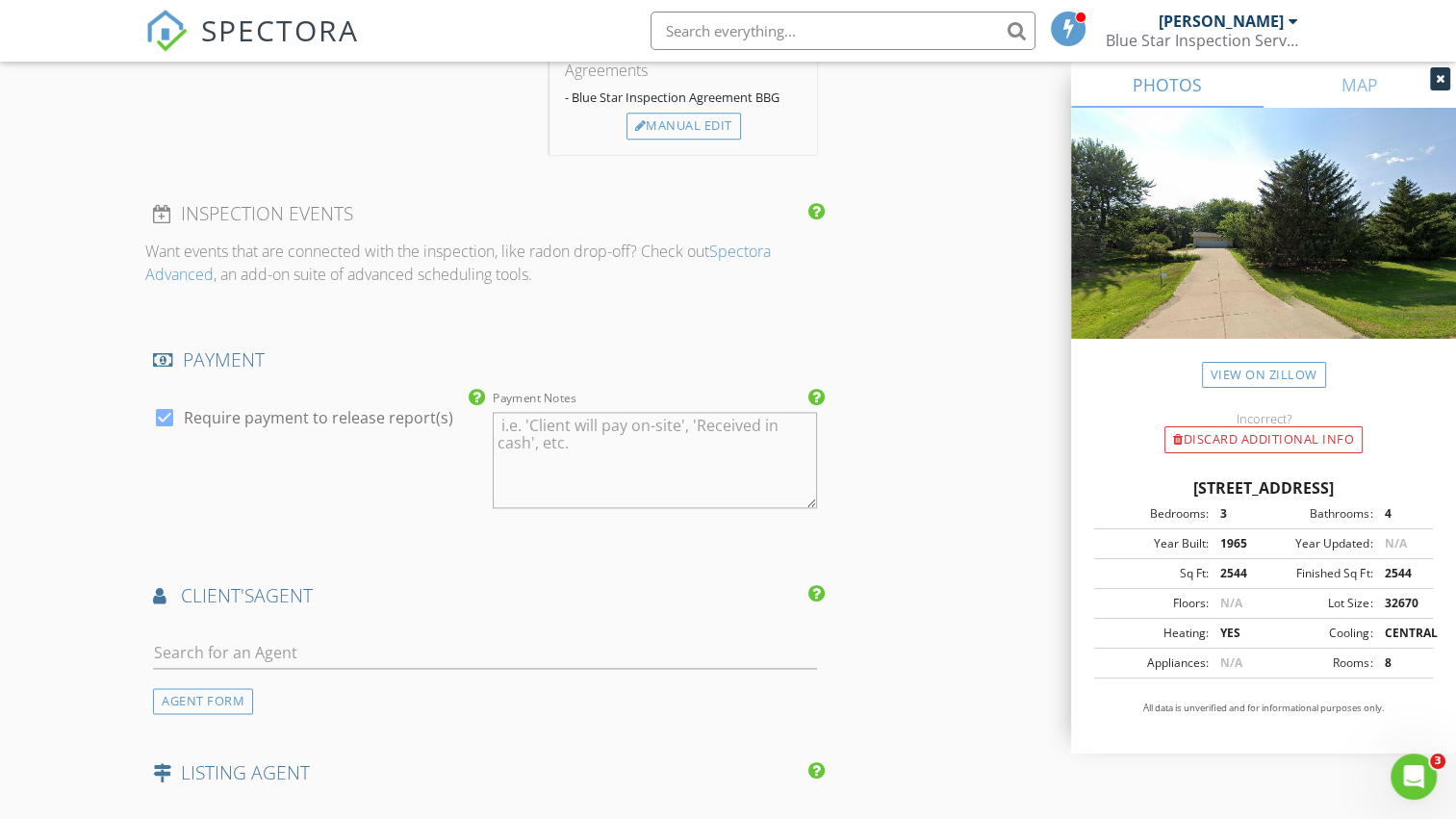
click at [521, 421] on textarea "Payment Notes" at bounding box center [655, 460] width 325 height 96
type textarea "Client will make payment at the inspection or online."
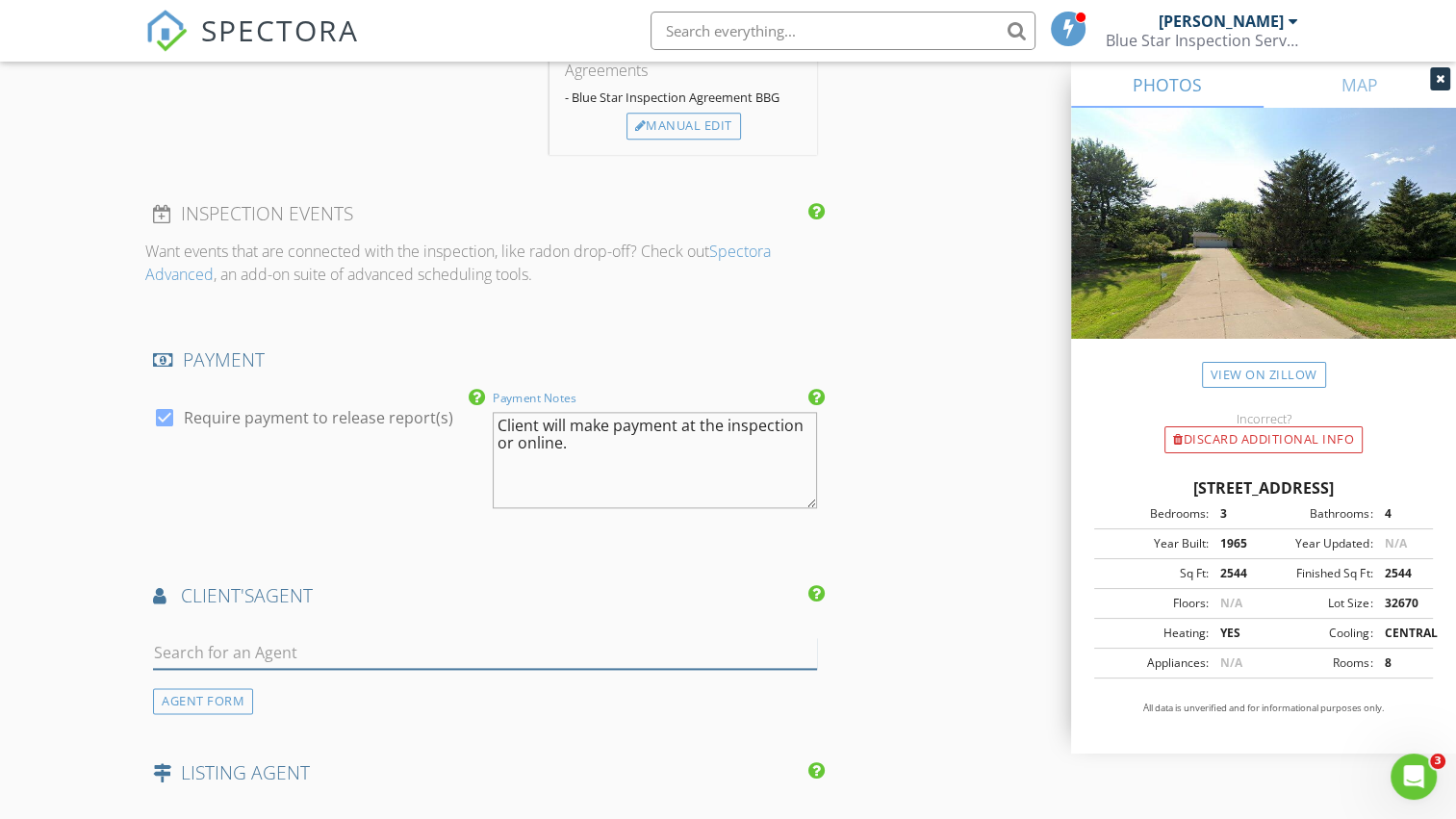
click at [277, 651] on input "text" at bounding box center [484, 653] width 664 height 31
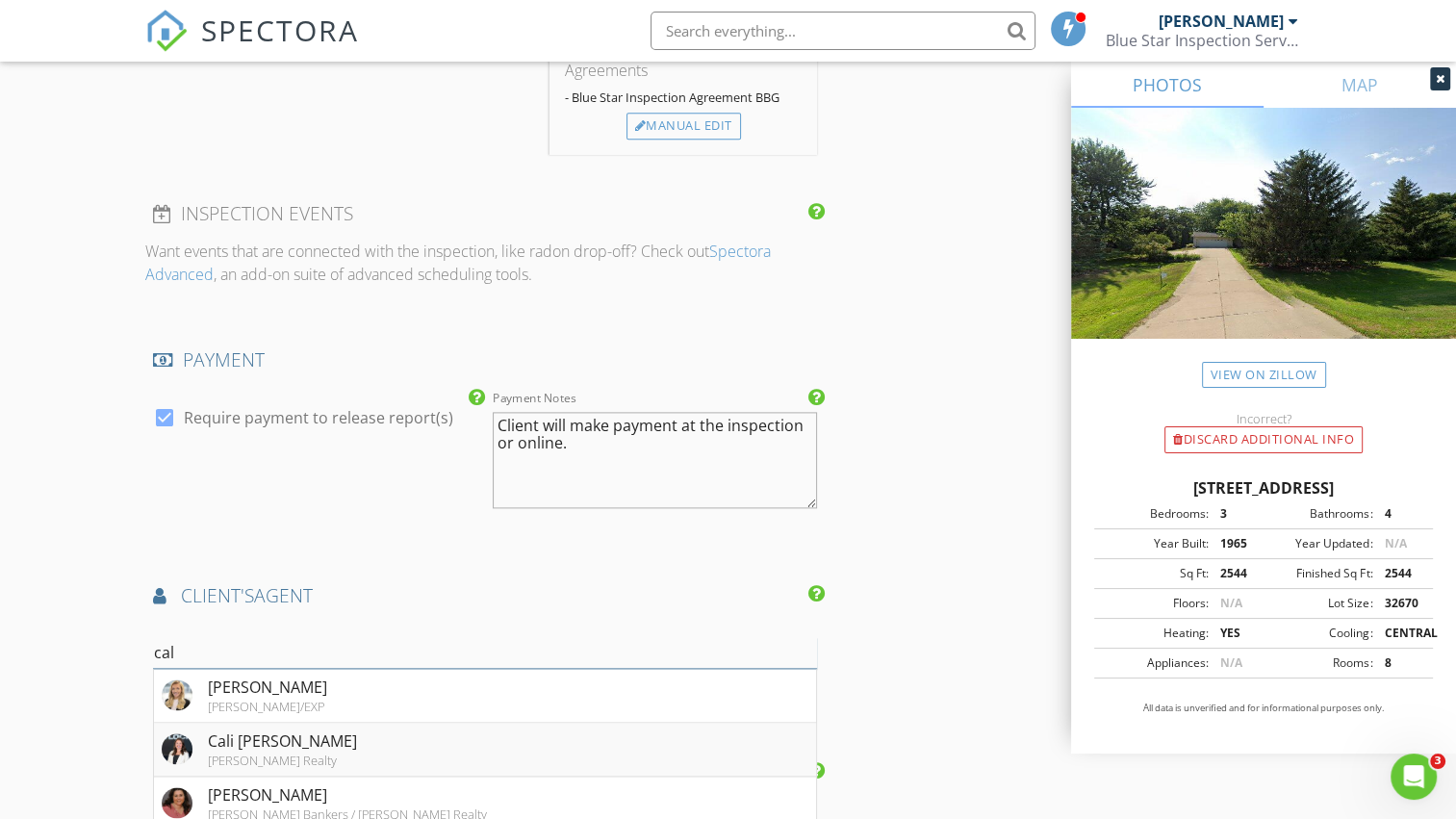
type input "cal"
click at [268, 736] on div "Cali Schelm" at bounding box center [282, 742] width 149 height 24
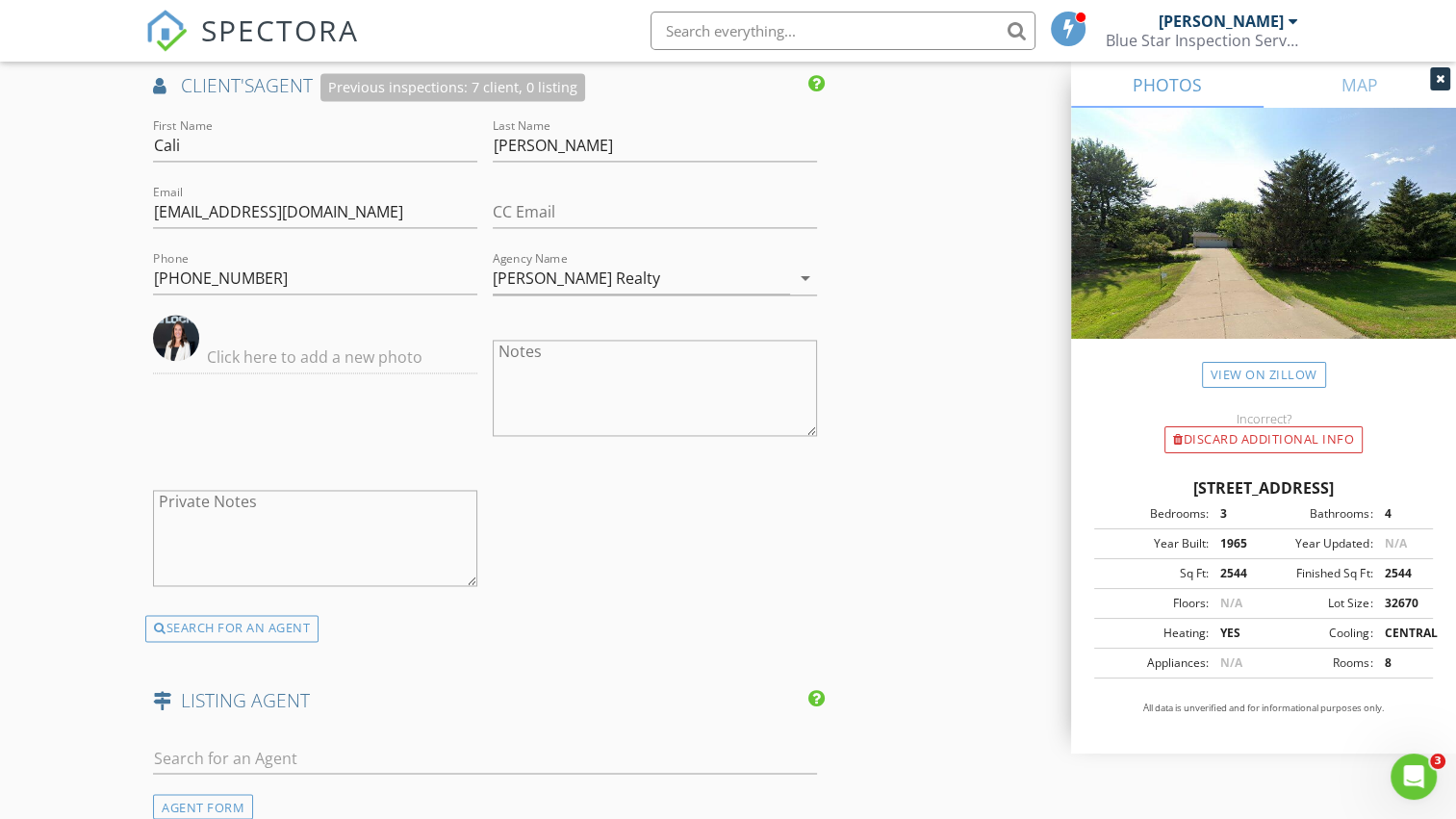
scroll to position [3177, 0]
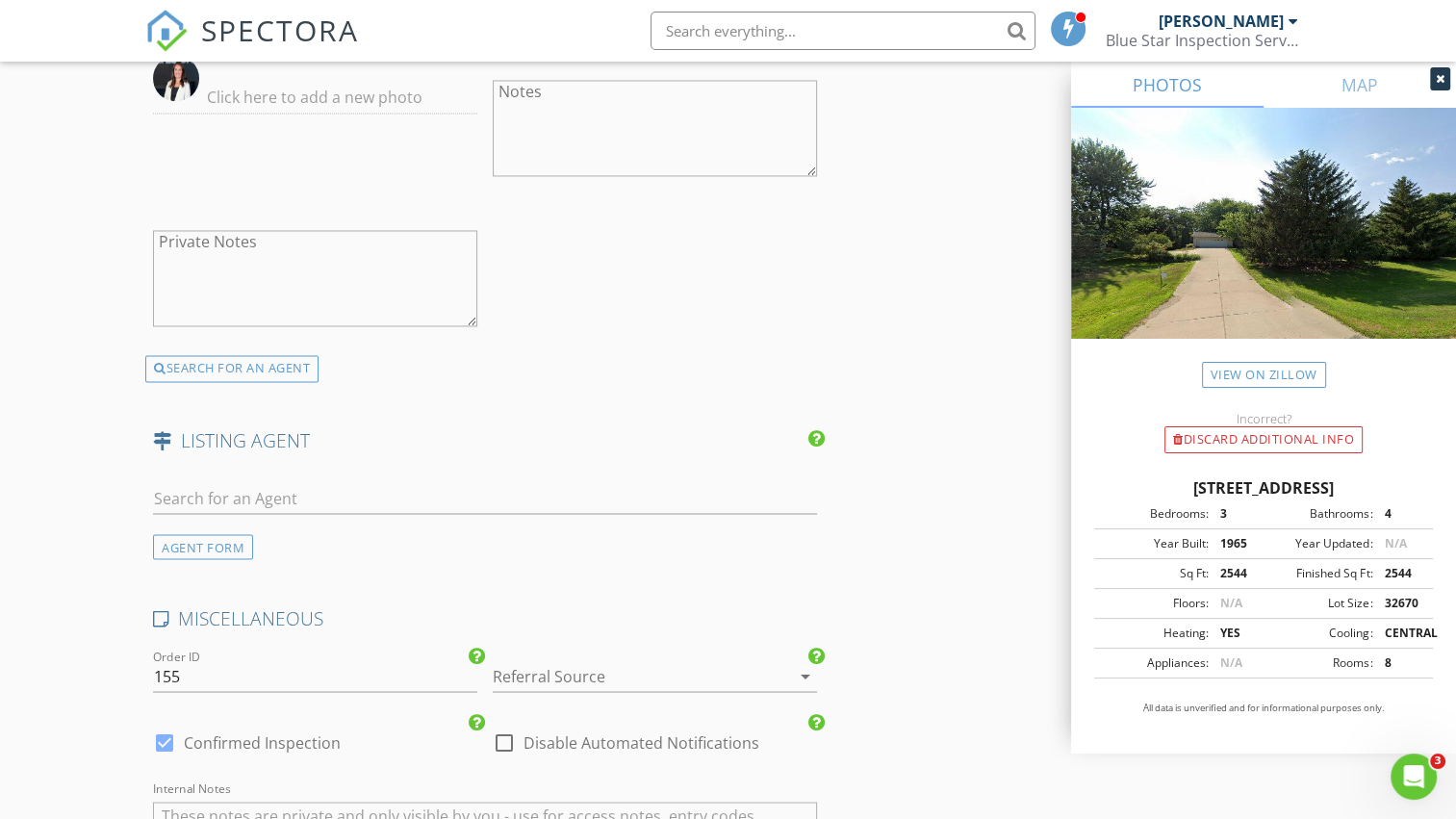
click at [581, 671] on div at bounding box center [628, 675] width 271 height 30
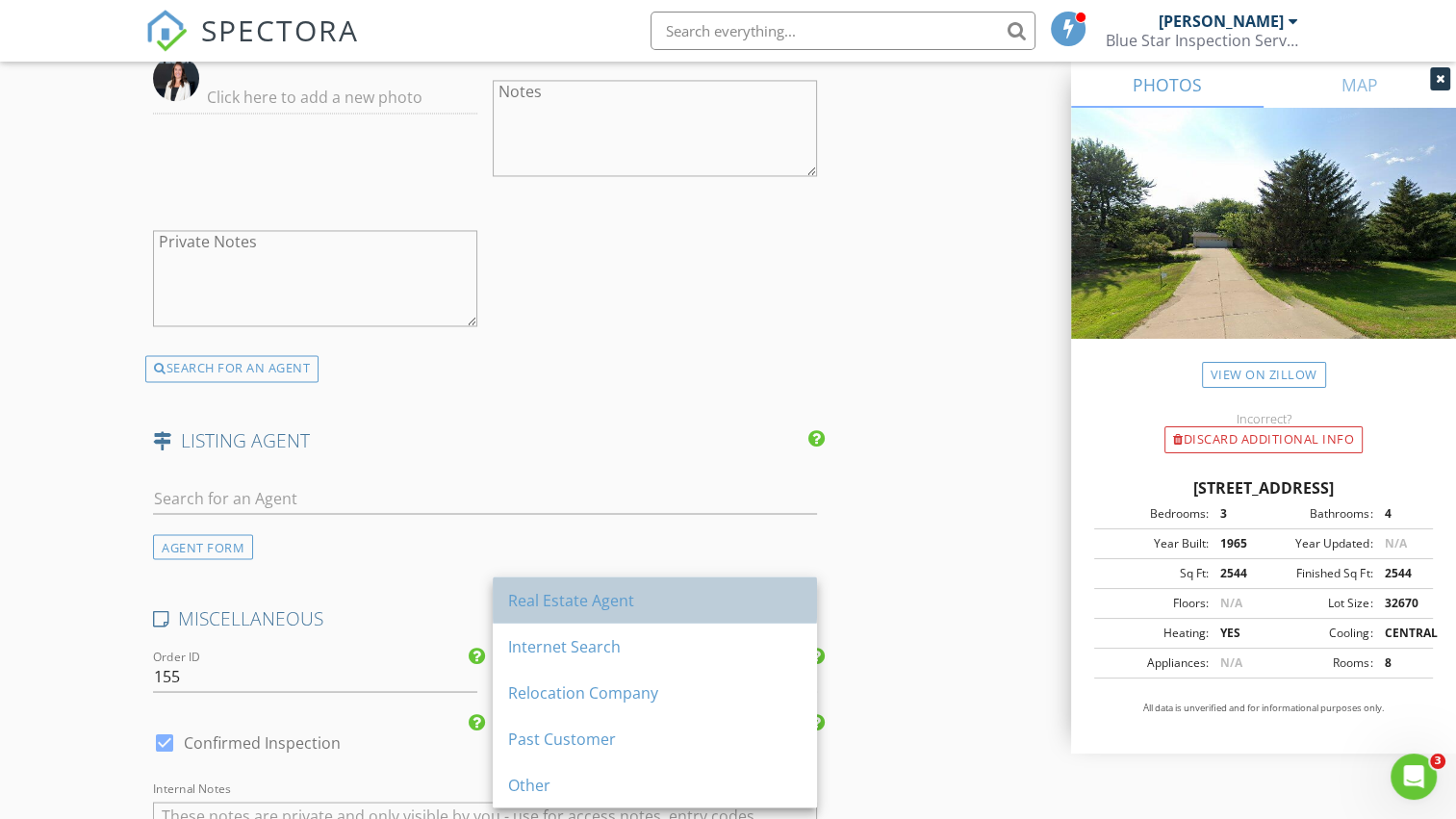
click at [581, 597] on div "Real Estate Agent" at bounding box center [654, 600] width 293 height 24
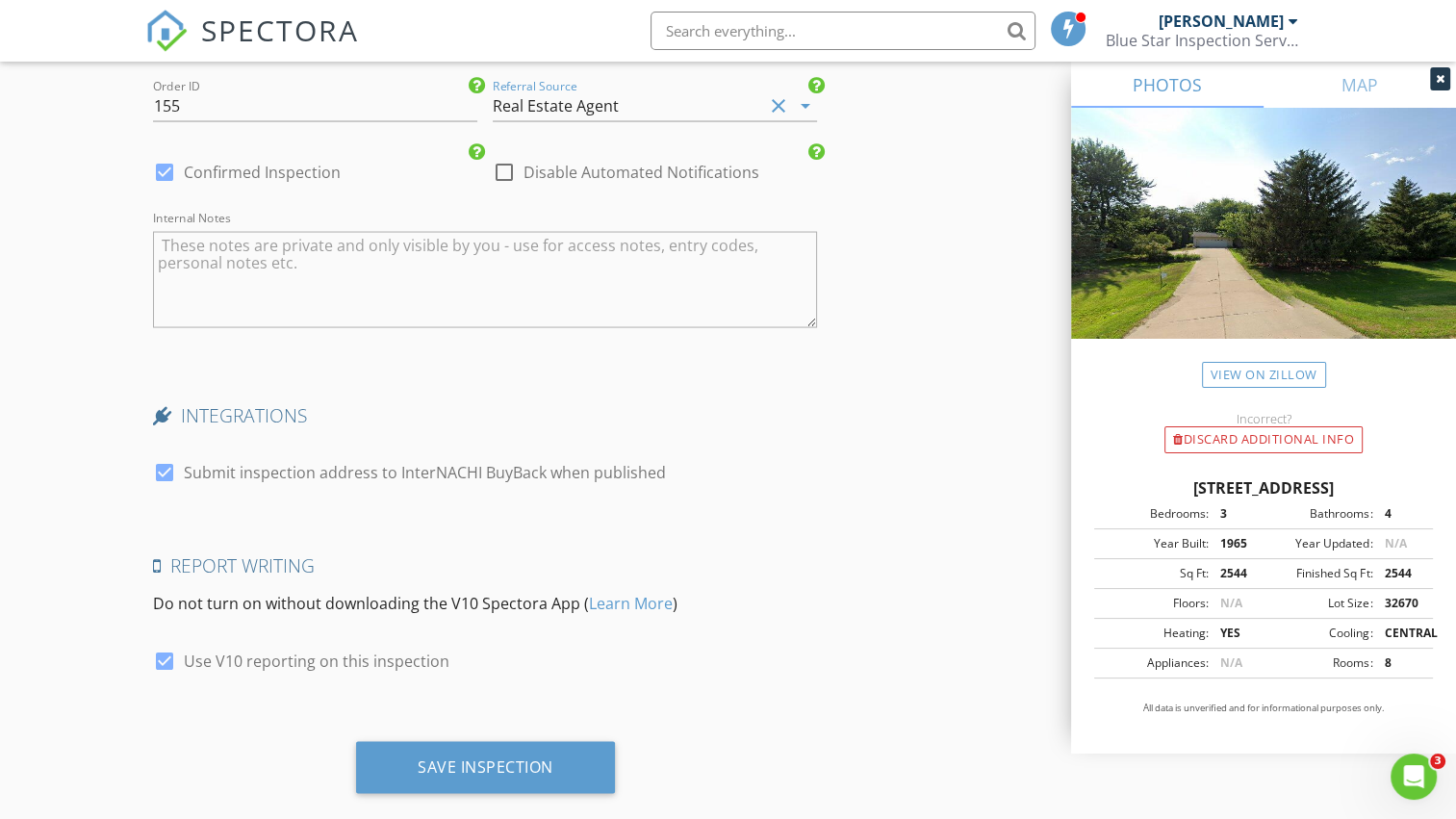
scroll to position [3775, 0]
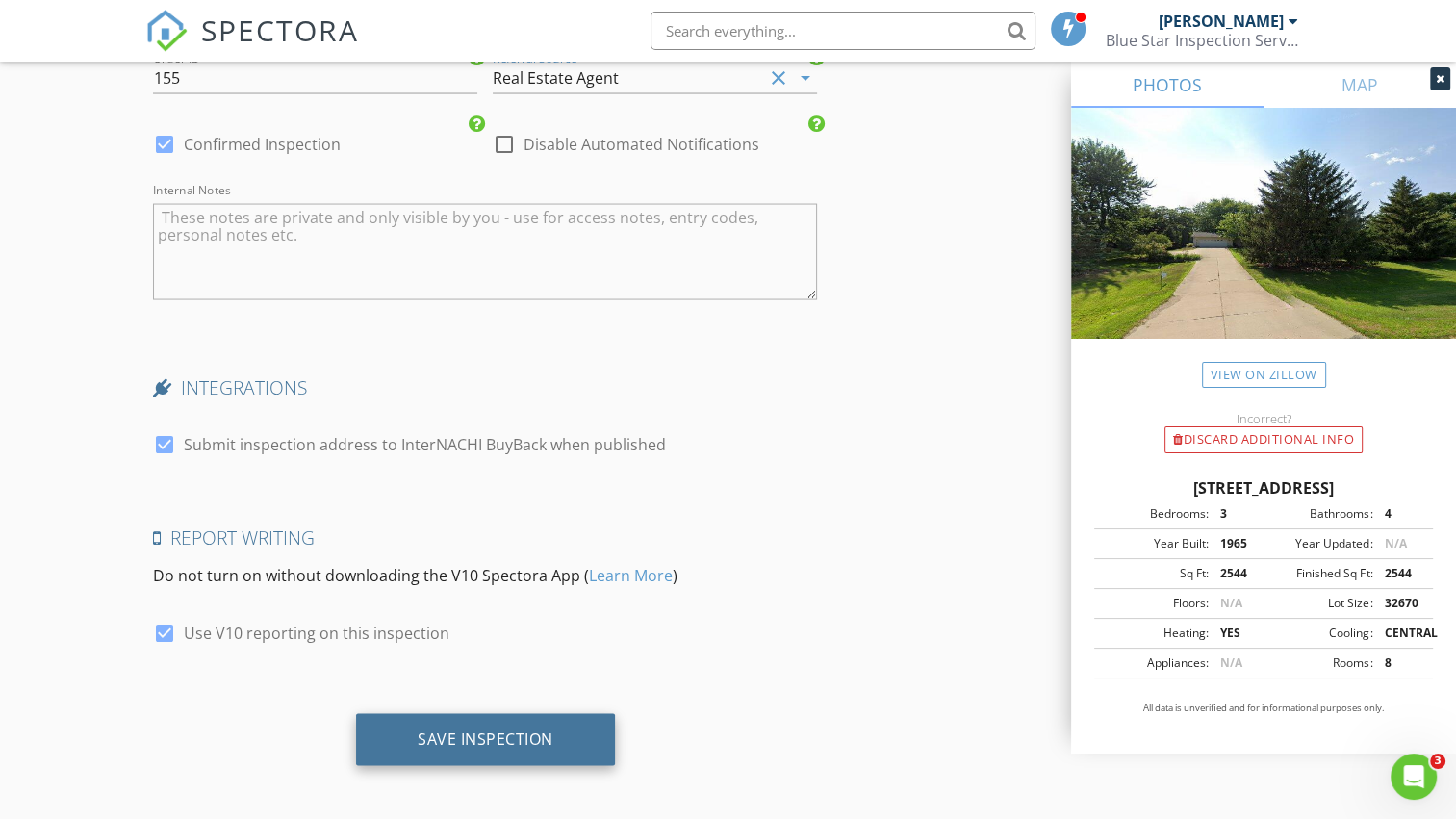
click at [492, 731] on div "Save Inspection" at bounding box center [485, 740] width 135 height 20
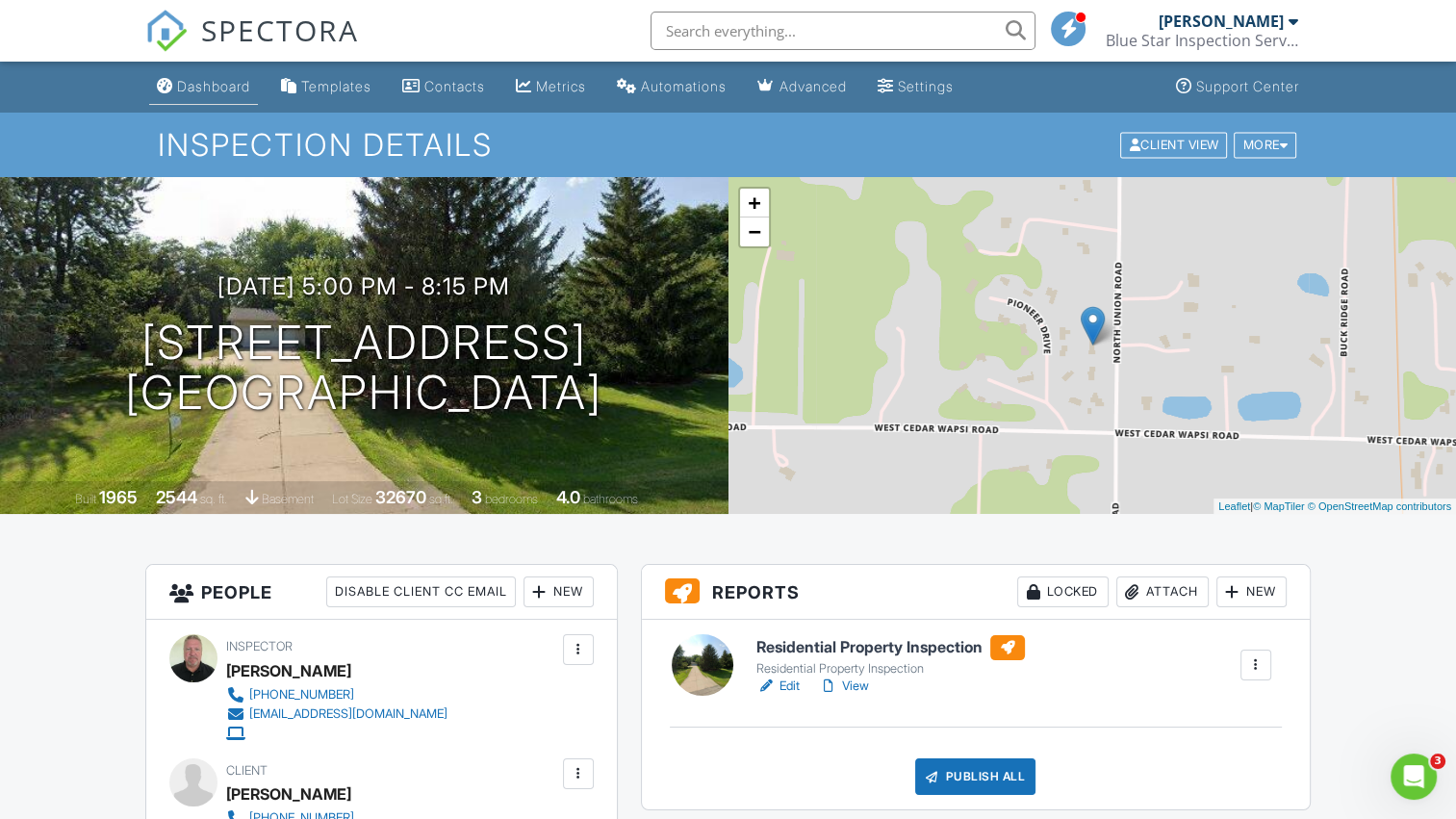
click at [227, 89] on div "Dashboard" at bounding box center [214, 86] width 74 height 17
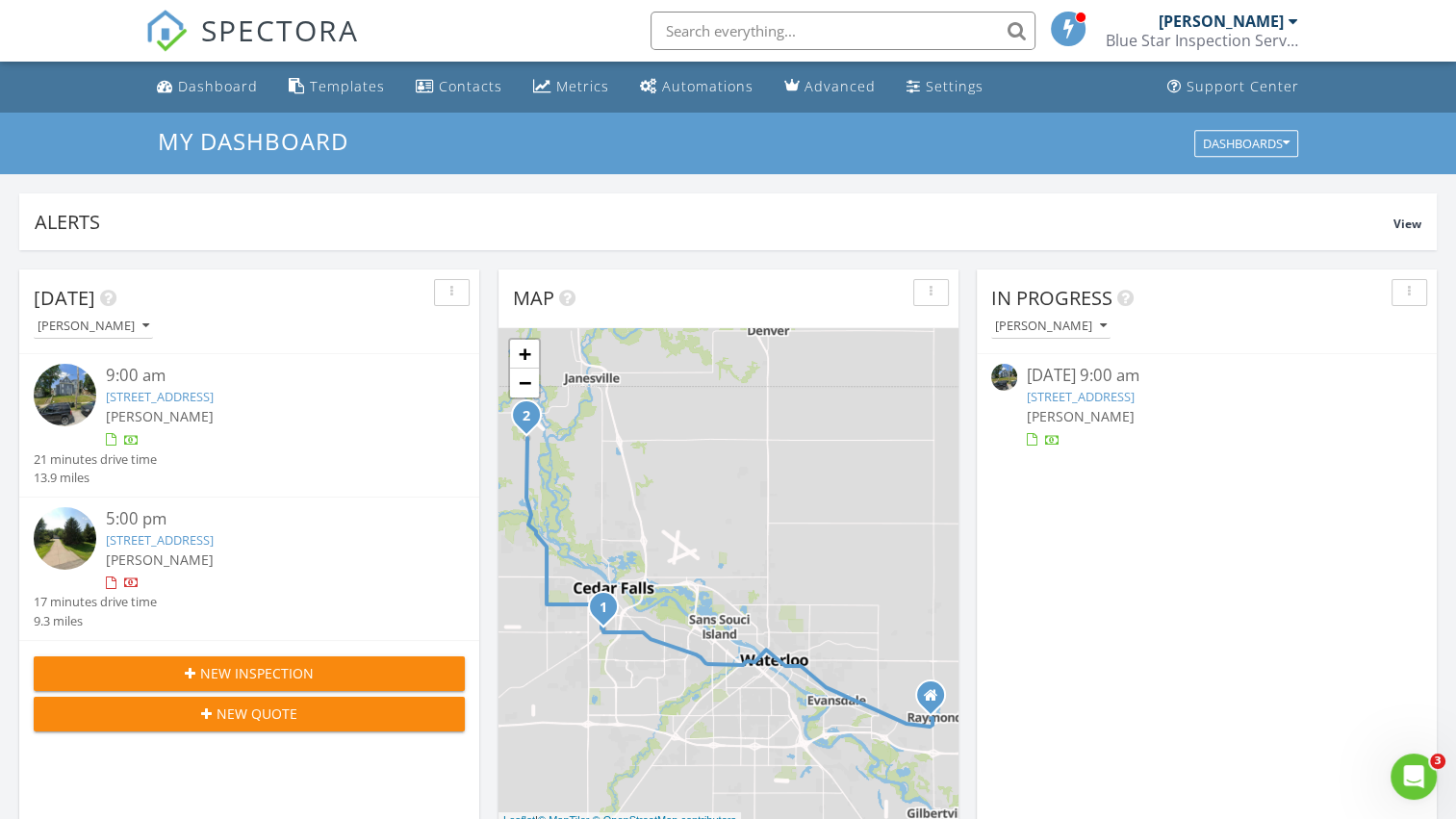
click at [214, 543] on link "[STREET_ADDRESS]" at bounding box center [160, 540] width 108 height 18
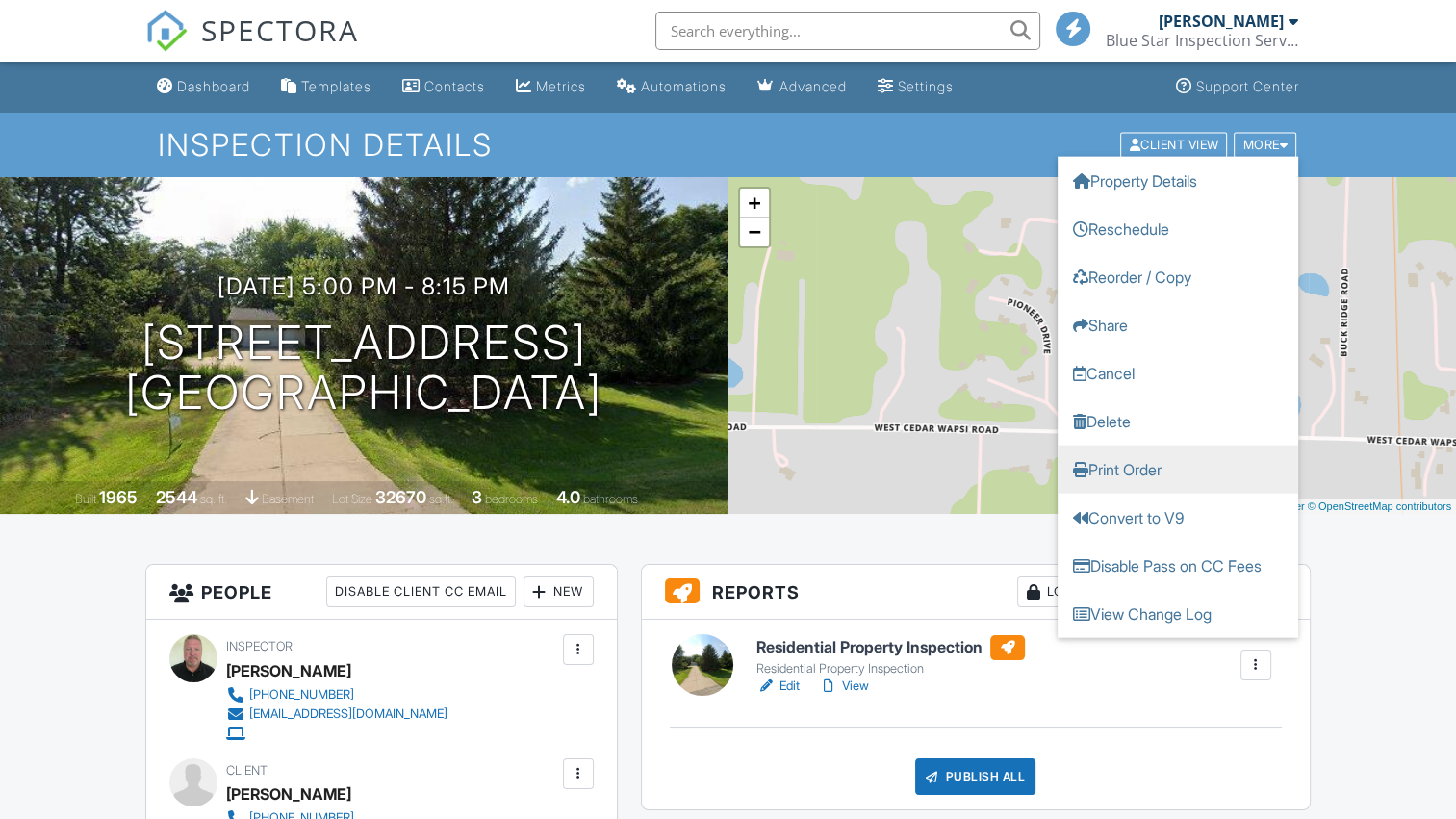
click at [1124, 467] on link "Print Order" at bounding box center [1178, 469] width 240 height 48
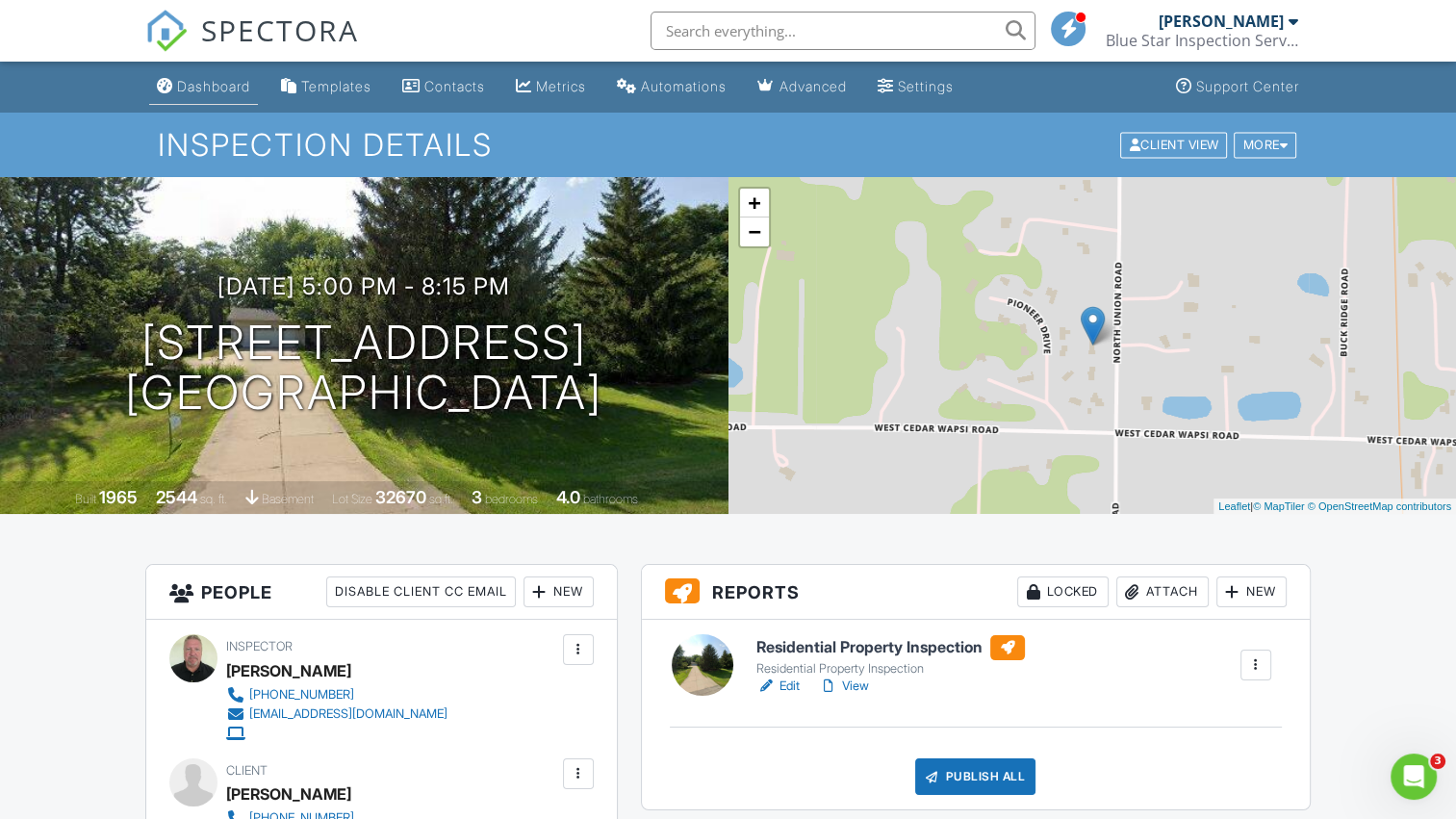
click at [245, 87] on div "Dashboard" at bounding box center [214, 86] width 74 height 17
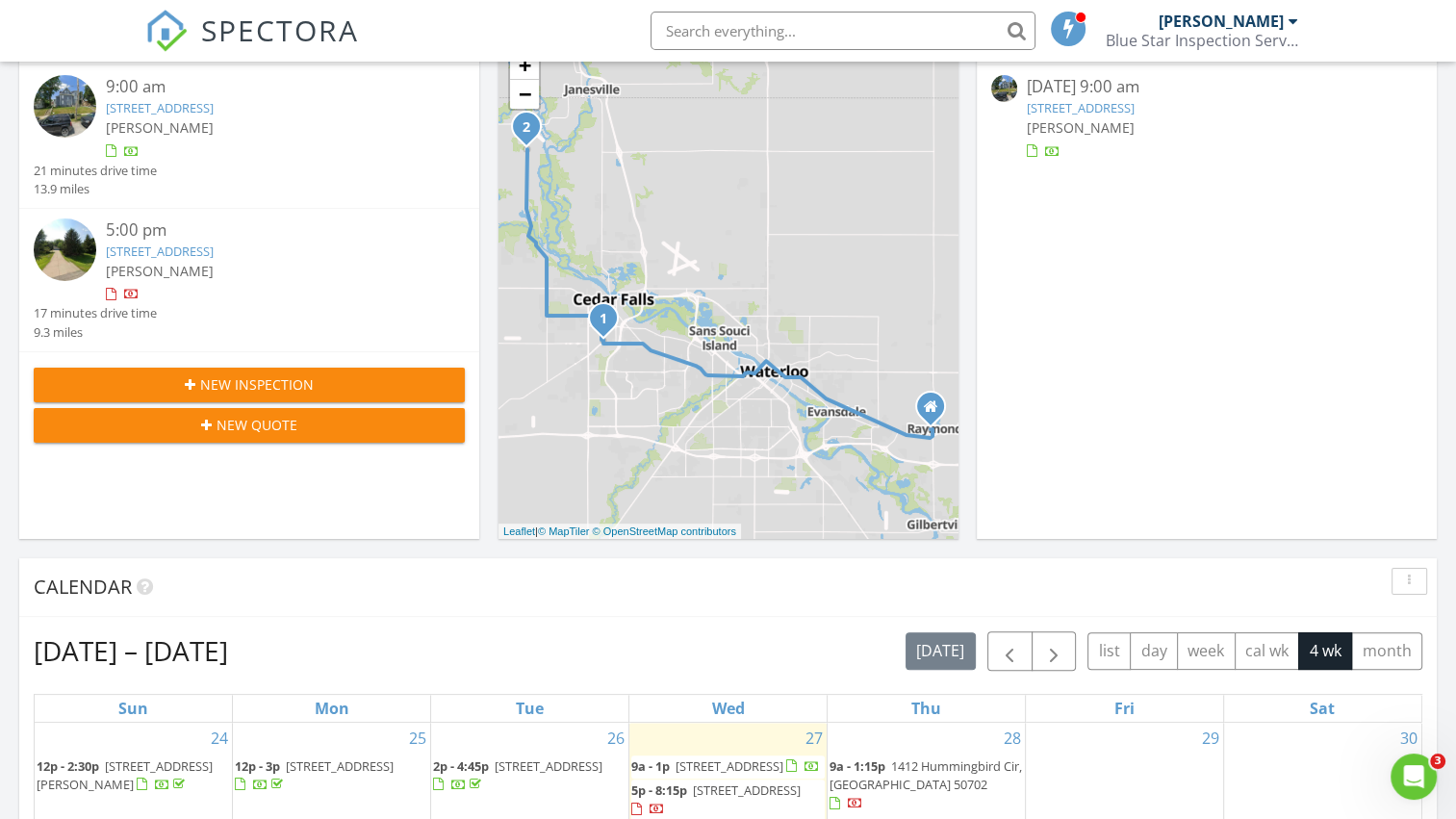
click at [201, 108] on link "[STREET_ADDRESS]" at bounding box center [160, 108] width 108 height 18
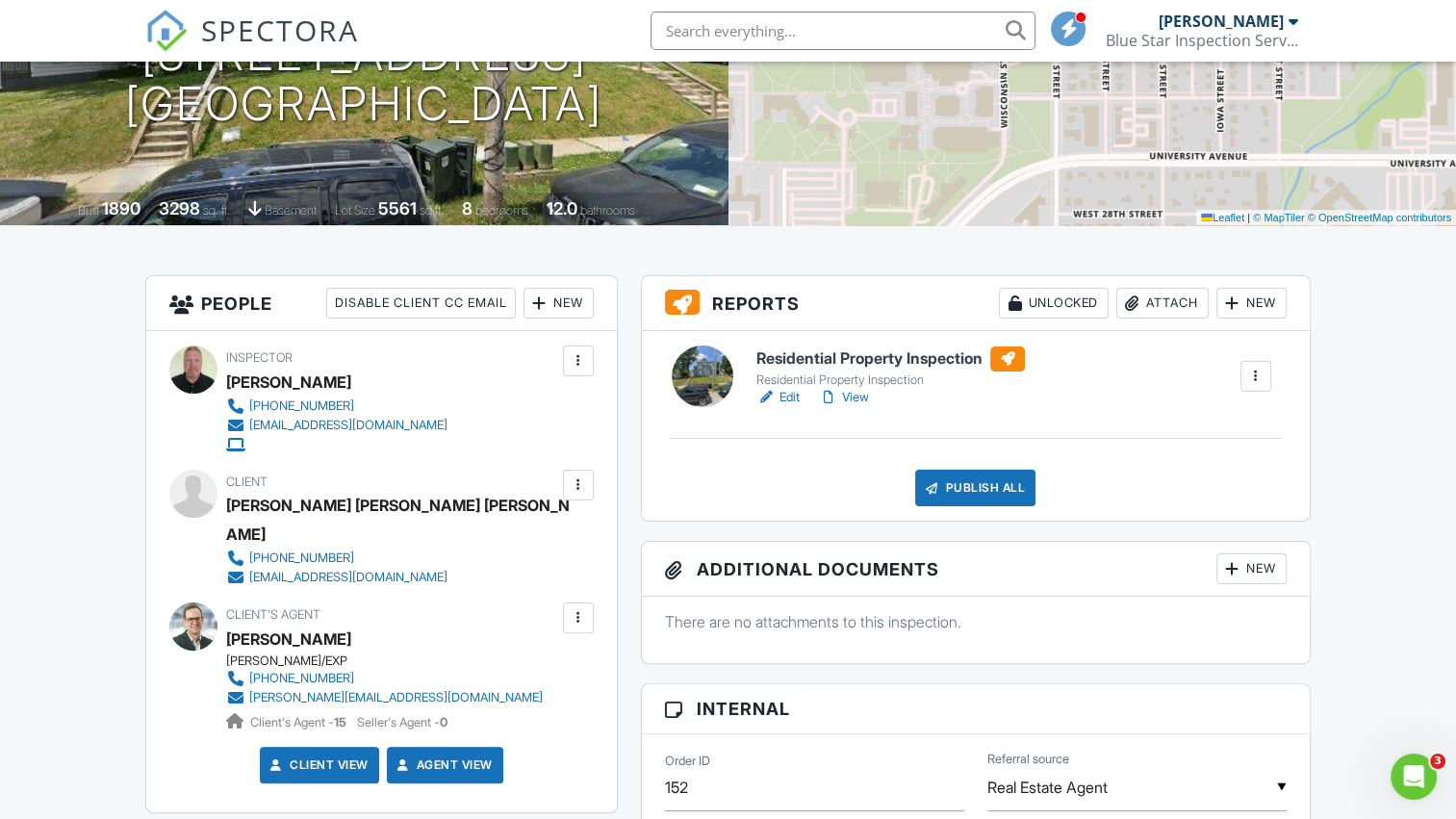
click at [794, 396] on link "Edit" at bounding box center [778, 398] width 43 height 20
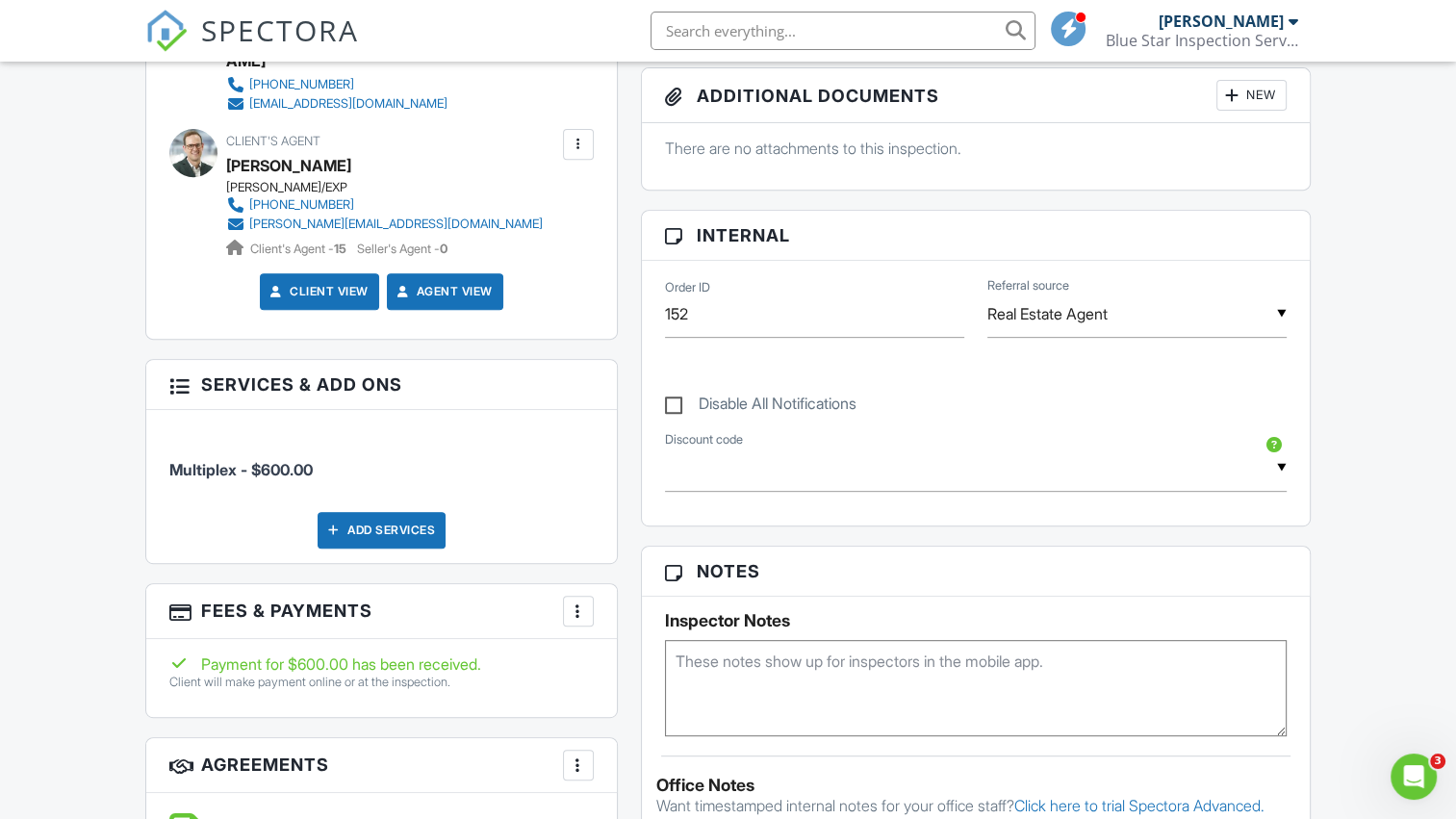
scroll to position [866, 0]
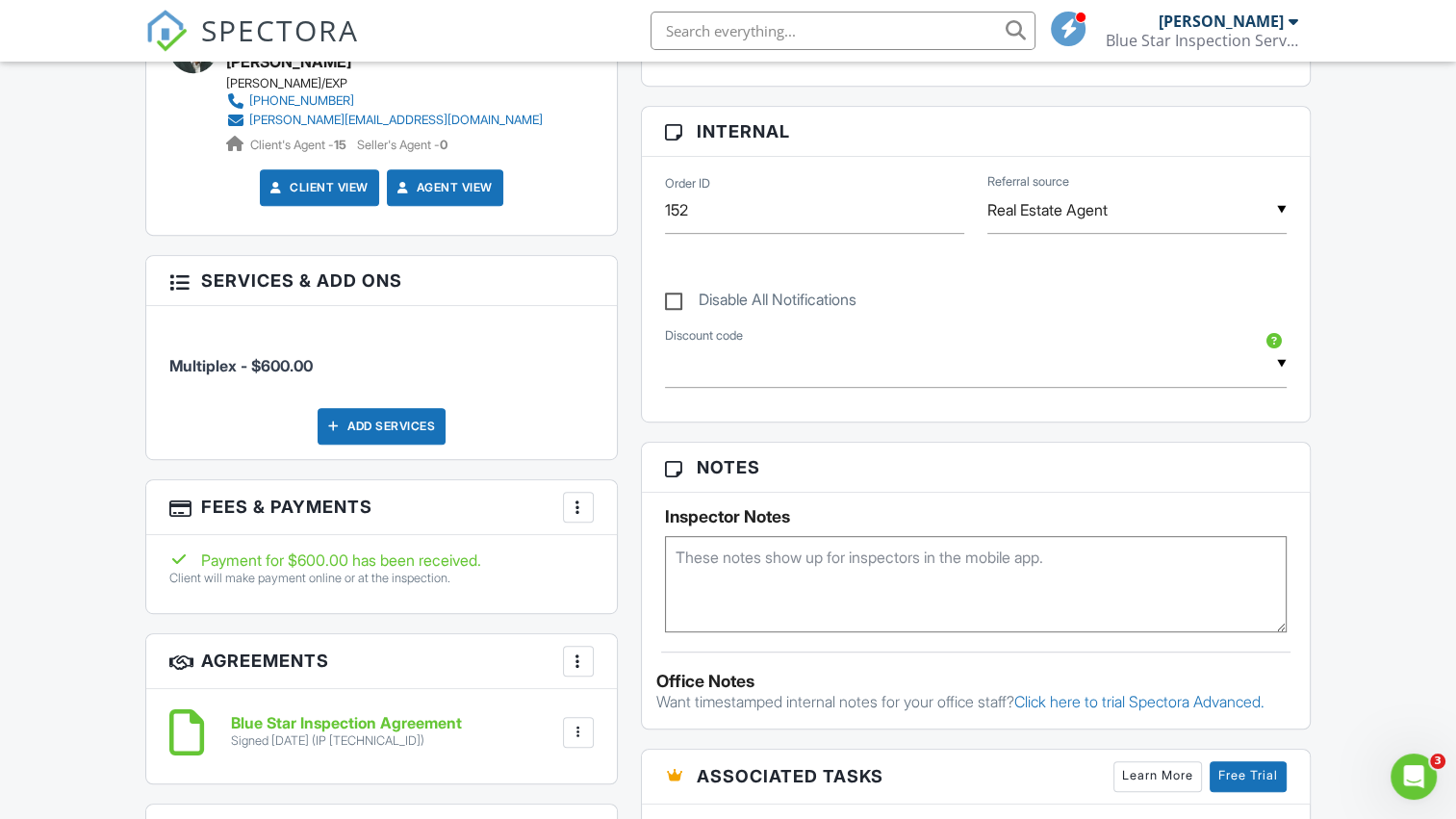
click at [579, 492] on div "More" at bounding box center [577, 507] width 30 height 30
click at [644, 639] on li "View Invoice" at bounding box center [675, 662] width 201 height 48
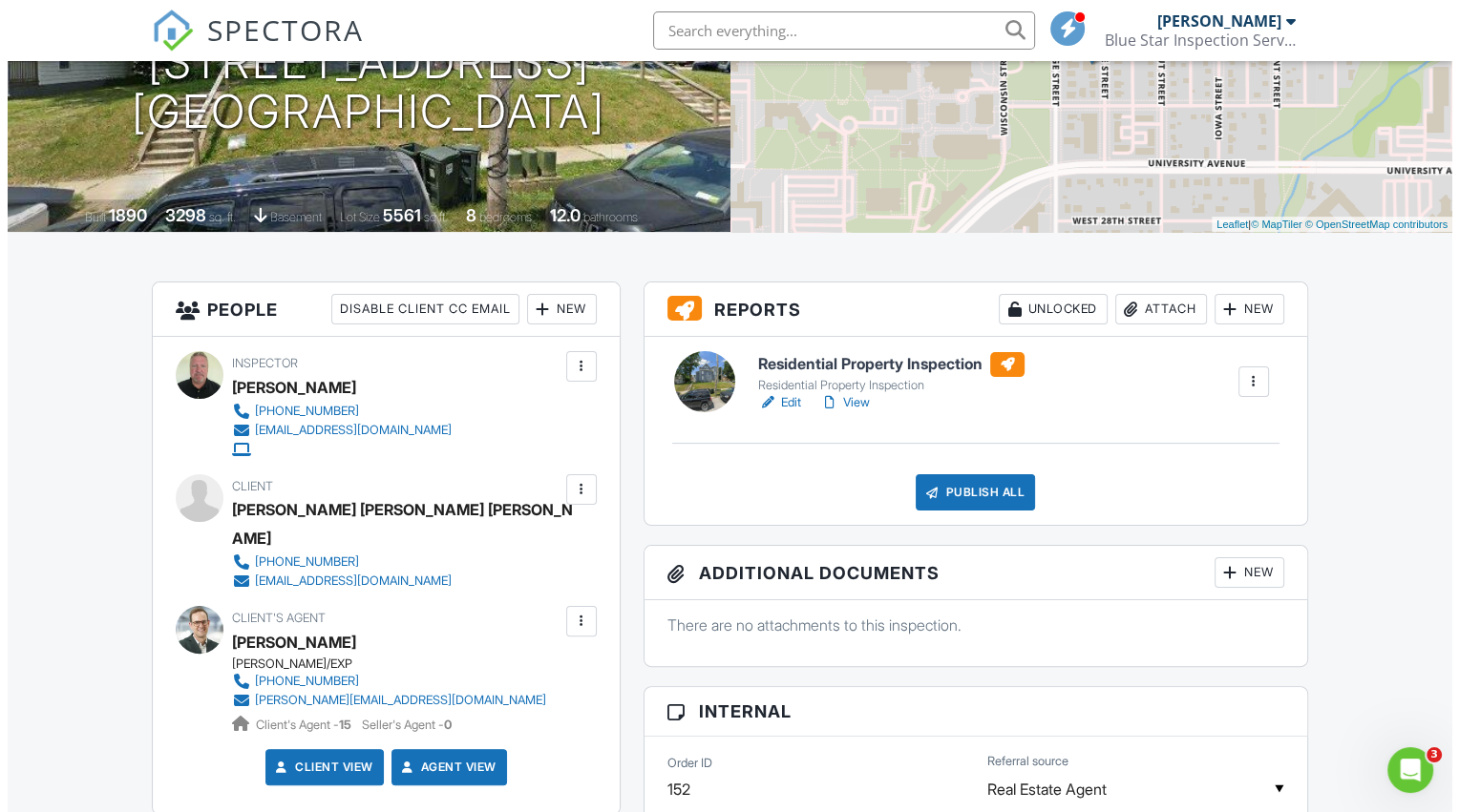
scroll to position [95, 0]
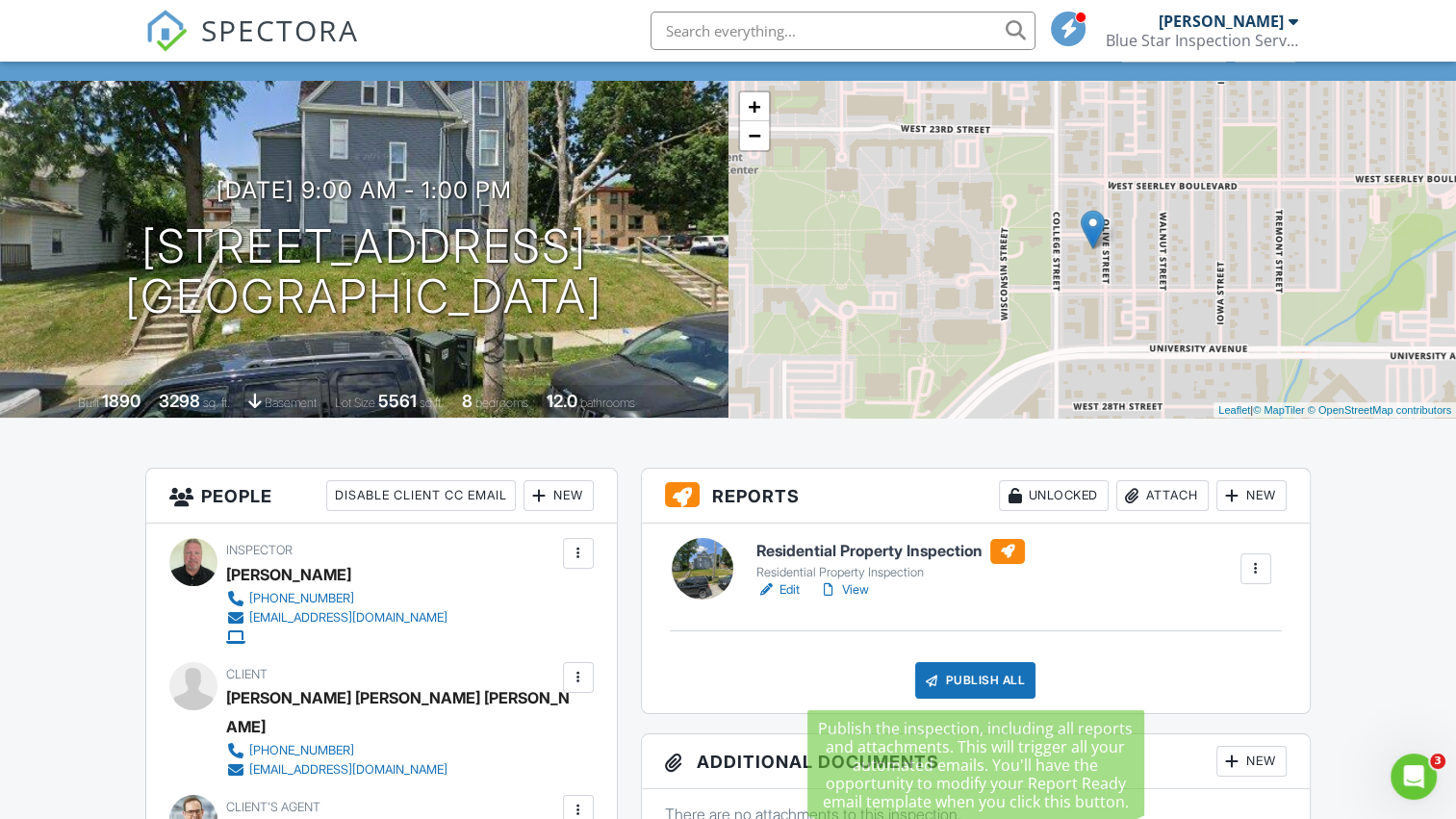
click at [988, 678] on div "Publish All" at bounding box center [976, 680] width 121 height 36
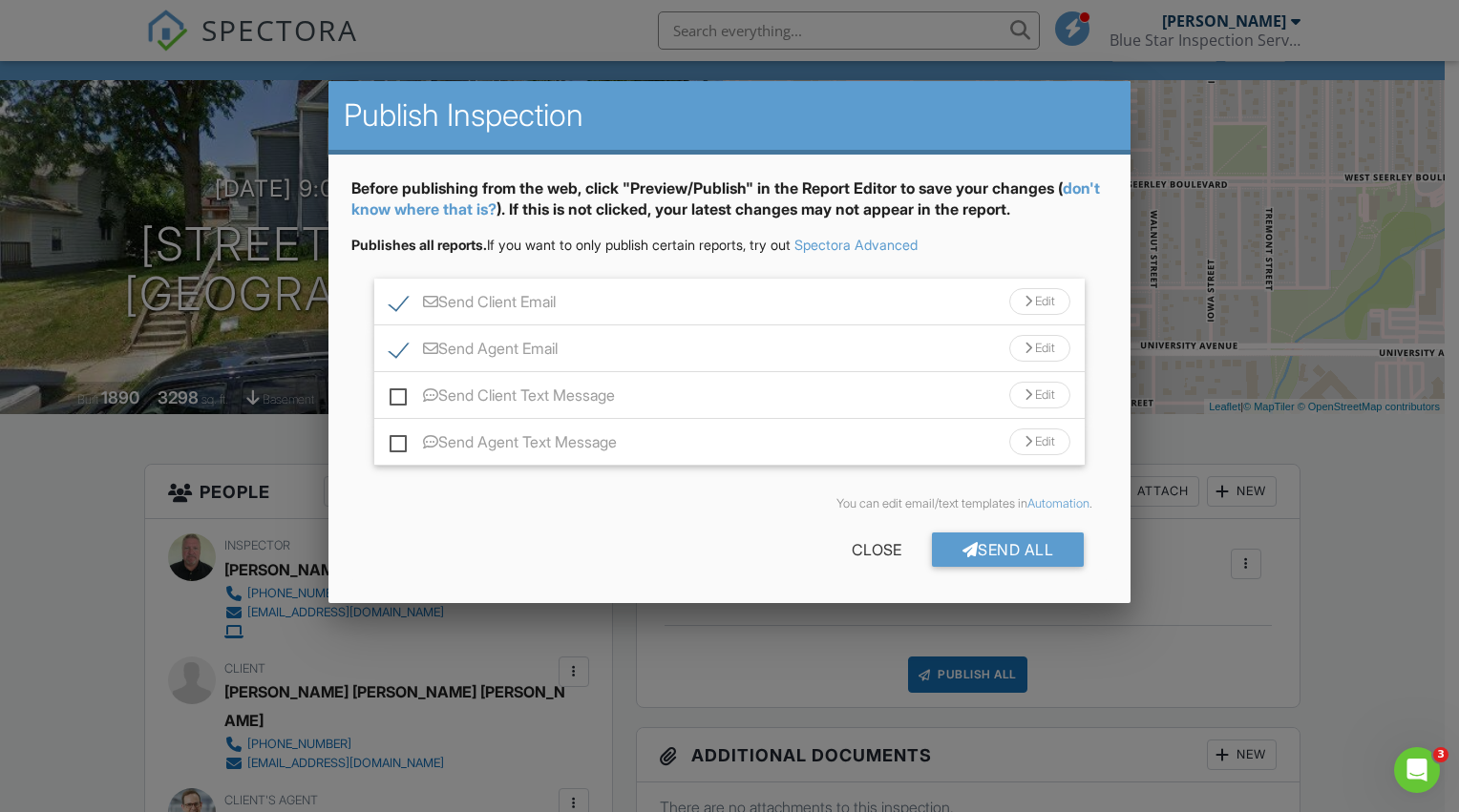
click at [401, 394] on label "Send Client Text Message" at bounding box center [502, 399] width 226 height 24
click at [401, 392] on input "Send Client Text Message" at bounding box center [395, 386] width 13 height 13
checkbox input "true"
click at [395, 448] on label "Send Agent Text Message" at bounding box center [503, 445] width 228 height 24
click at [395, 440] on input "Send Agent Text Message" at bounding box center [395, 433] width 13 height 13
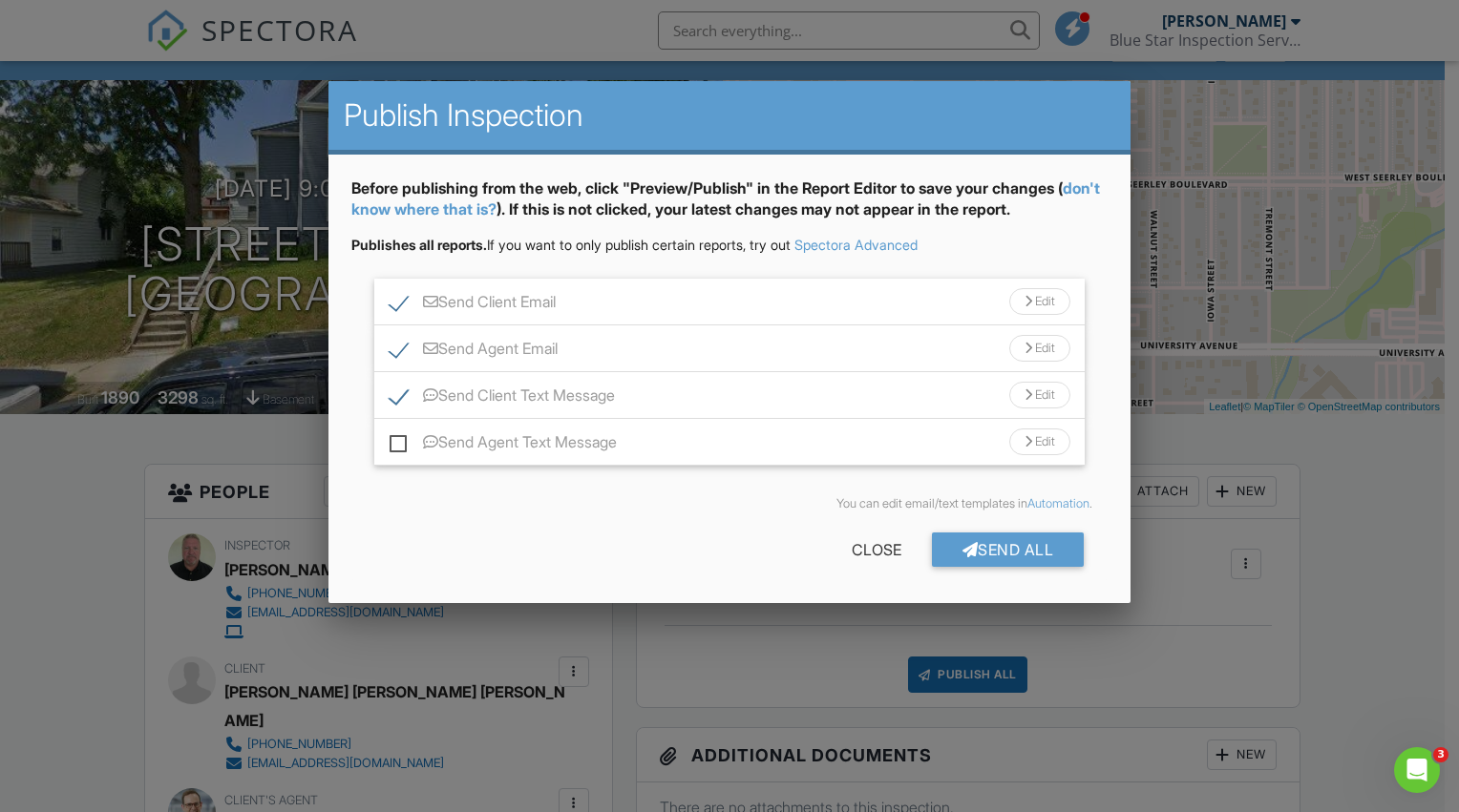
checkbox input "true"
click at [974, 550] on div "Send All" at bounding box center [1008, 549] width 153 height 34
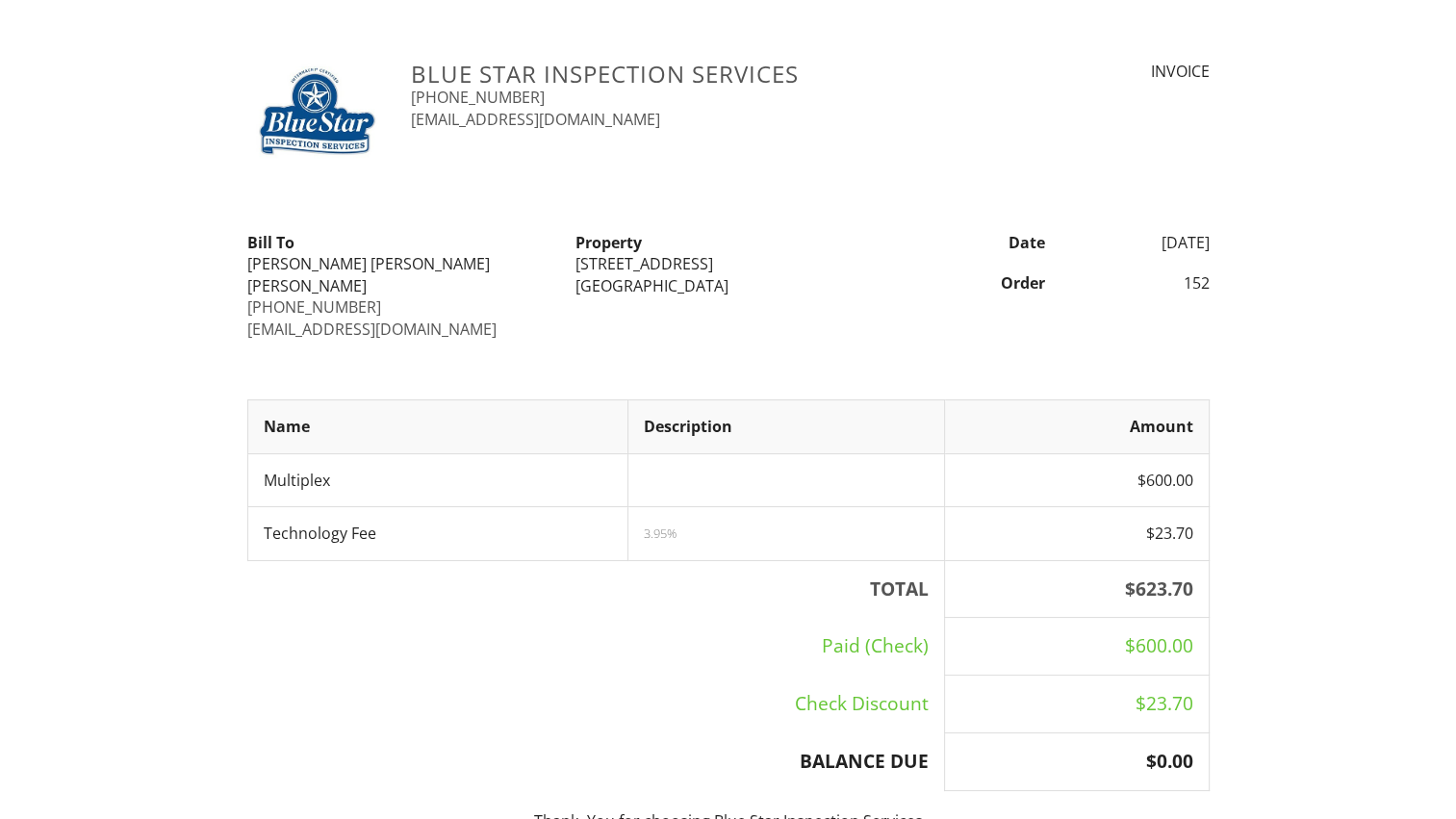
scroll to position [339, 0]
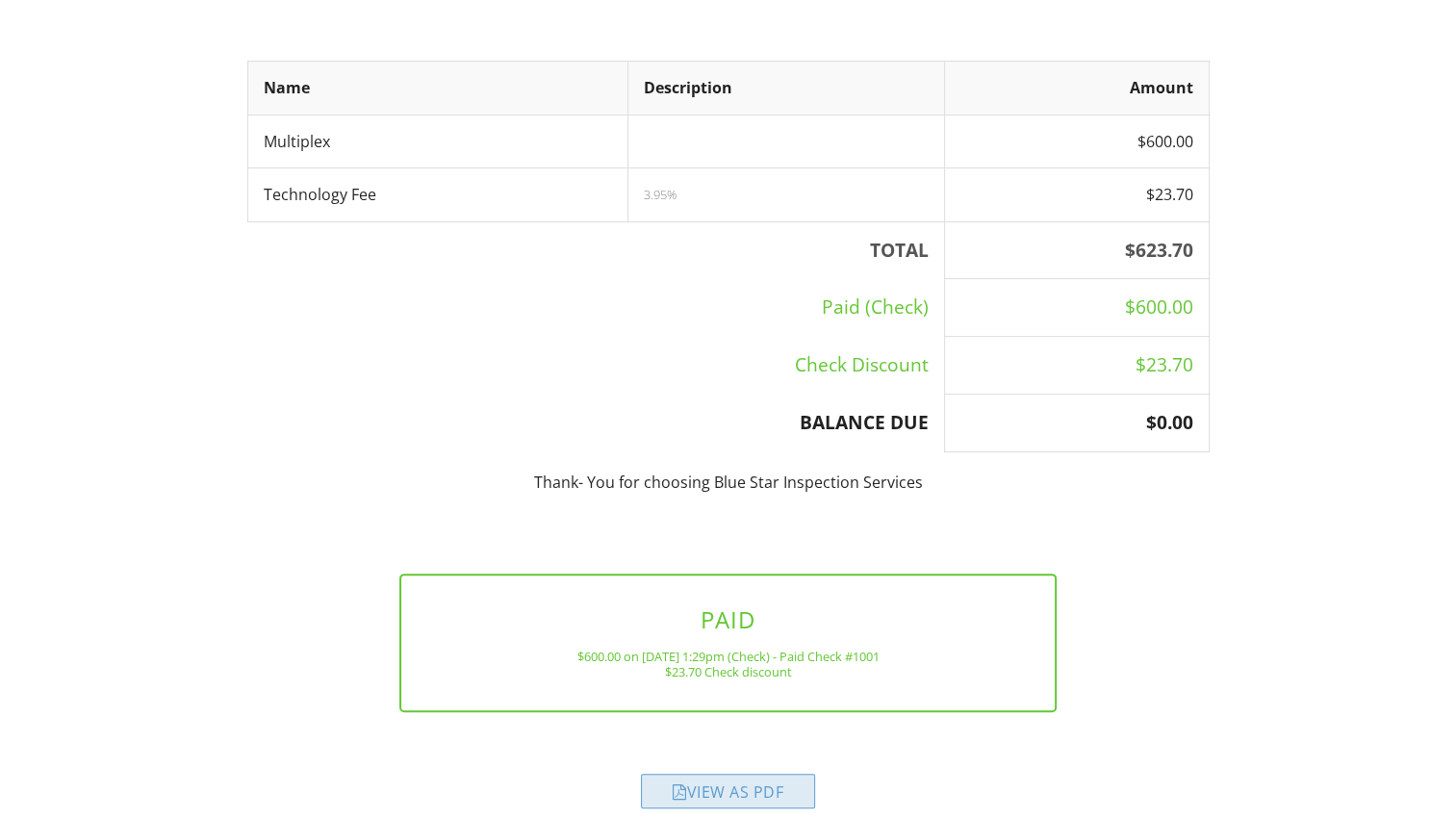
click at [752, 774] on div "View as PDF" at bounding box center [728, 791] width 175 height 34
